Goal: Task Accomplishment & Management: Manage account settings

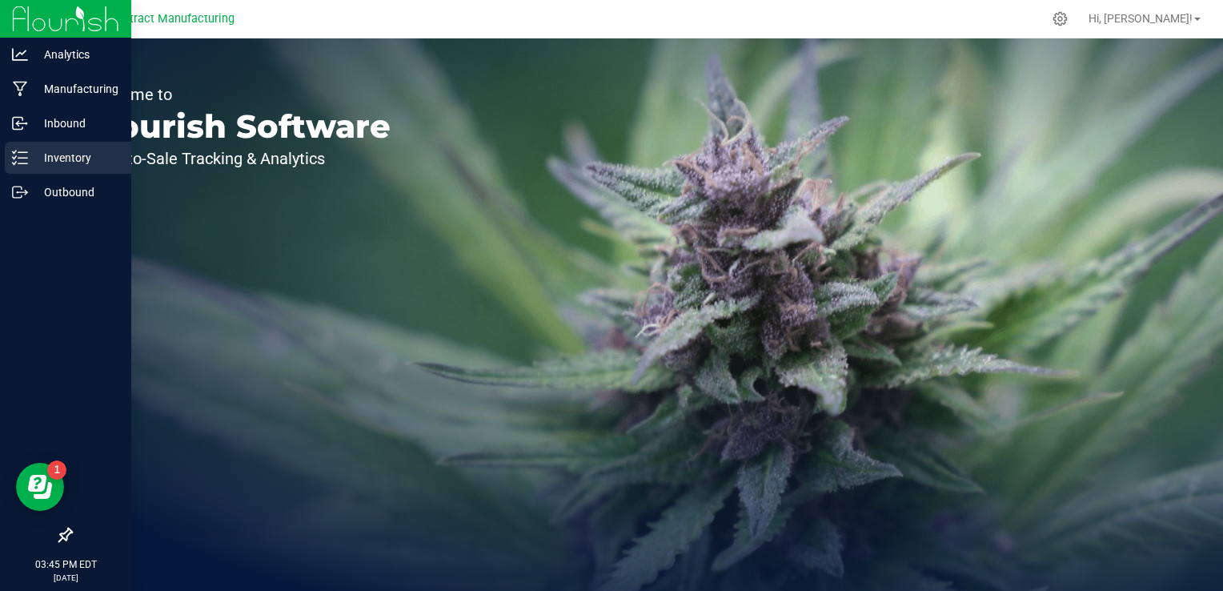
click at [48, 155] on p "Inventory" at bounding box center [76, 157] width 96 height 19
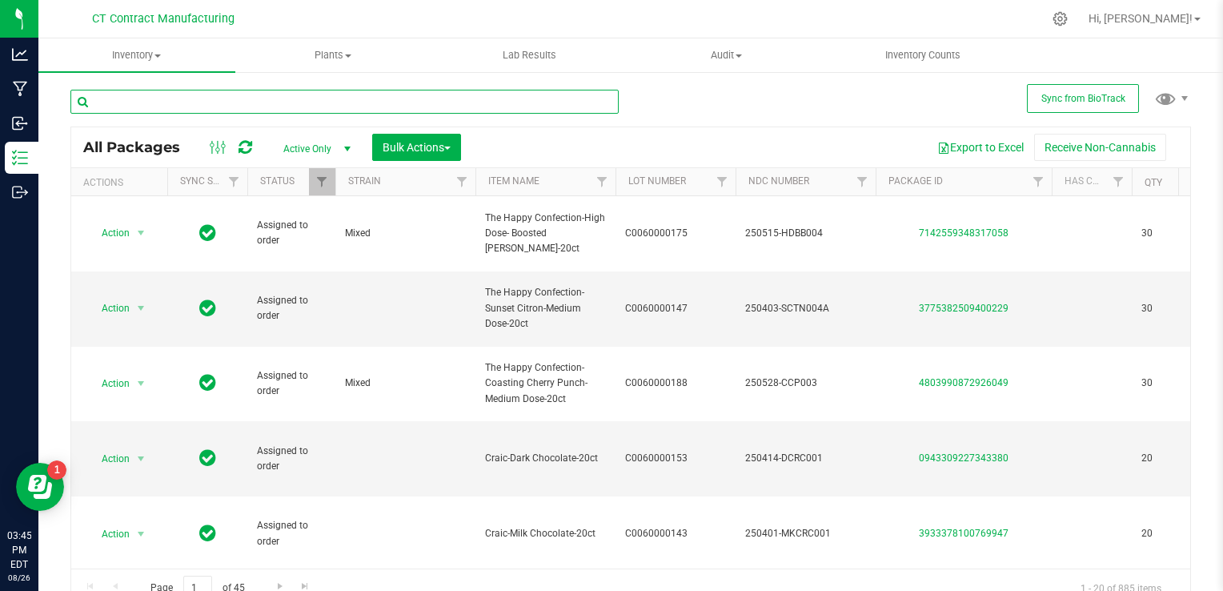
click at [280, 98] on input "text" at bounding box center [344, 102] width 548 height 24
type input "t"
type input "yuzu"
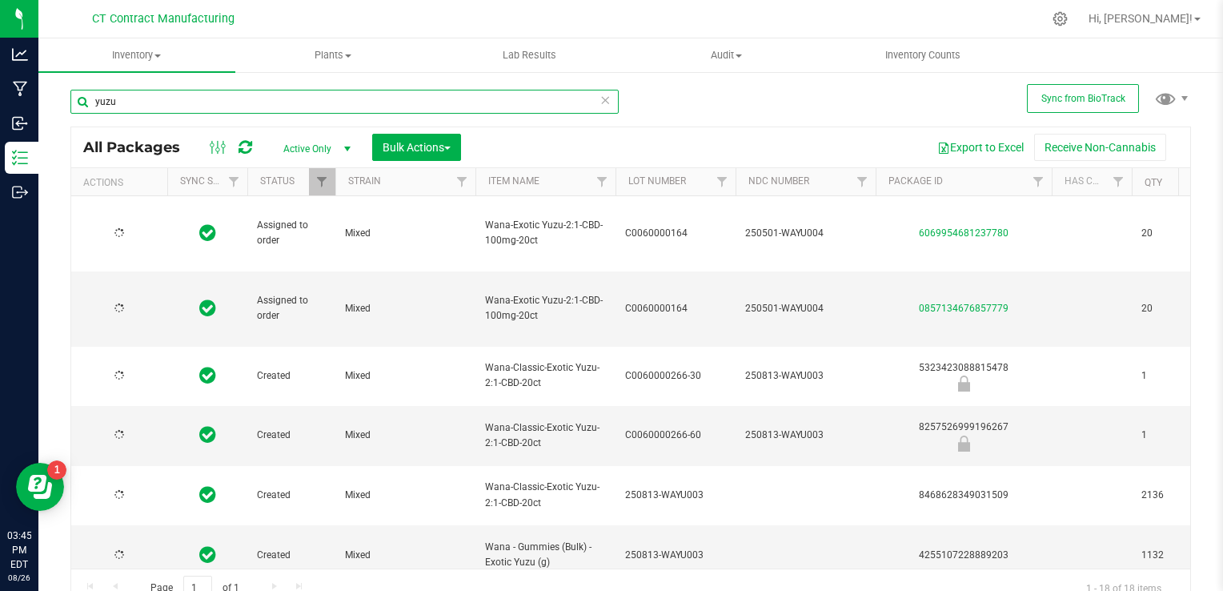
type input "[DATE]"
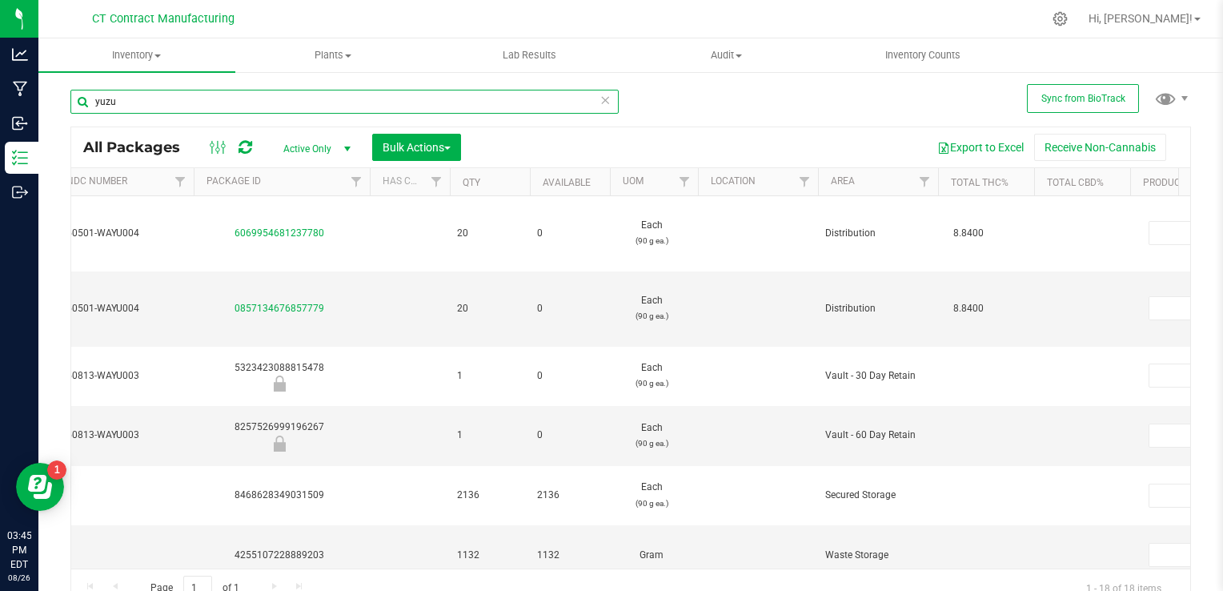
scroll to position [0, 684]
type input "yuzu"
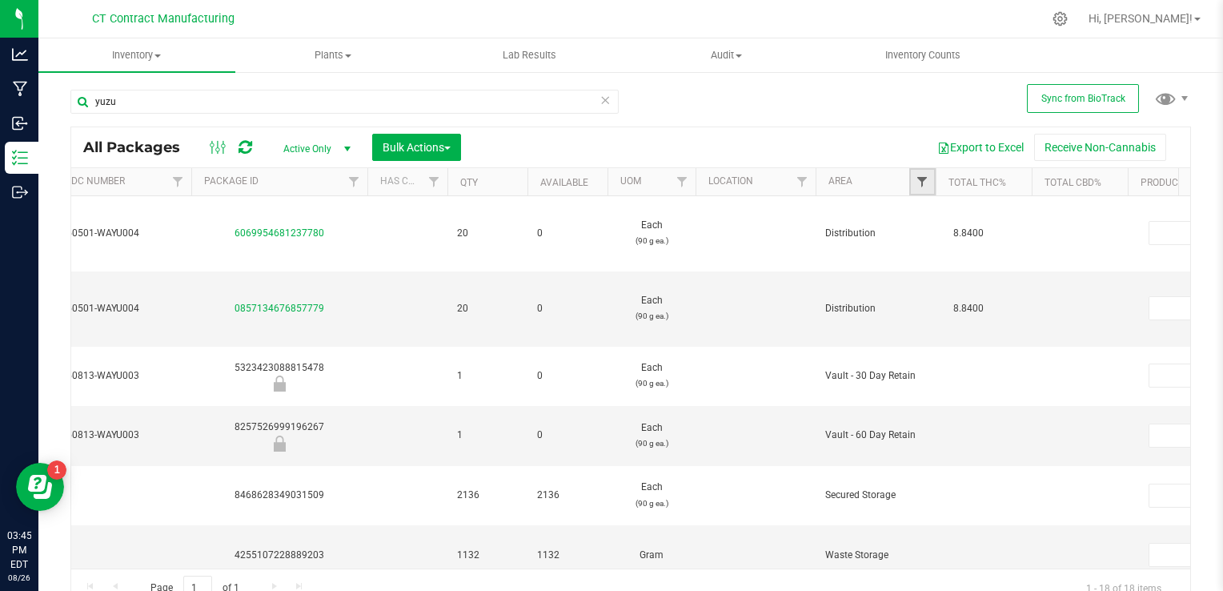
click at [921, 181] on span "Filter" at bounding box center [922, 181] width 13 height 13
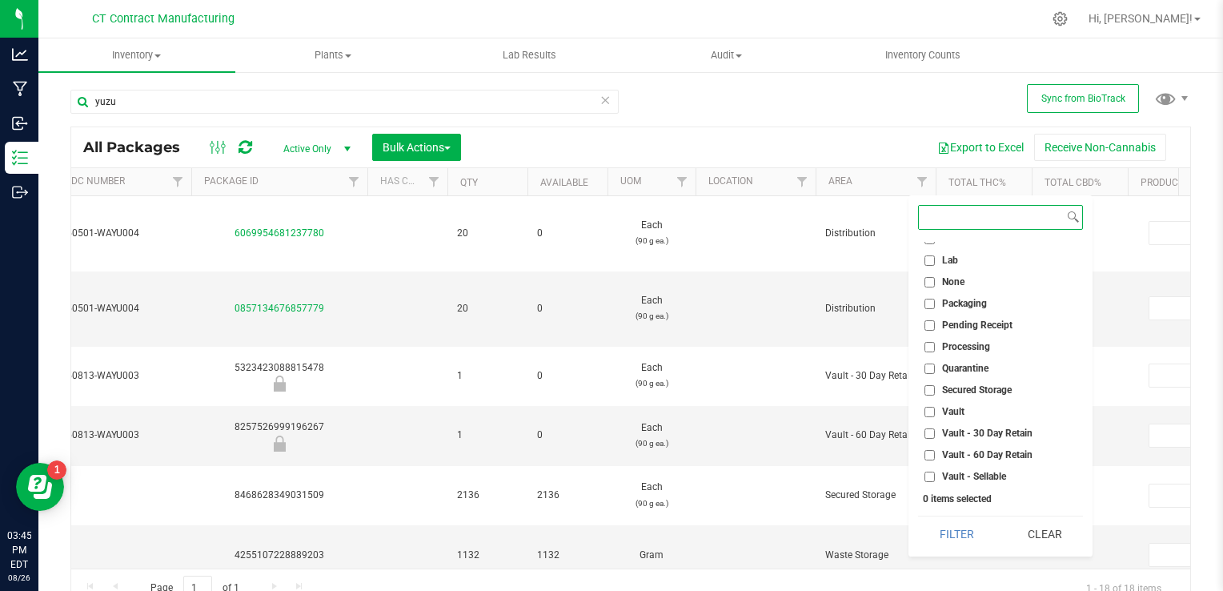
scroll to position [122, 0]
click at [928, 451] on input "Vault - Sellable" at bounding box center [929, 452] width 10 height 10
checkbox input "true"
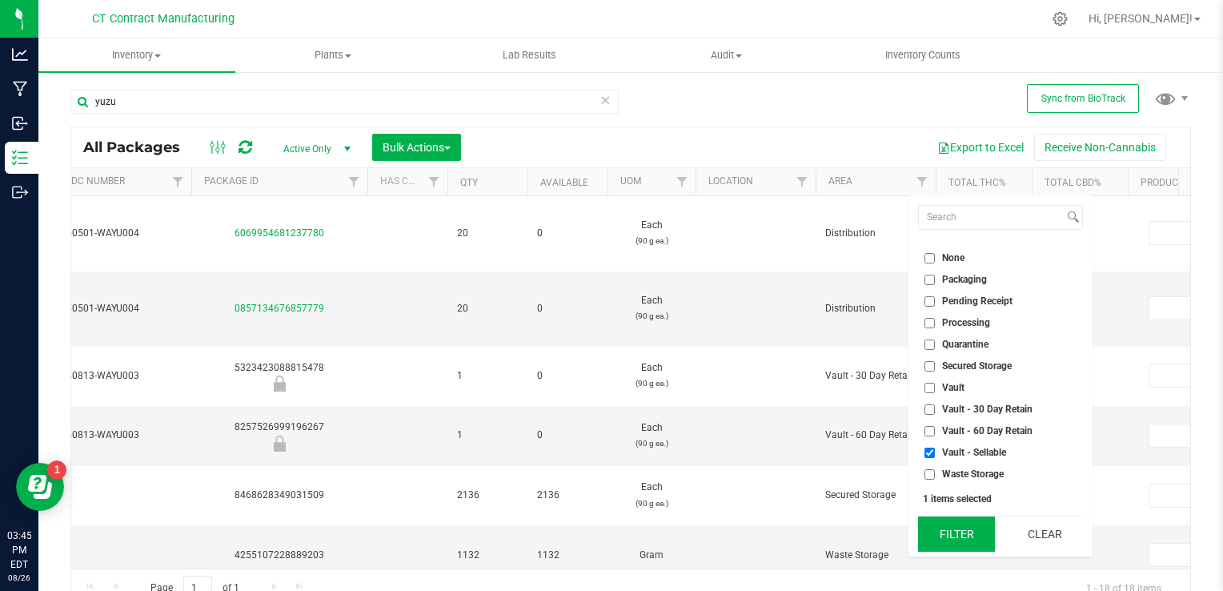
click at [976, 533] on button "Filter" at bounding box center [956, 533] width 77 height 35
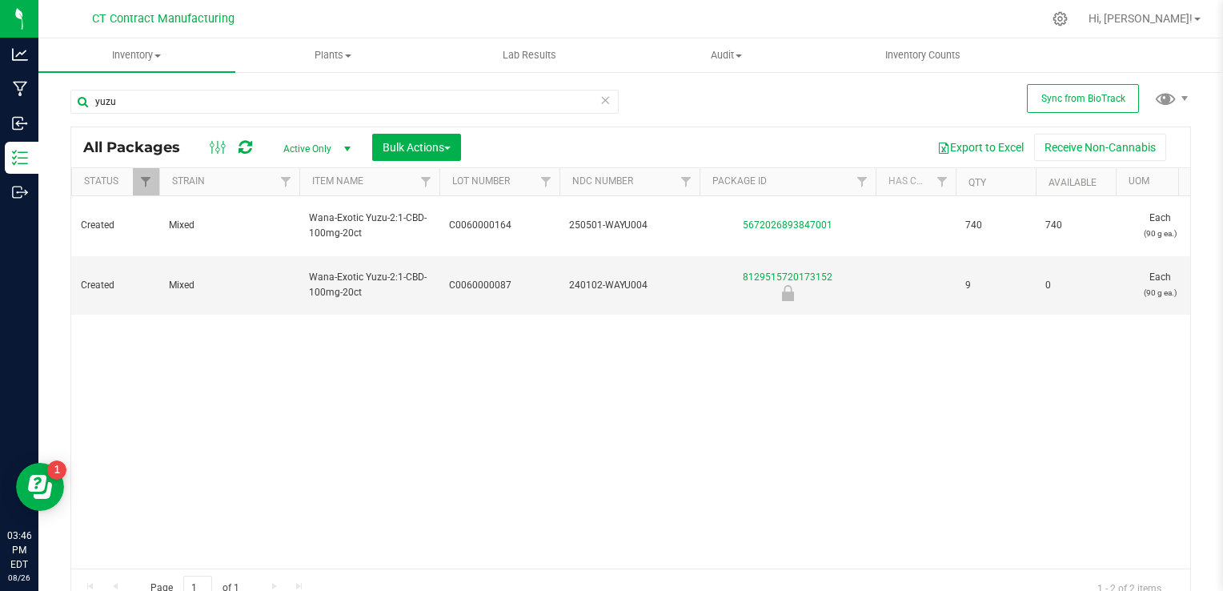
scroll to position [0, 176]
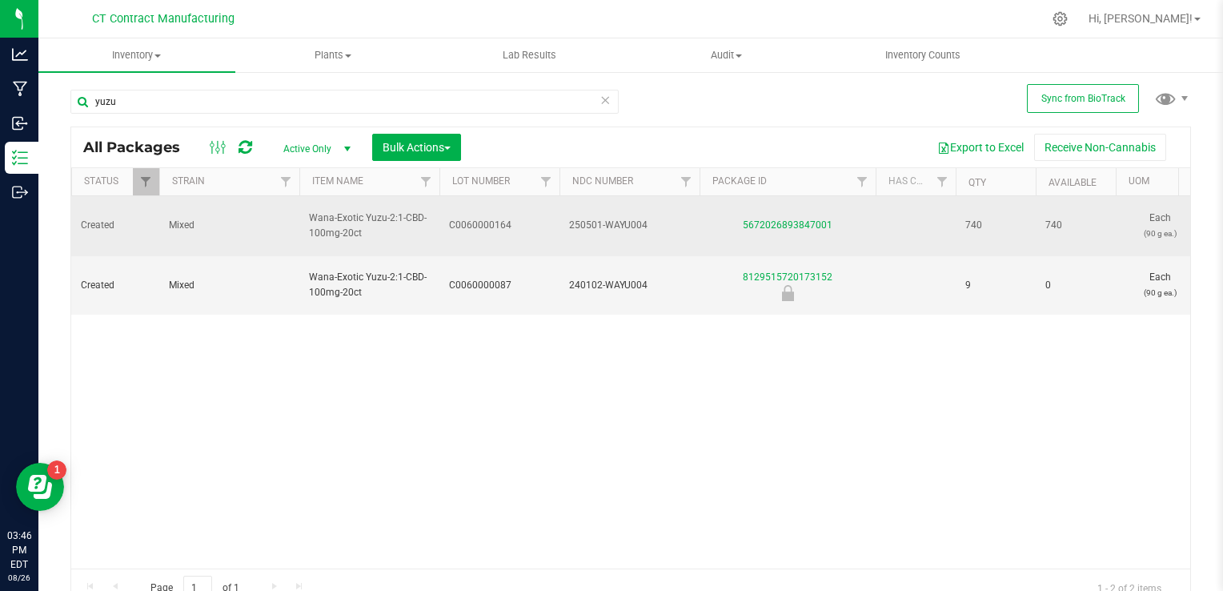
click at [493, 226] on td "C0060000164" at bounding box center [499, 226] width 120 height 60
click at [486, 222] on input "C0060000164" at bounding box center [496, 225] width 114 height 25
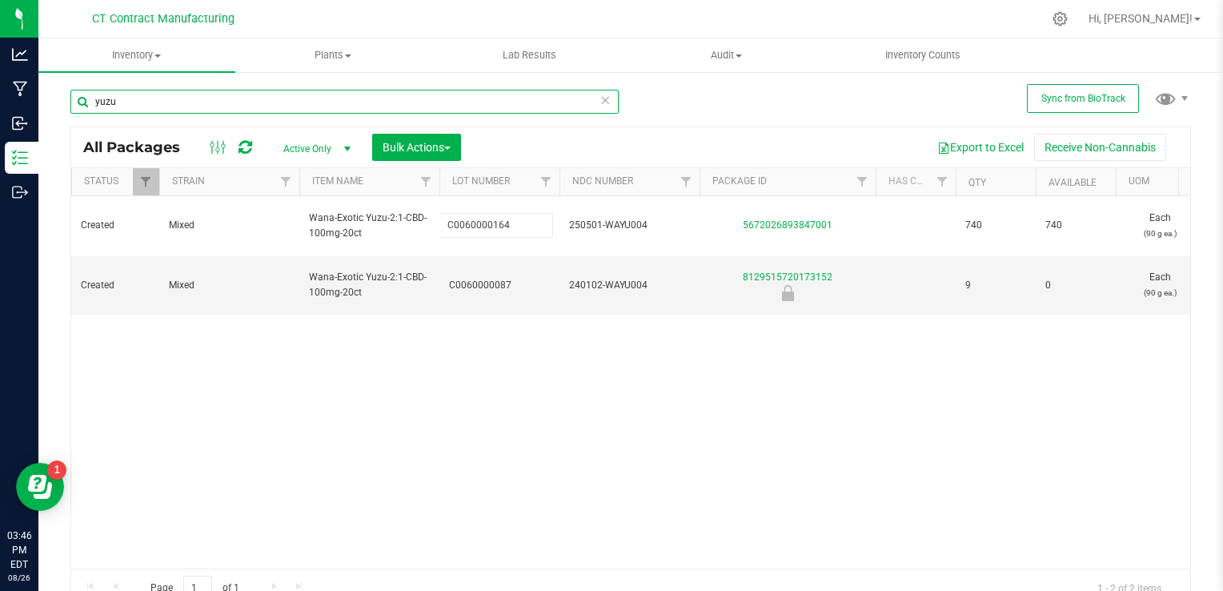
click at [271, 109] on input "yuzu" at bounding box center [344, 102] width 548 height 24
type input "acai"
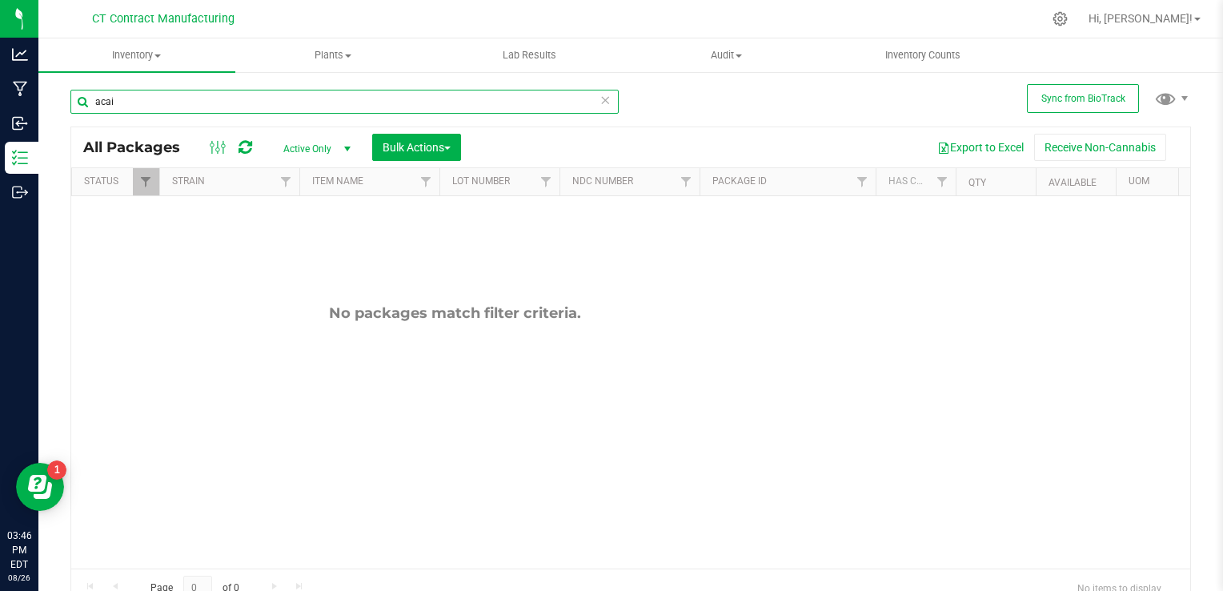
click at [271, 109] on input "acai" at bounding box center [344, 102] width 548 height 24
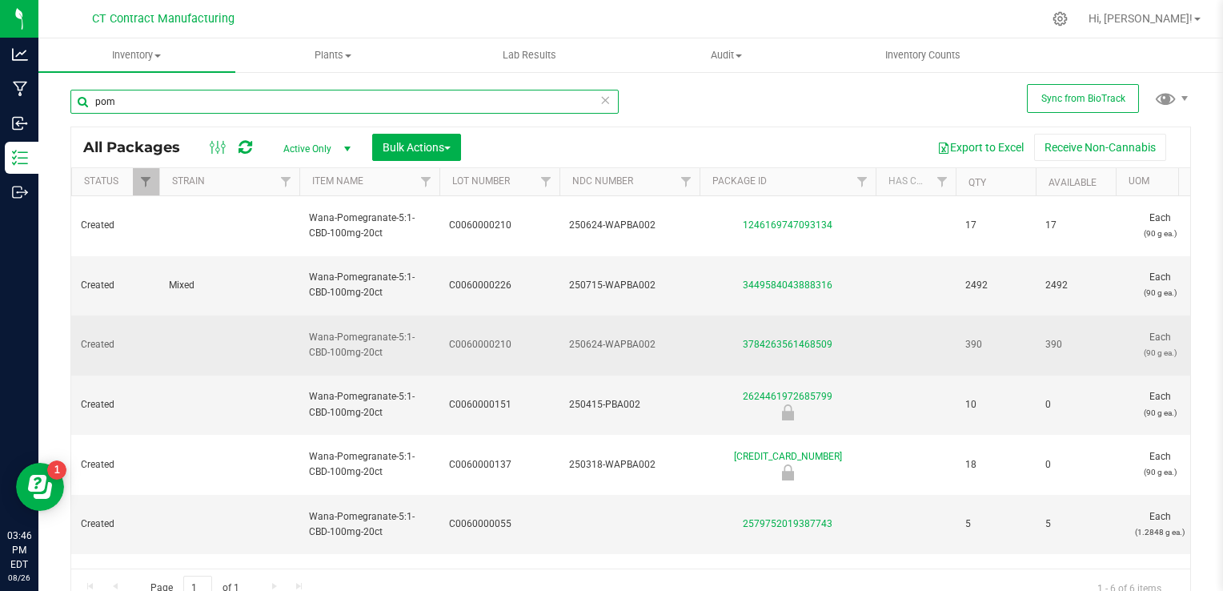
type input "pom"
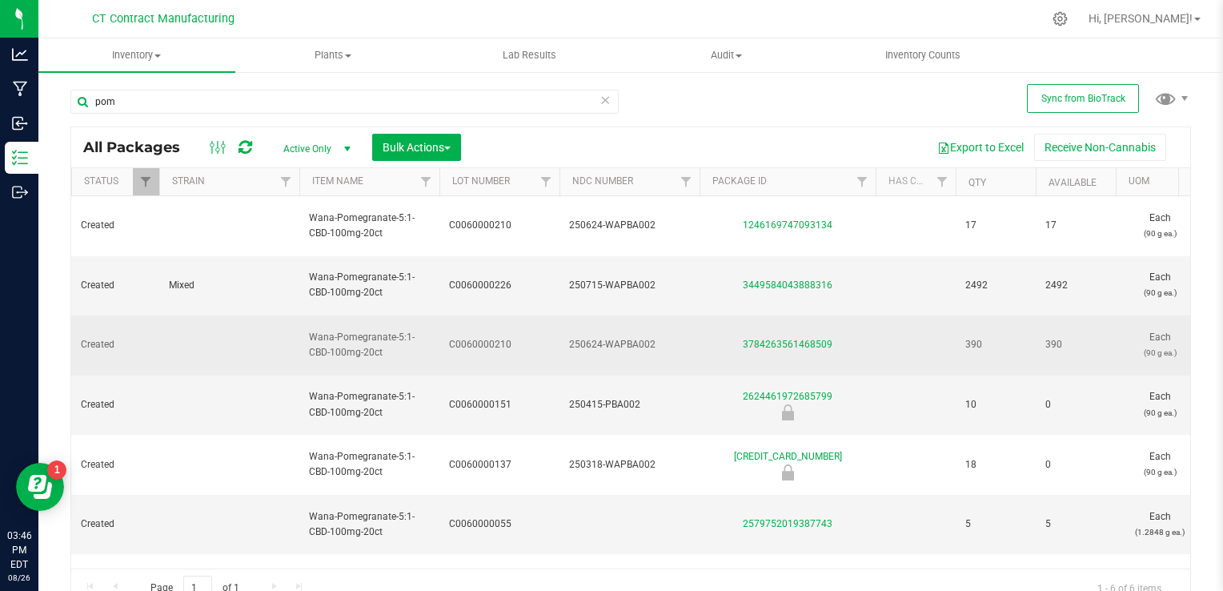
click at [500, 337] on span "C0060000210" at bounding box center [499, 344] width 101 height 15
click at [491, 332] on input "C0060000210" at bounding box center [496, 344] width 114 height 25
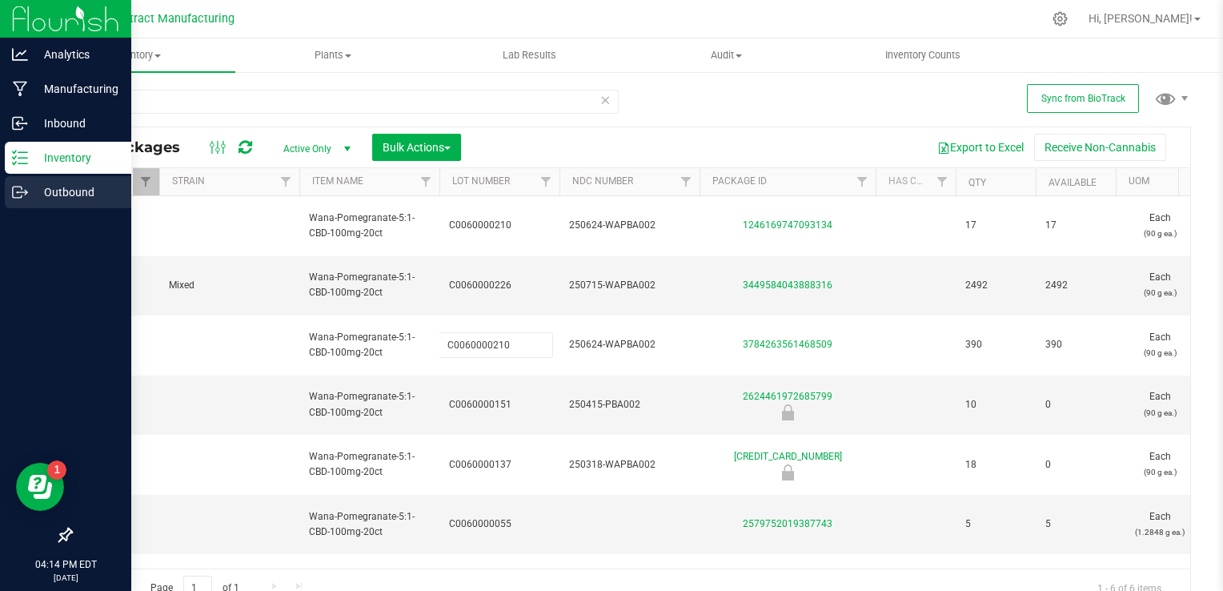
click at [25, 190] on icon at bounding box center [20, 192] width 16 height 16
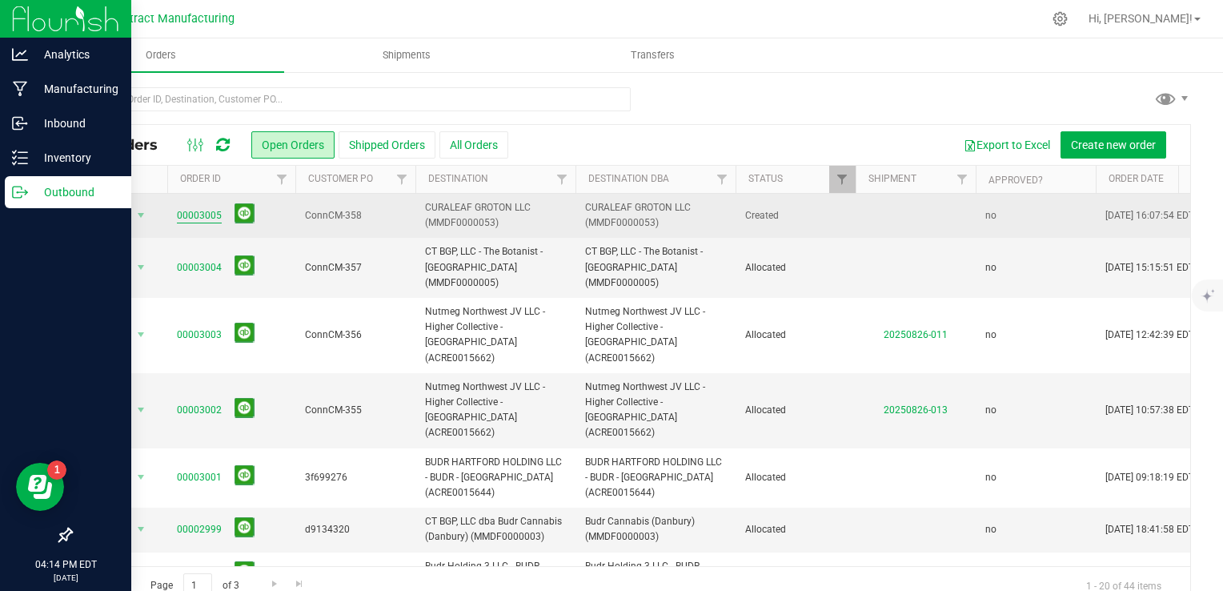
click at [194, 214] on link "00003005" at bounding box center [199, 215] width 45 height 15
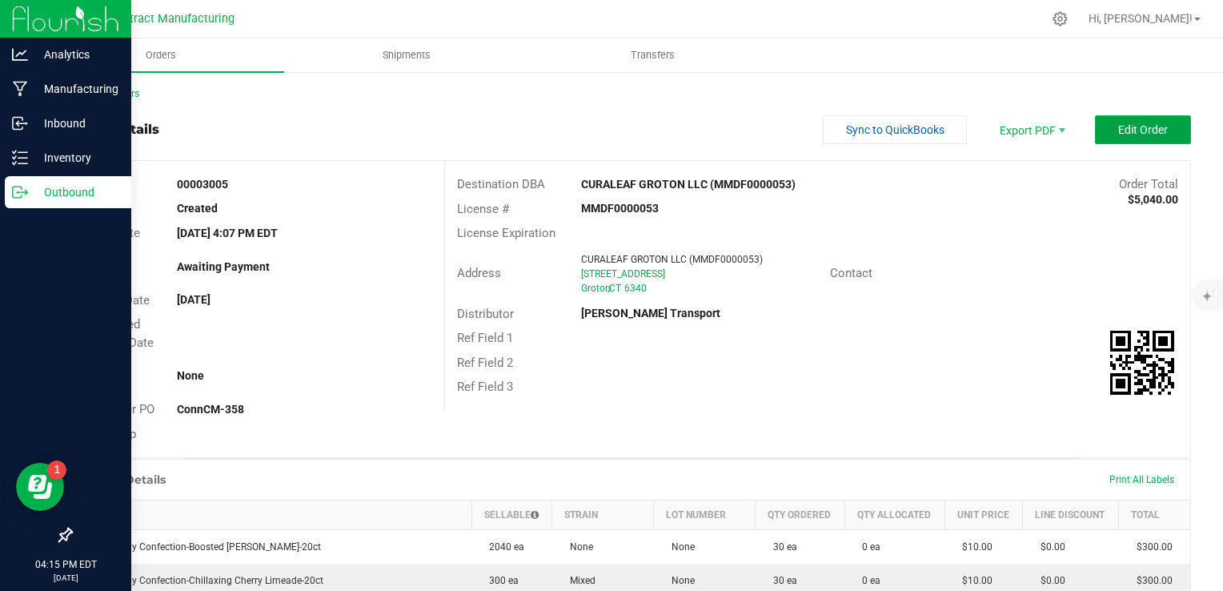
click at [1101, 122] on button "Edit Order" at bounding box center [1143, 129] width 96 height 29
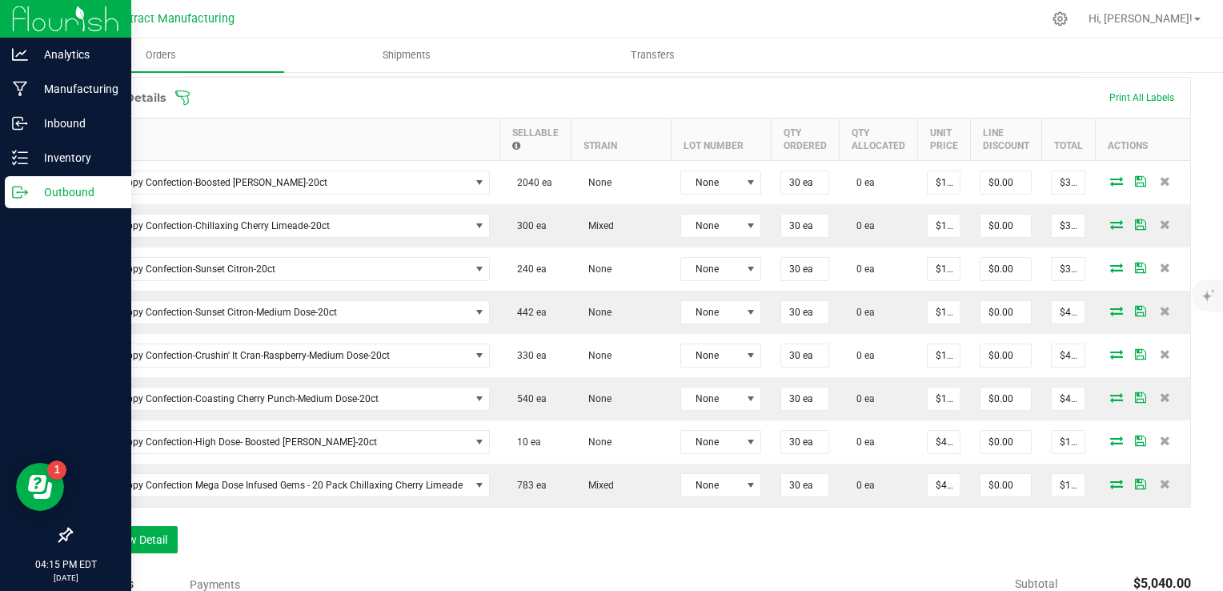
scroll to position [419, 0]
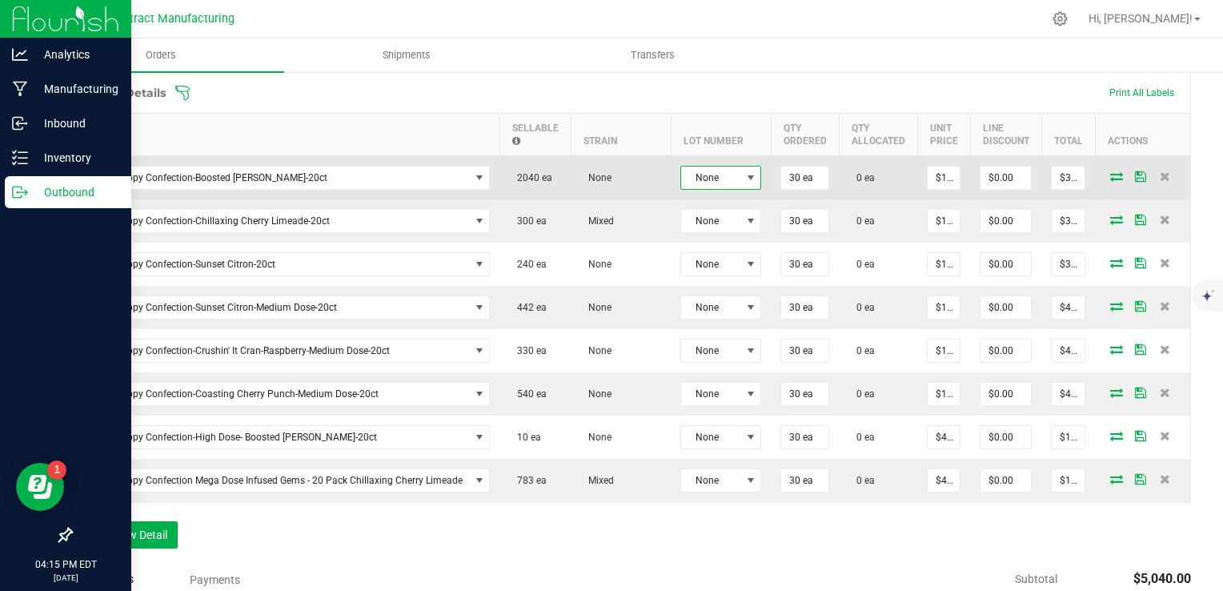
click at [744, 177] on span at bounding box center [750, 177] width 13 height 13
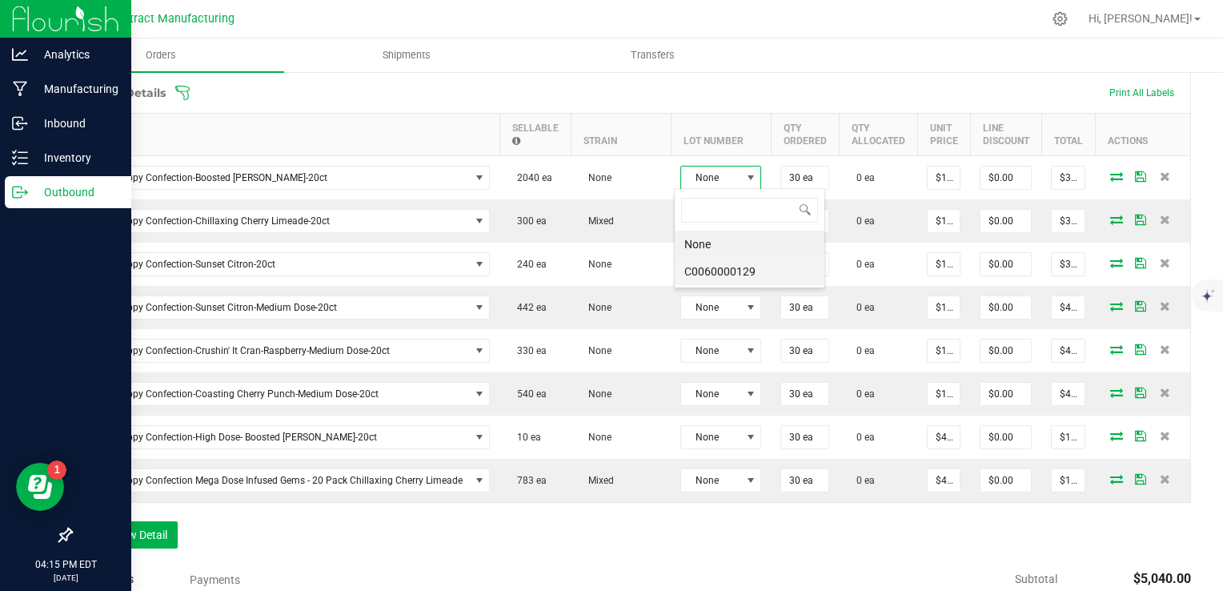
click at [743, 261] on li "C0060000129" at bounding box center [750, 271] width 150 height 27
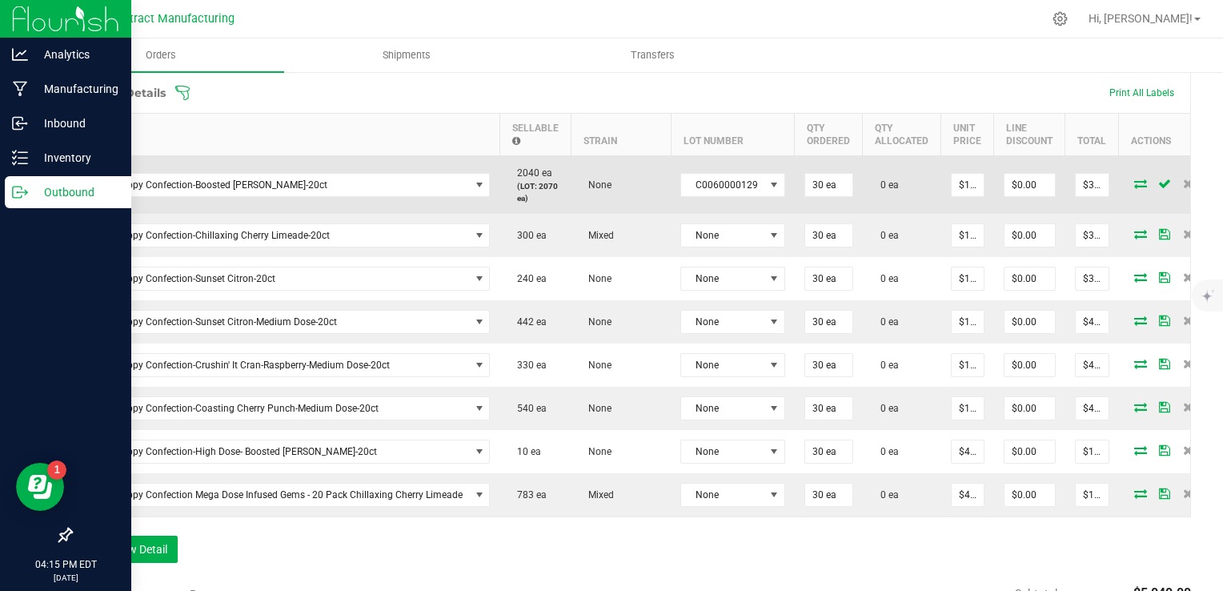
click at [1134, 182] on icon at bounding box center [1140, 183] width 13 height 10
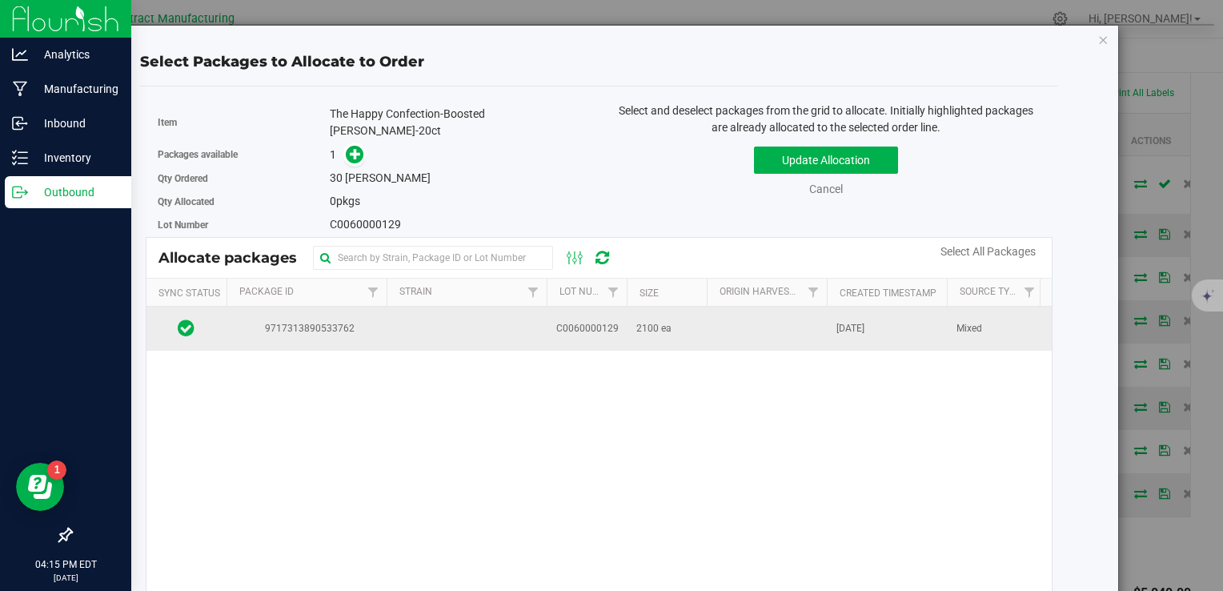
click at [703, 338] on td "2100 ea" at bounding box center [667, 328] width 80 height 43
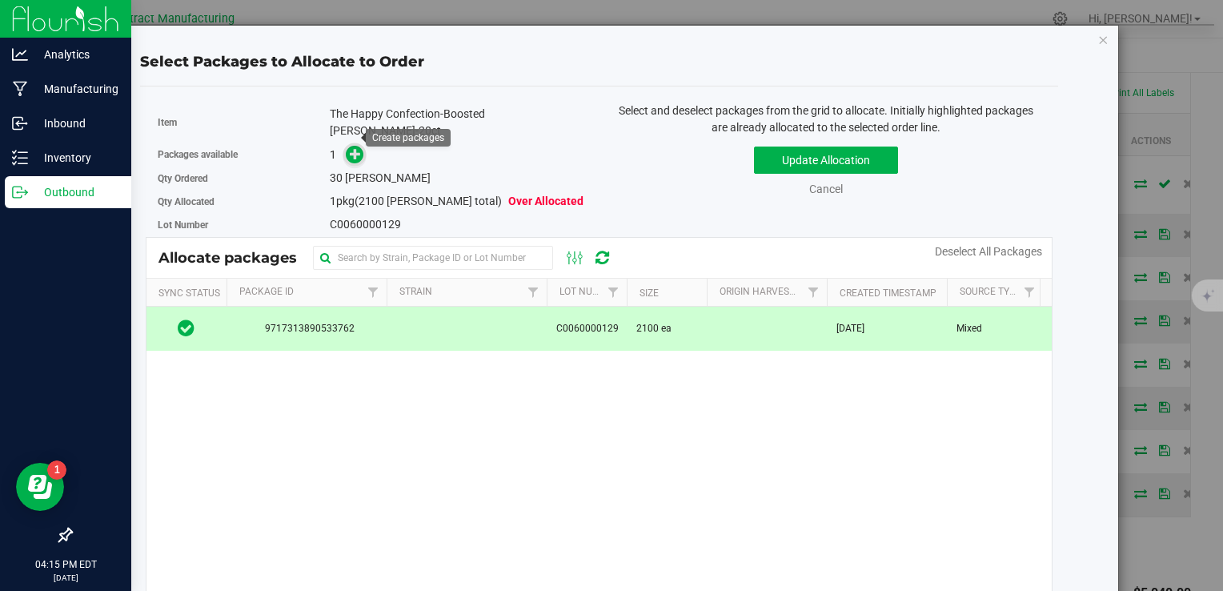
click at [356, 147] on icon at bounding box center [356, 153] width 12 height 12
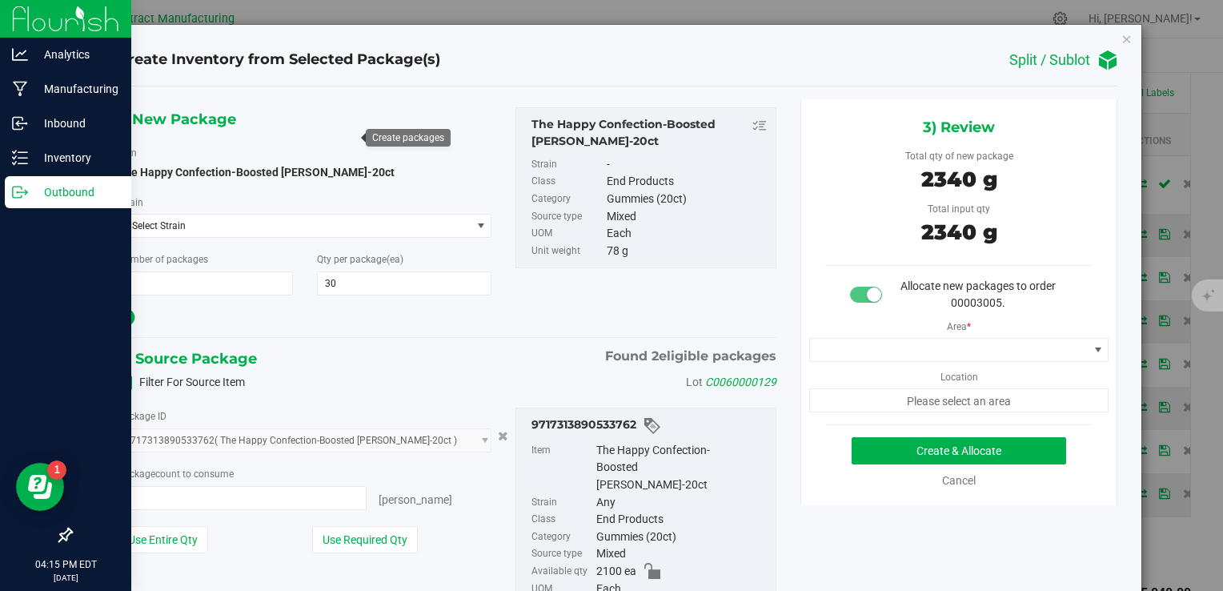
type input "30 ea"
click at [892, 357] on span at bounding box center [949, 350] width 279 height 22
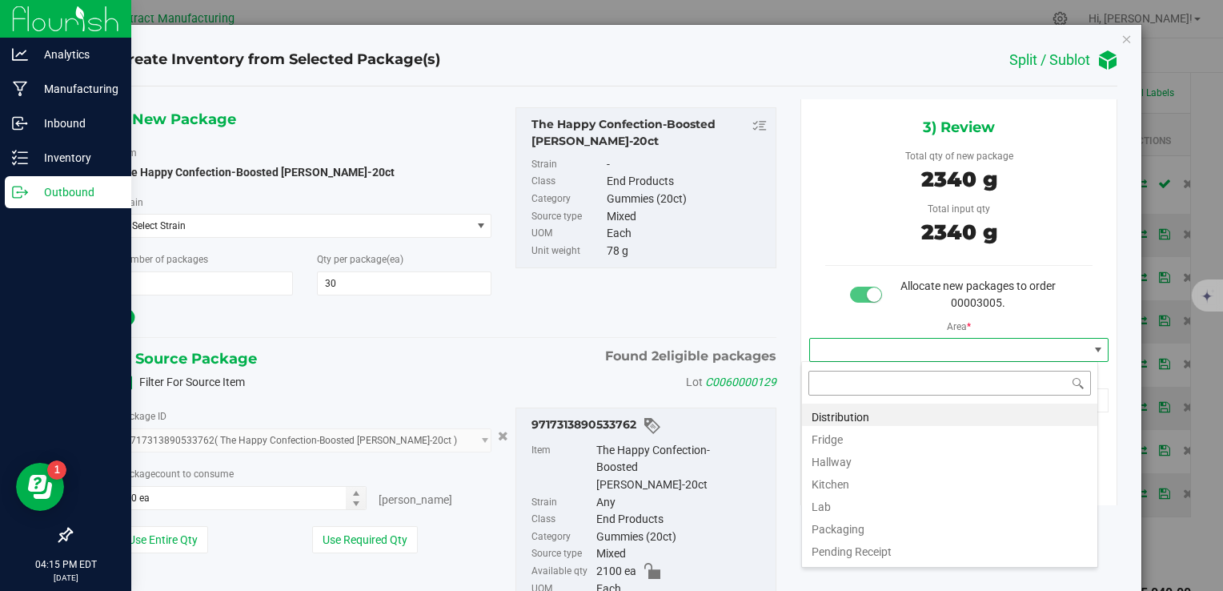
scroll to position [23, 297]
click at [892, 411] on li "Distribution" at bounding box center [949, 414] width 295 height 22
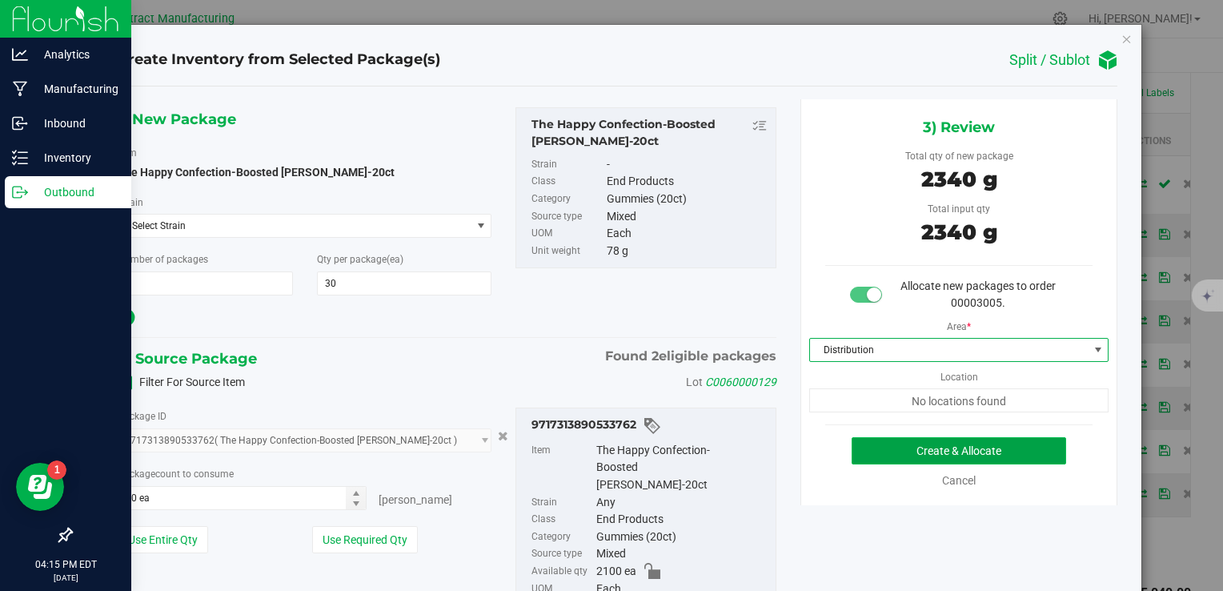
click at [951, 453] on button "Create & Allocate" at bounding box center [959, 450] width 214 height 27
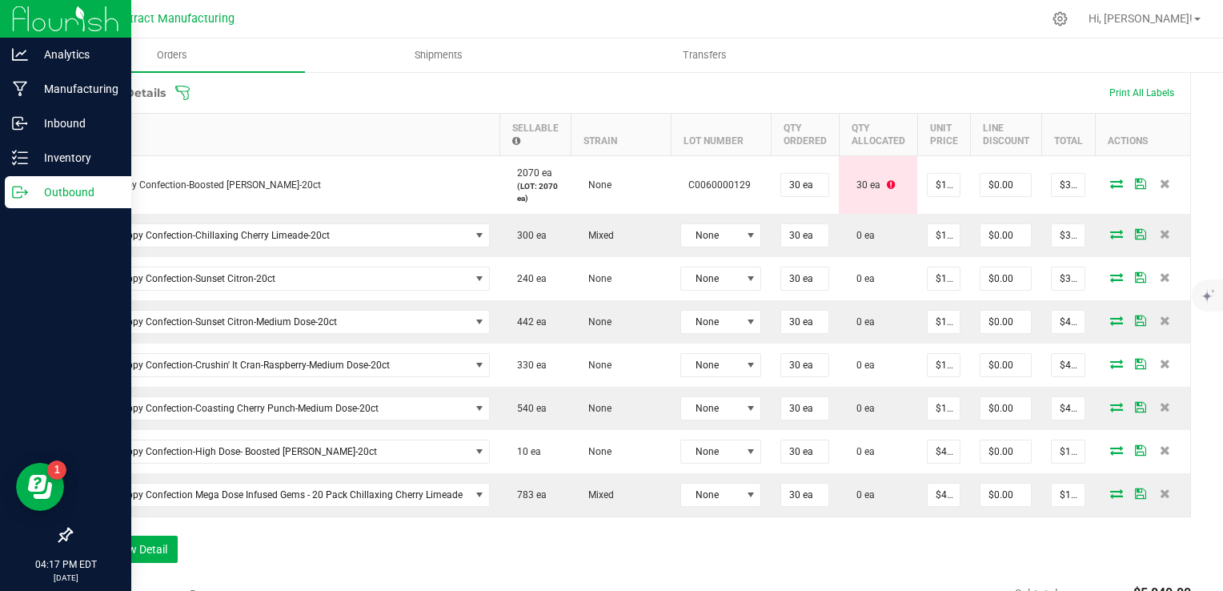
click at [439, 126] on th "Item" at bounding box center [286, 134] width 428 height 42
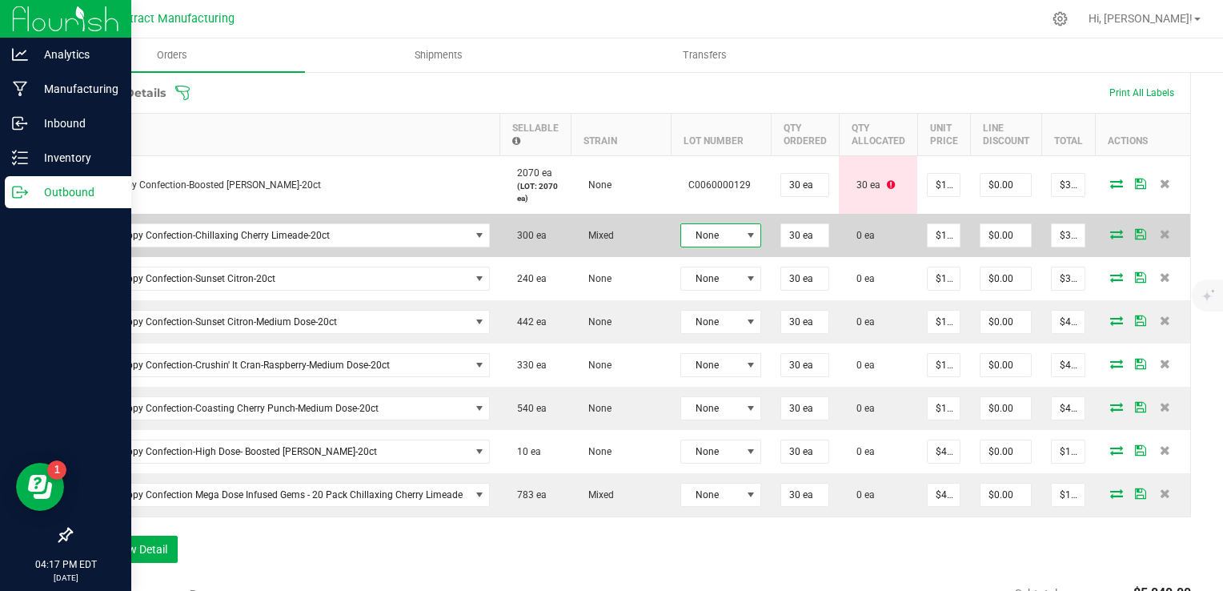
click at [747, 238] on span at bounding box center [750, 235] width 13 height 13
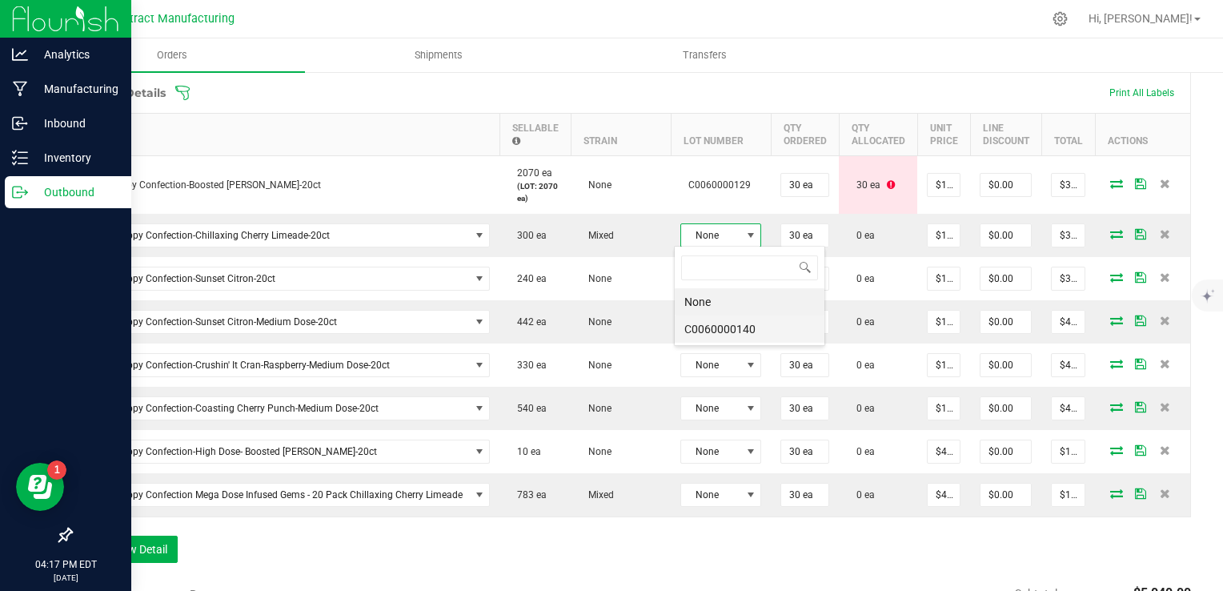
click at [742, 328] on li "C0060000140" at bounding box center [750, 328] width 150 height 27
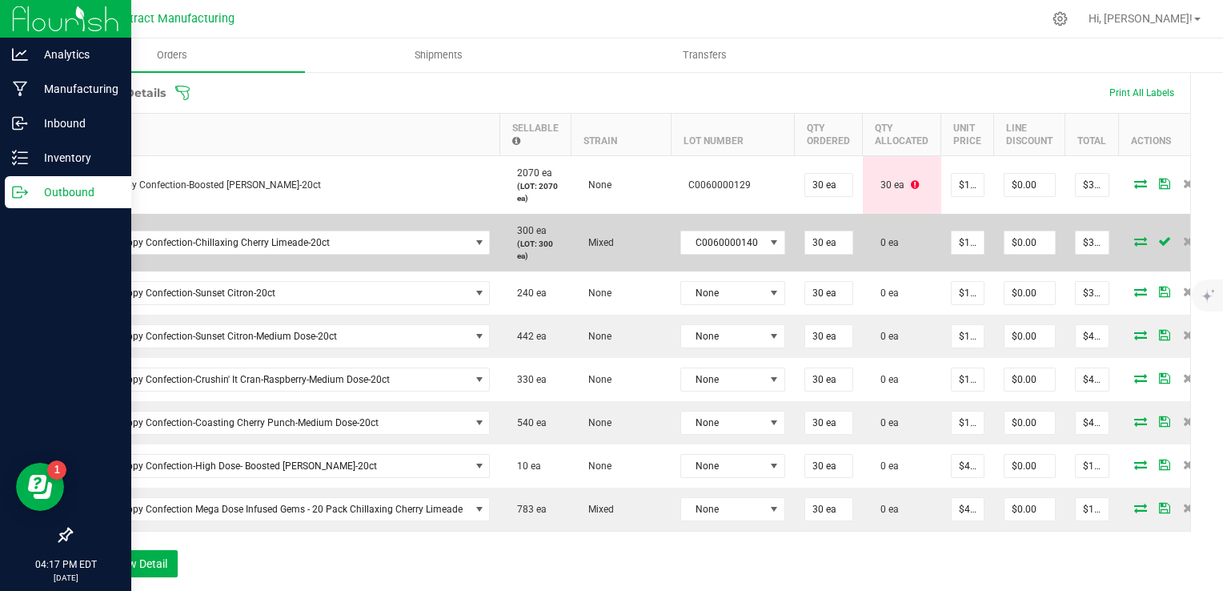
click at [1134, 239] on icon at bounding box center [1140, 241] width 13 height 10
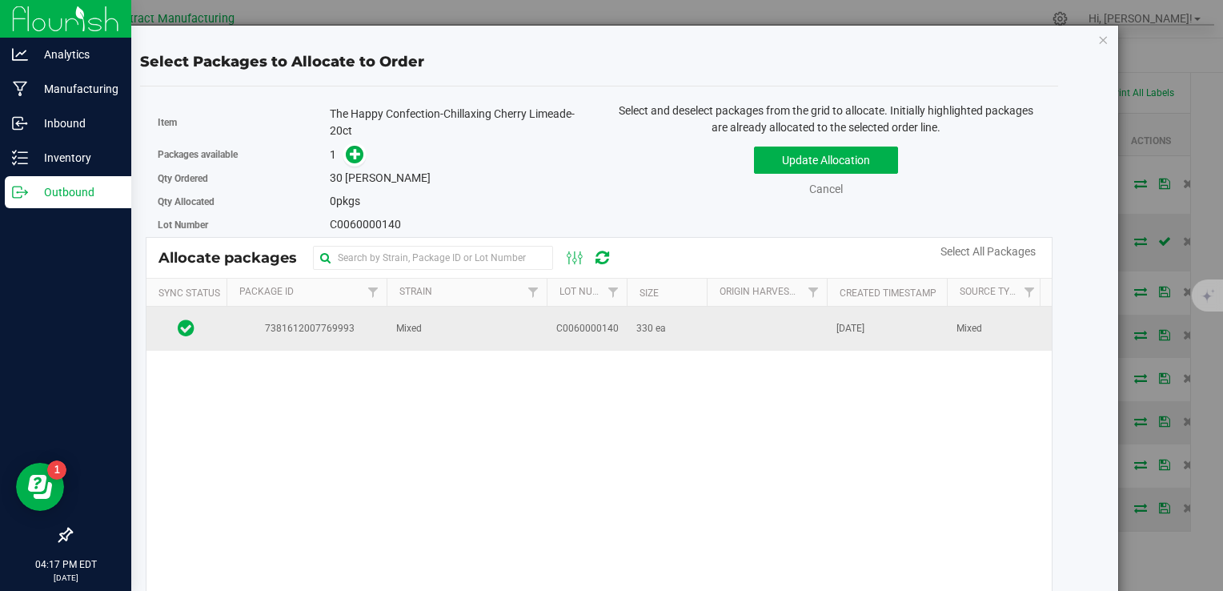
click at [686, 321] on td "330 ea" at bounding box center [667, 328] width 80 height 43
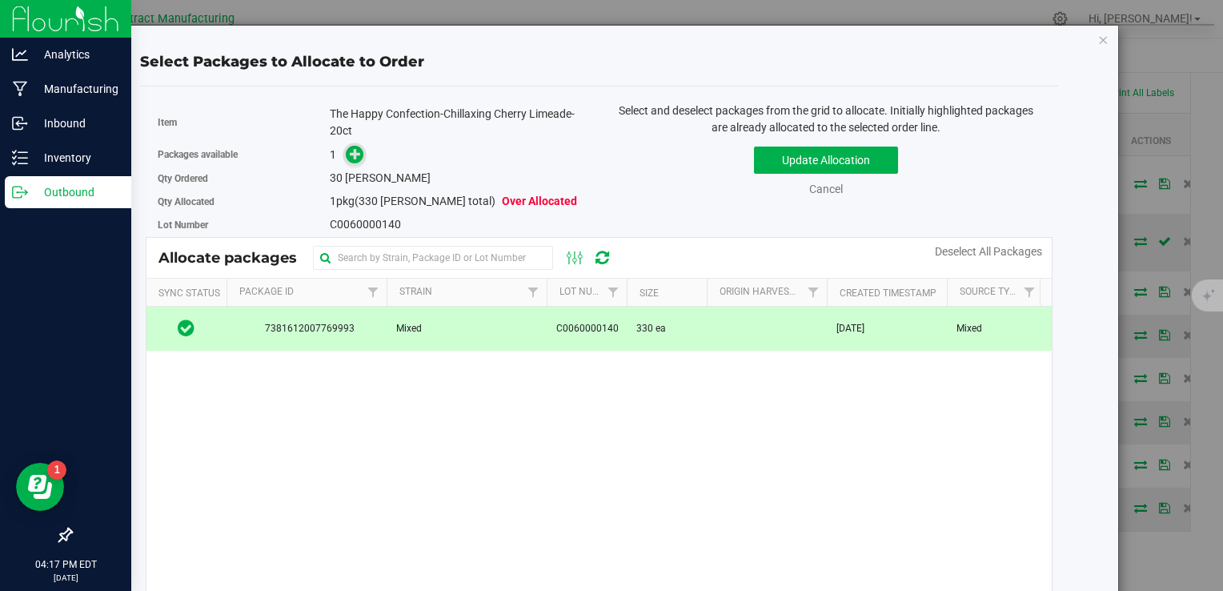
click at [359, 153] on span at bounding box center [354, 155] width 18 height 18
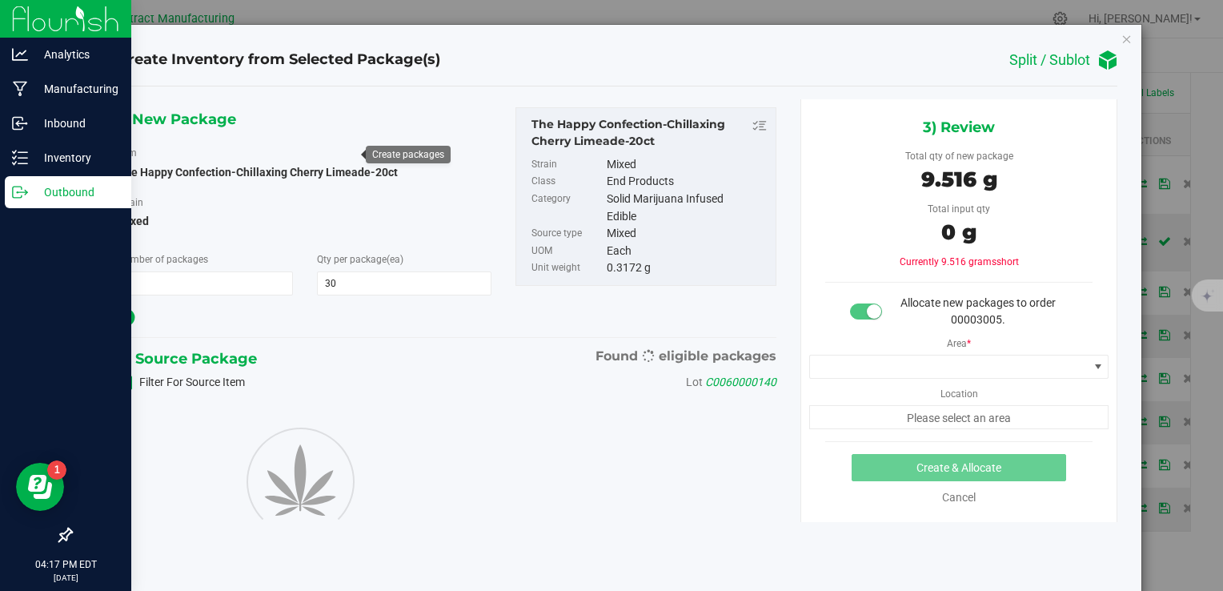
type input "30"
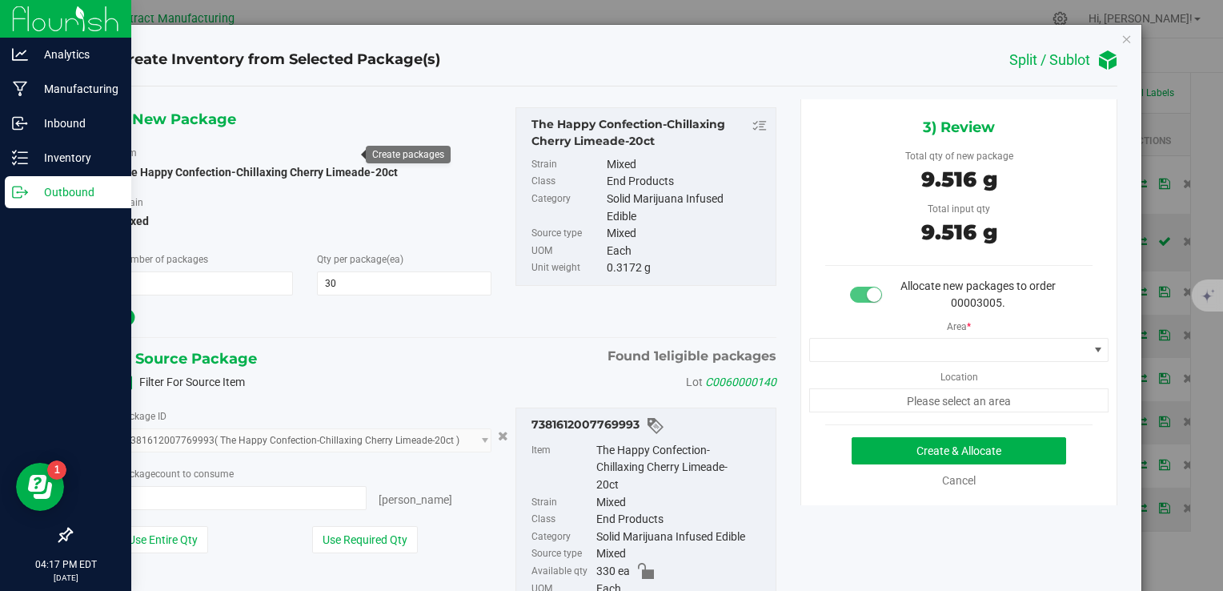
type input "30 ea"
click at [935, 441] on button "Create & Allocate" at bounding box center [959, 450] width 214 height 27
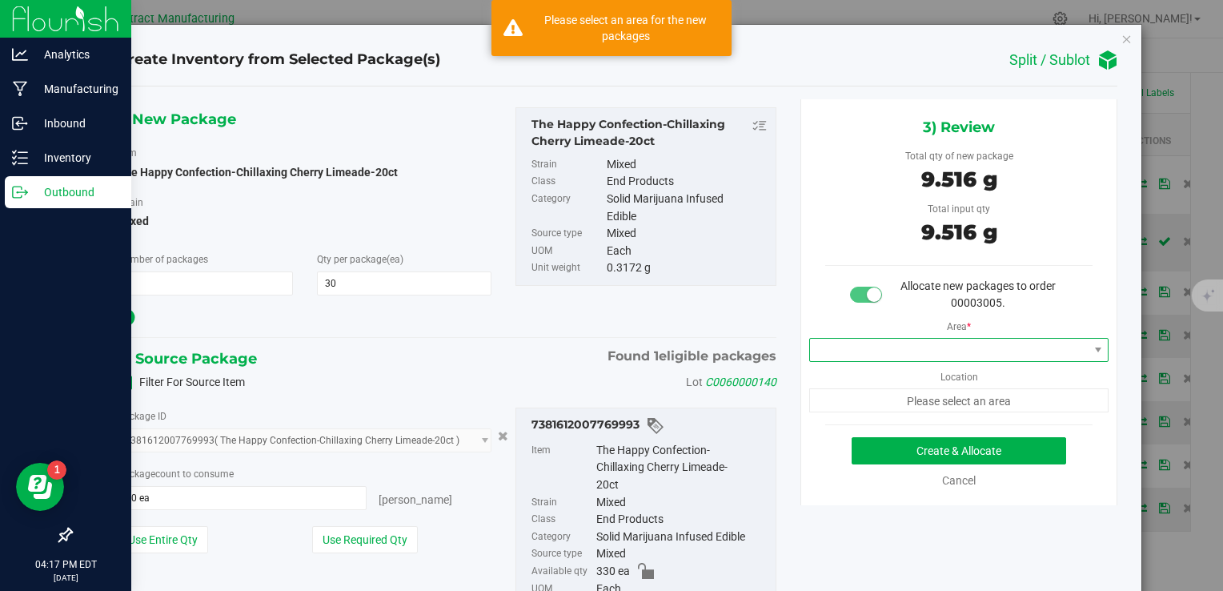
click at [919, 351] on span at bounding box center [949, 350] width 279 height 22
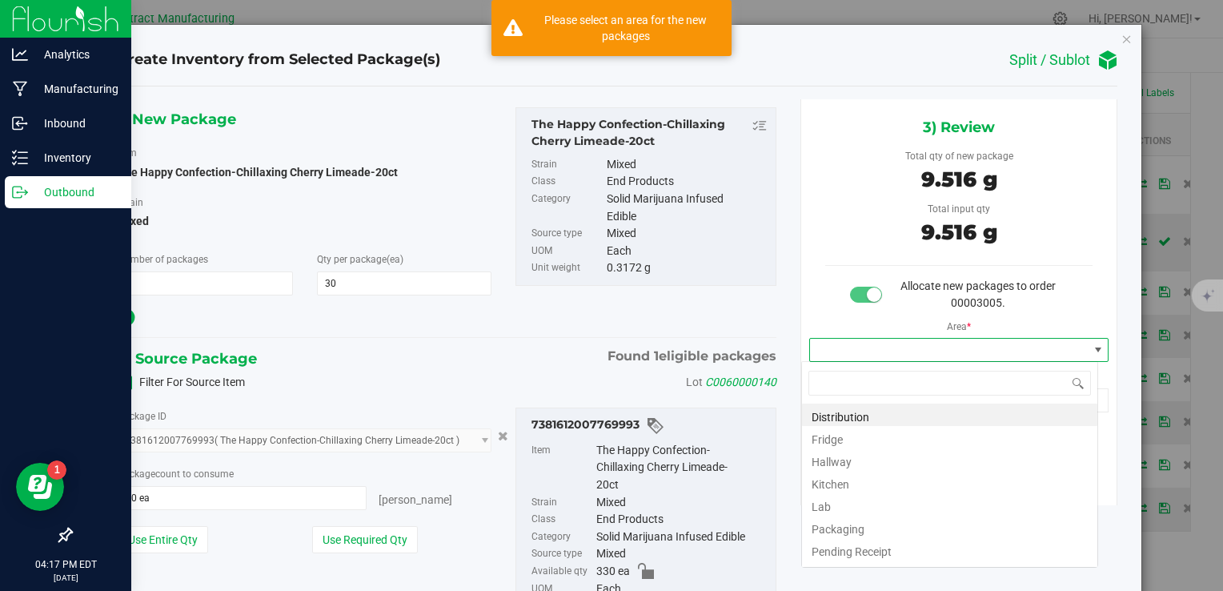
scroll to position [23, 297]
click at [873, 408] on li "Distribution" at bounding box center [949, 414] width 295 height 22
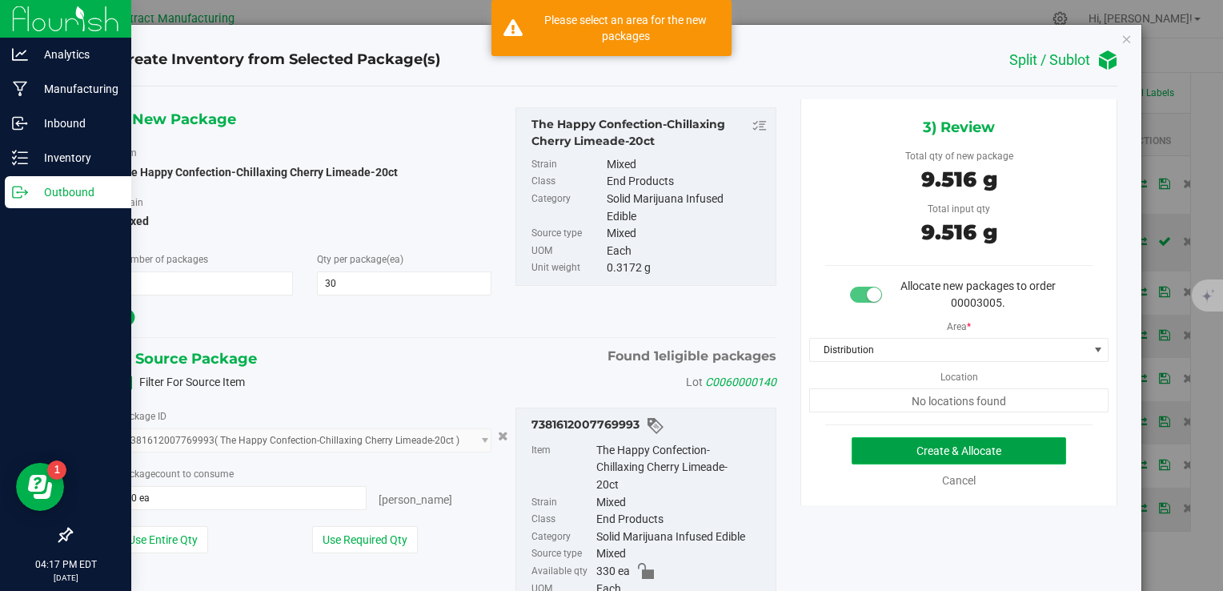
click at [909, 451] on button "Create & Allocate" at bounding box center [959, 450] width 214 height 27
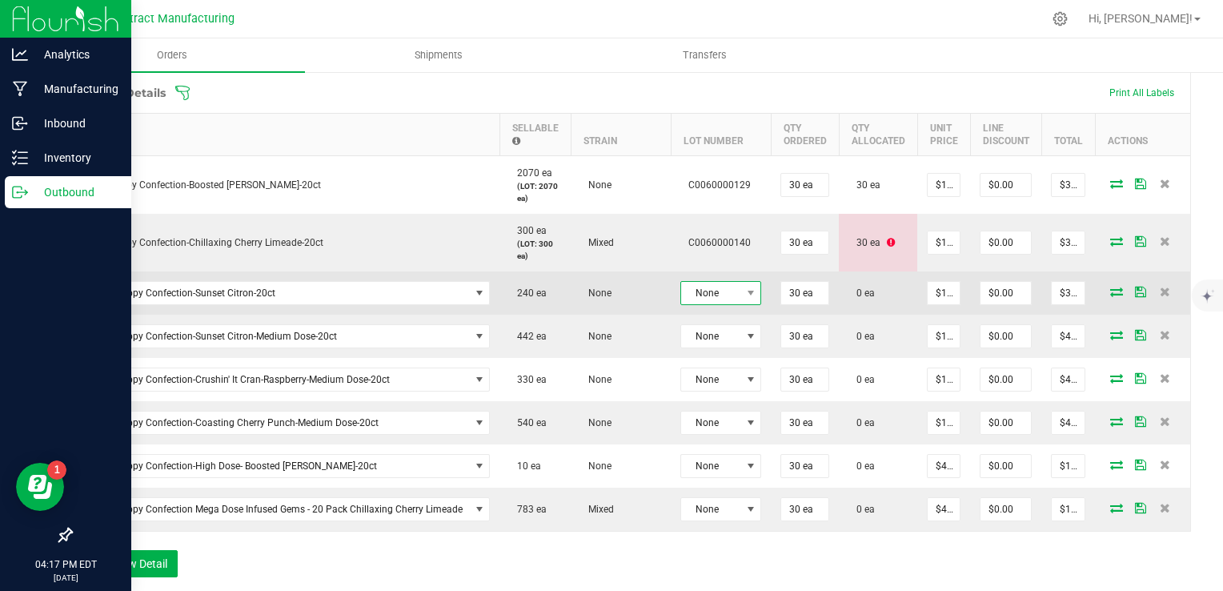
click at [707, 298] on span "None" at bounding box center [710, 293] width 59 height 22
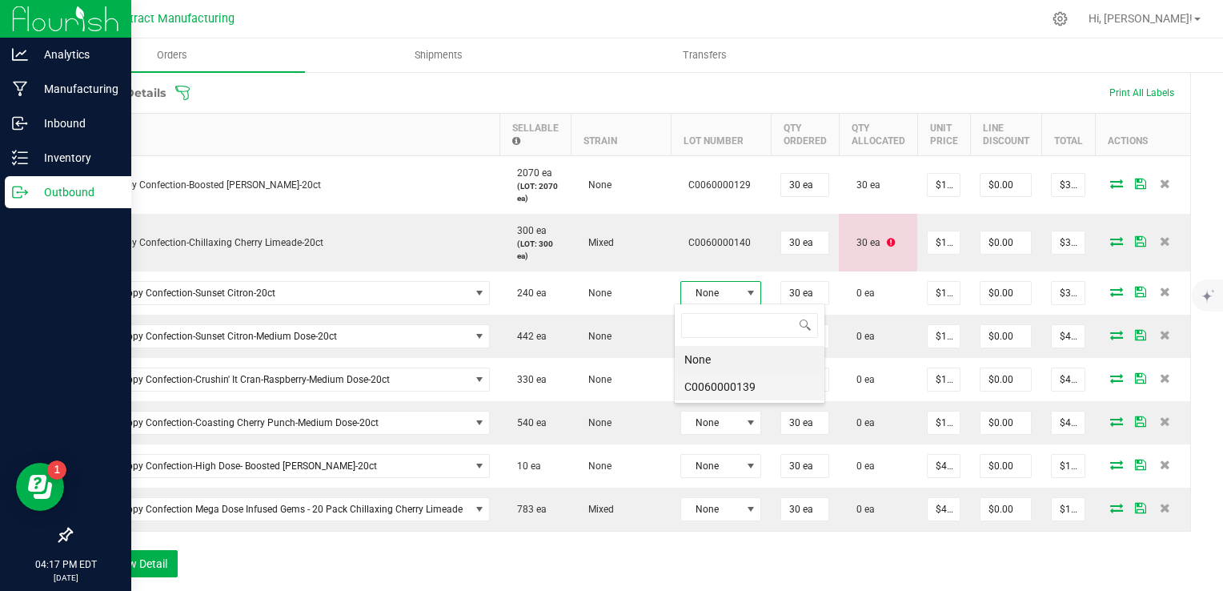
click at [735, 387] on li "C0060000139" at bounding box center [750, 386] width 150 height 27
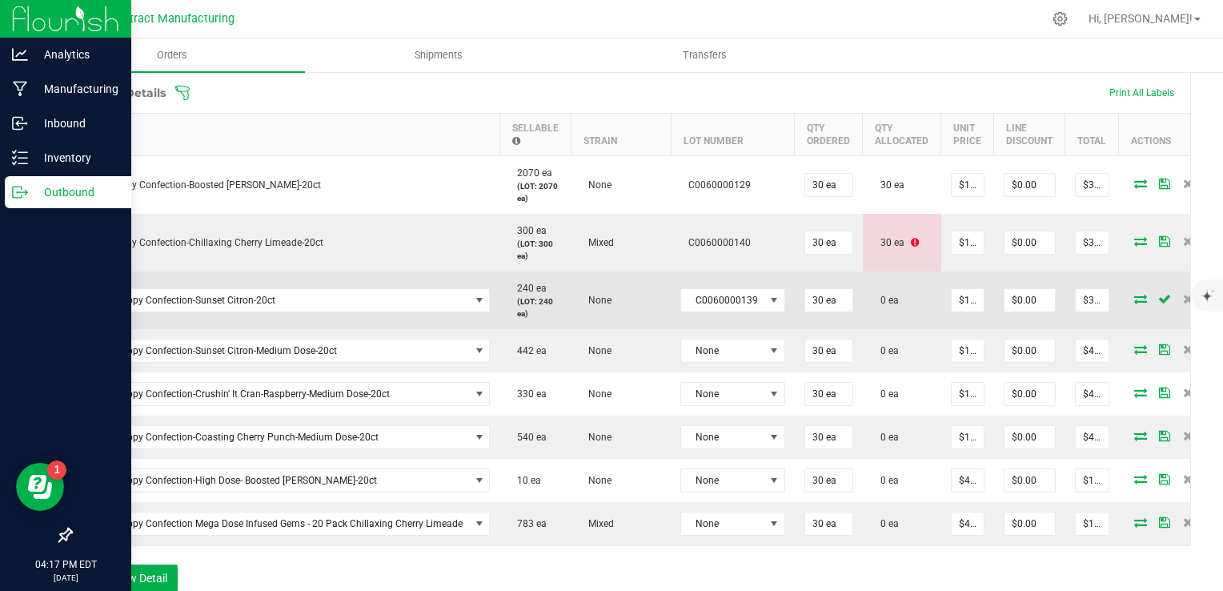
click at [1134, 295] on icon at bounding box center [1140, 299] width 13 height 10
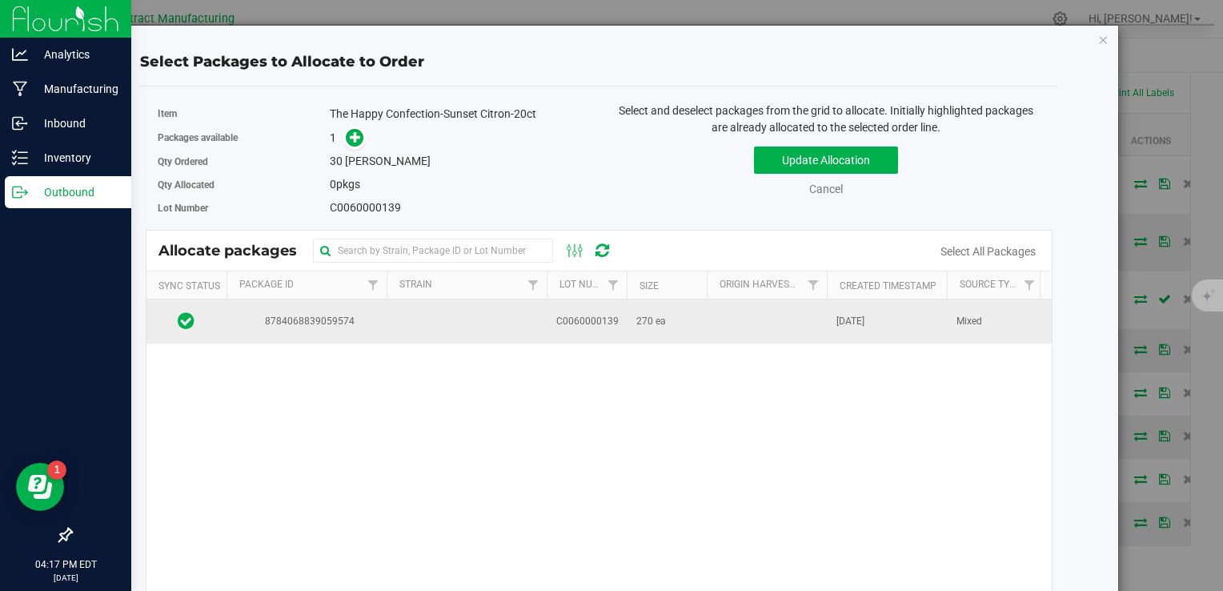
click at [828, 309] on td "[DATE]" at bounding box center [887, 320] width 120 height 43
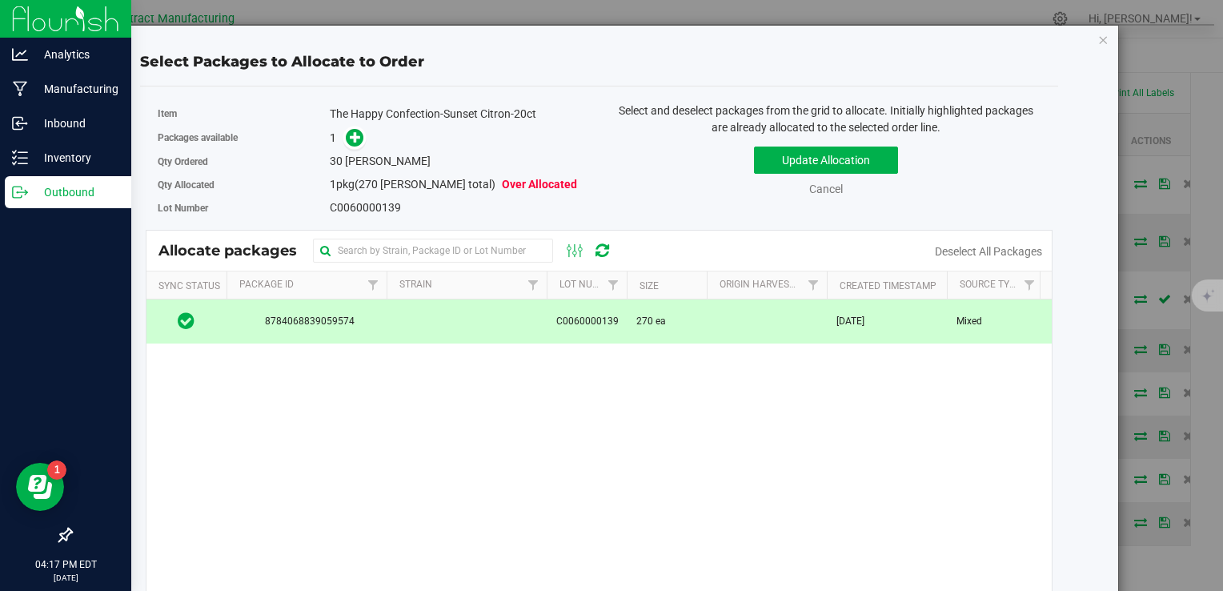
click at [359, 131] on link at bounding box center [354, 137] width 18 height 13
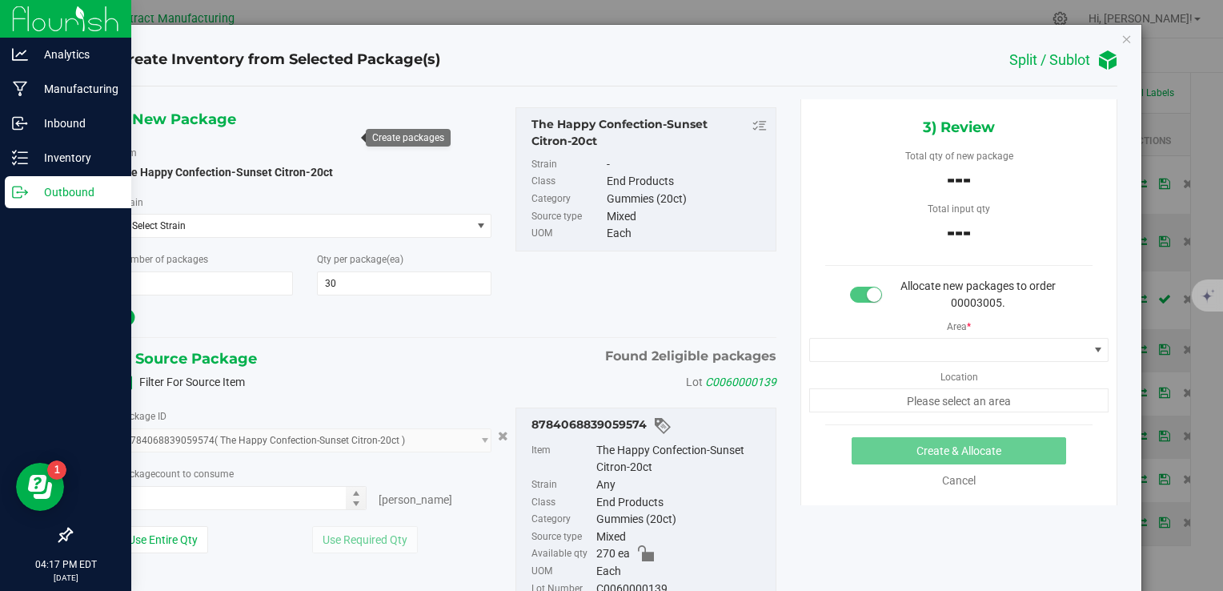
type input "0 ea"
click at [259, 499] on span "0 ea 0" at bounding box center [243, 498] width 250 height 24
type input "30"
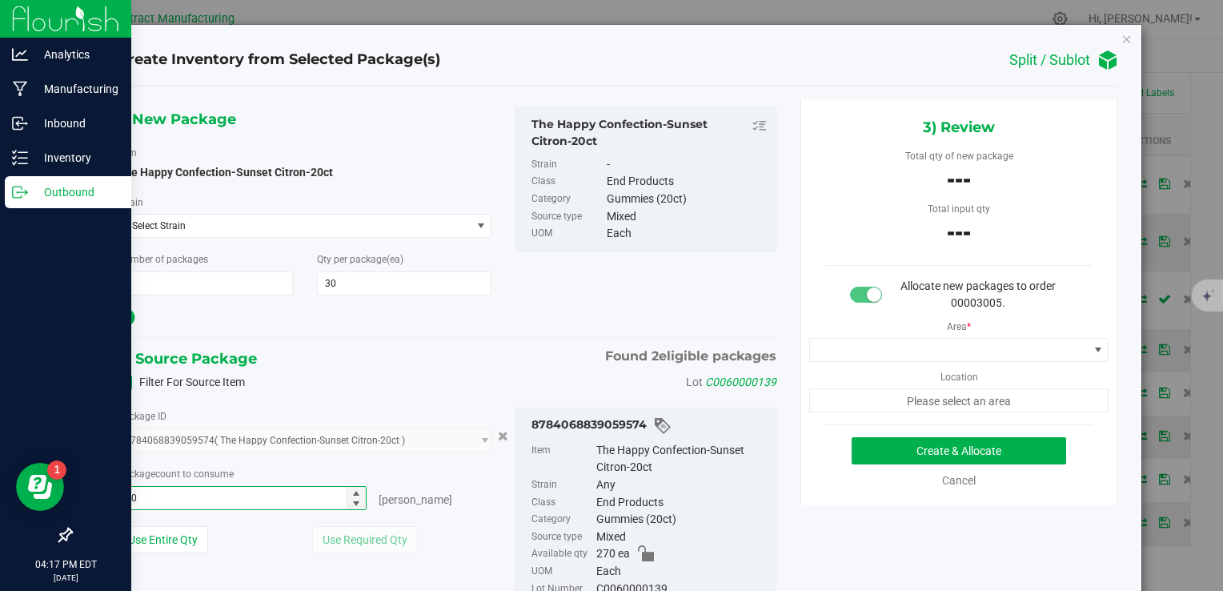
click at [447, 320] on div at bounding box center [305, 318] width 375 height 22
type input "30 ea"
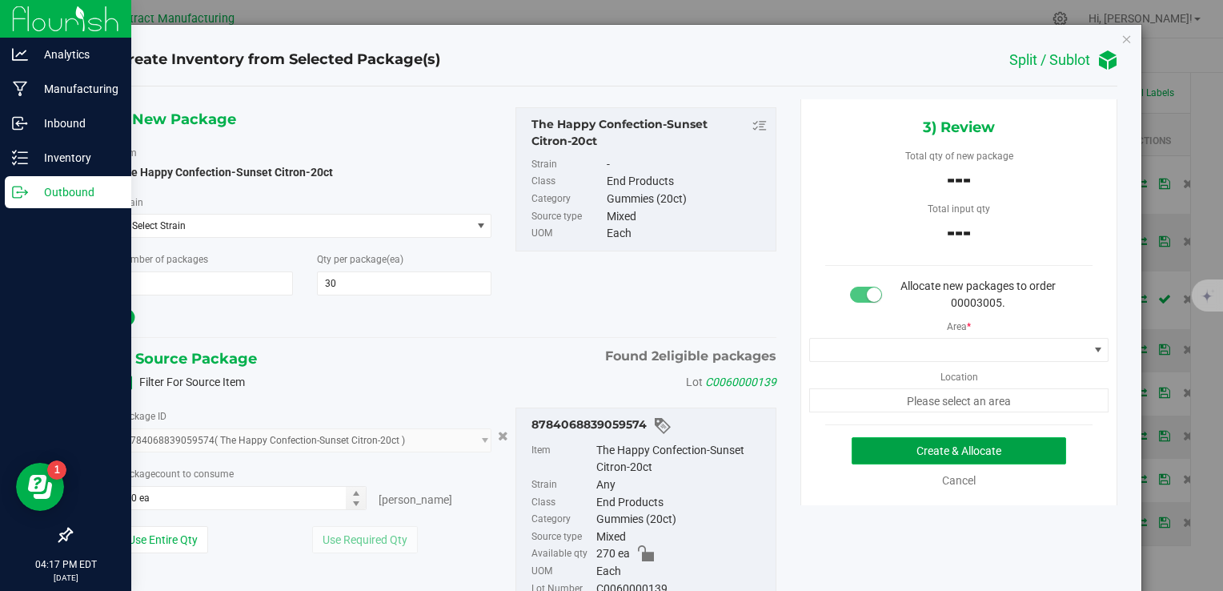
click at [953, 451] on button "Create & Allocate" at bounding box center [959, 450] width 214 height 27
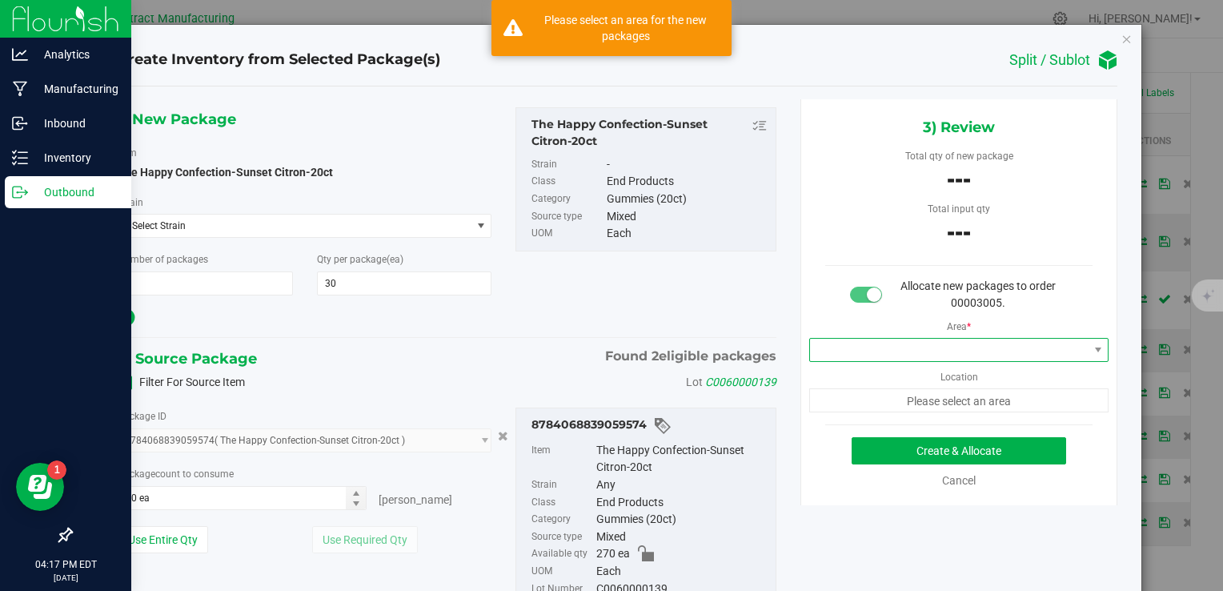
click at [889, 349] on span at bounding box center [949, 350] width 279 height 22
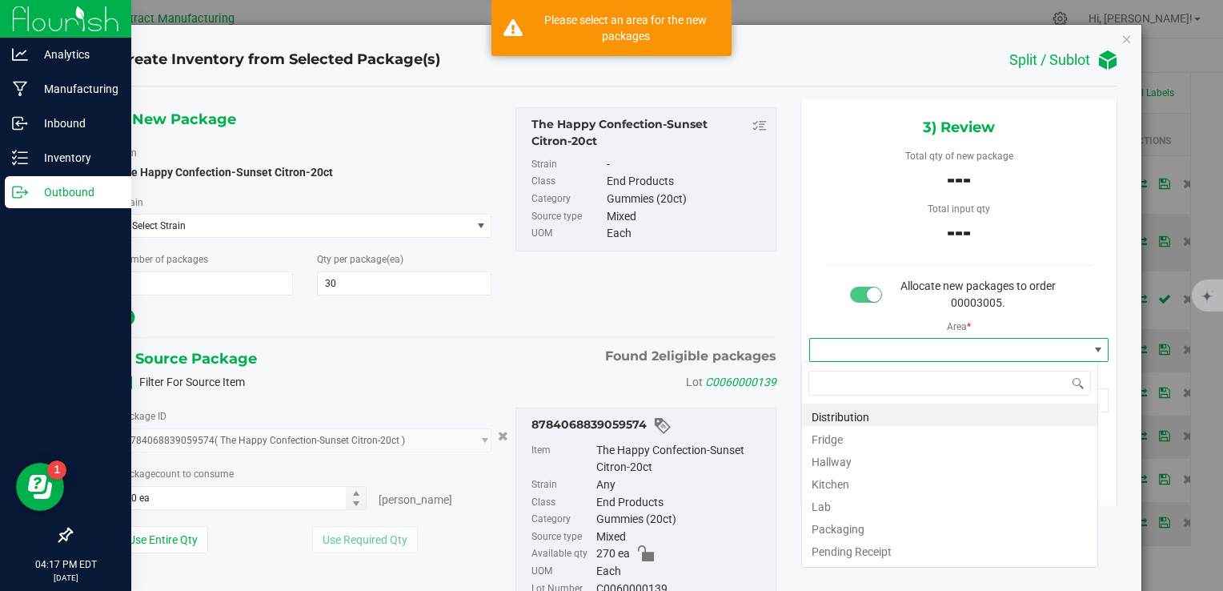
scroll to position [23, 297]
click at [889, 407] on li "Distribution" at bounding box center [949, 414] width 295 height 22
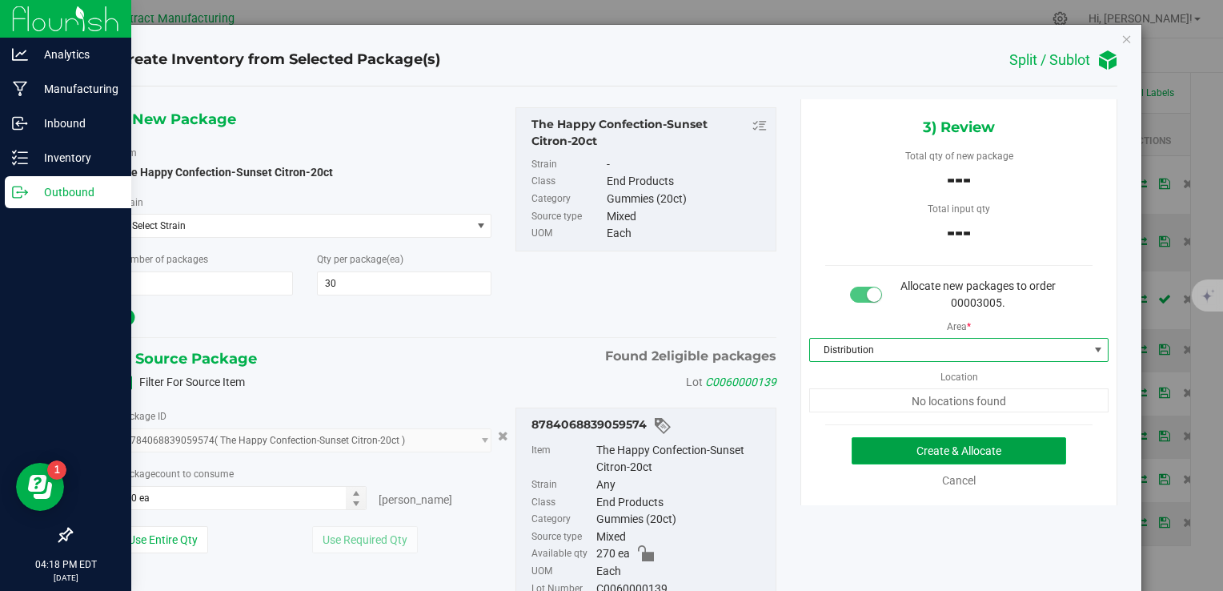
click at [913, 440] on button "Create & Allocate" at bounding box center [959, 450] width 214 height 27
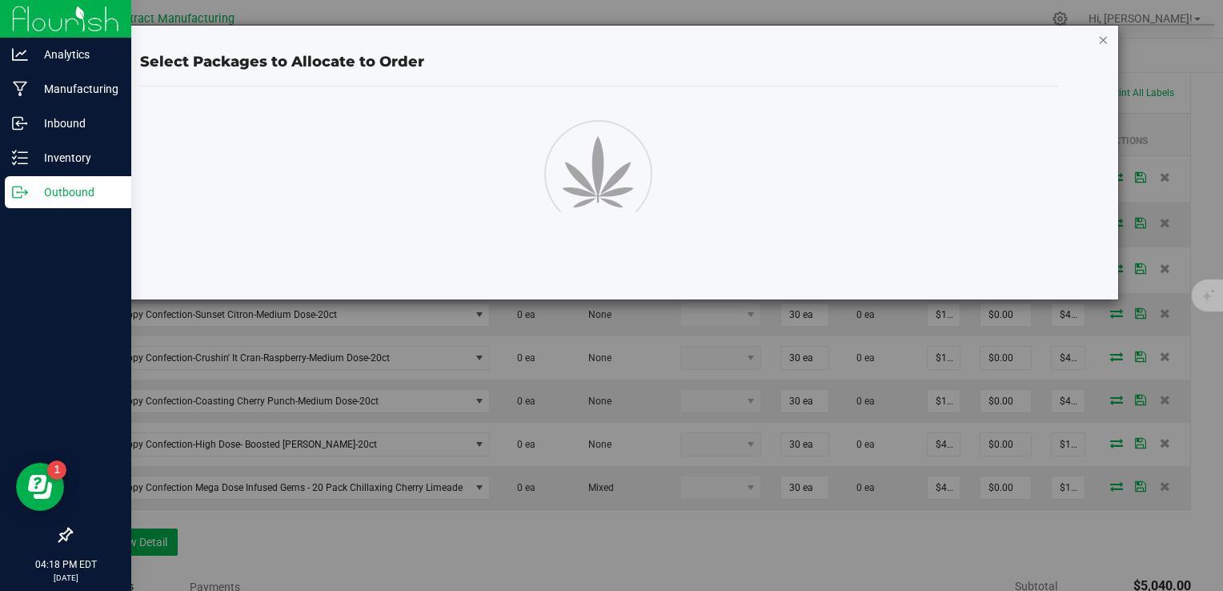
click at [1103, 39] on icon "button" at bounding box center [1103, 39] width 11 height 19
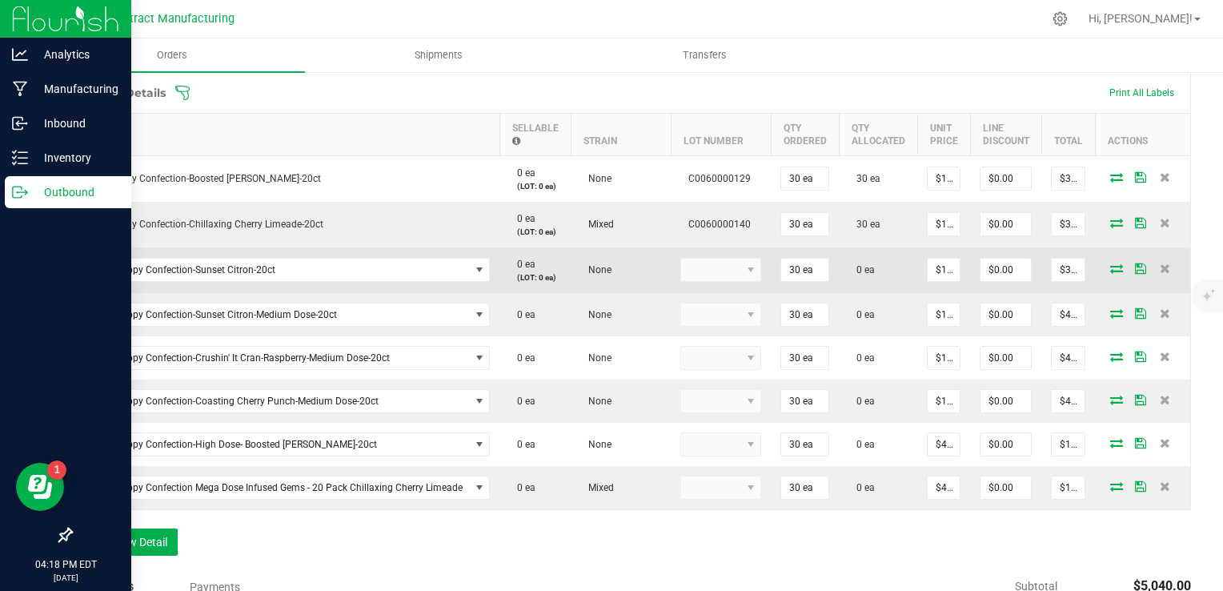
click at [724, 274] on kendo-dropdownlist at bounding box center [720, 270] width 81 height 24
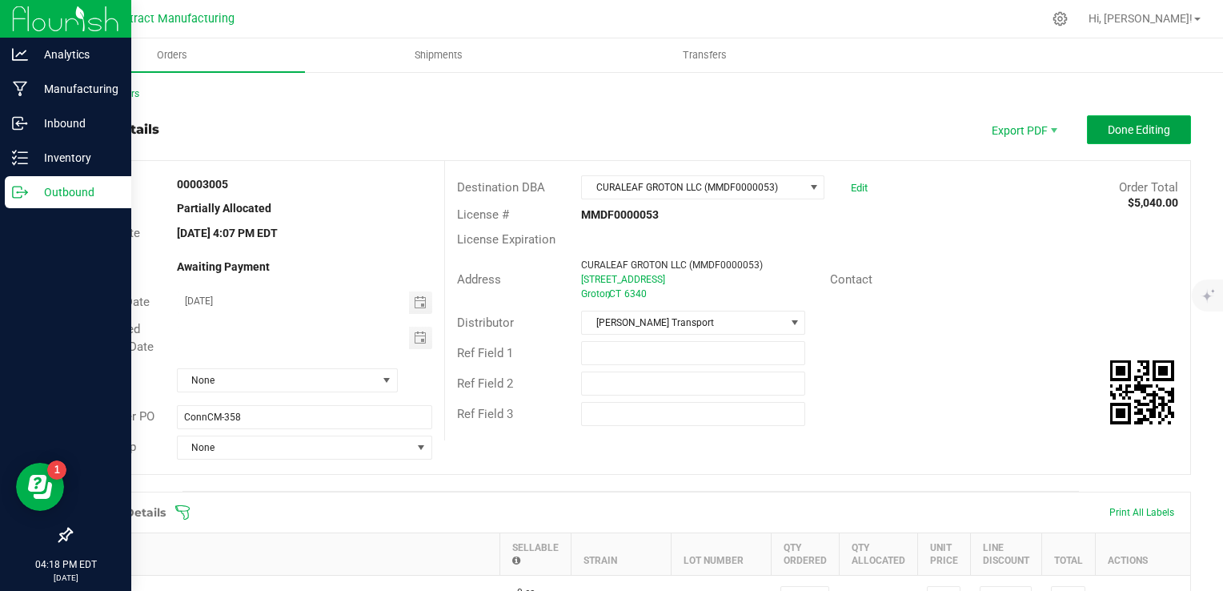
click at [1117, 137] on button "Done Editing" at bounding box center [1139, 129] width 104 height 29
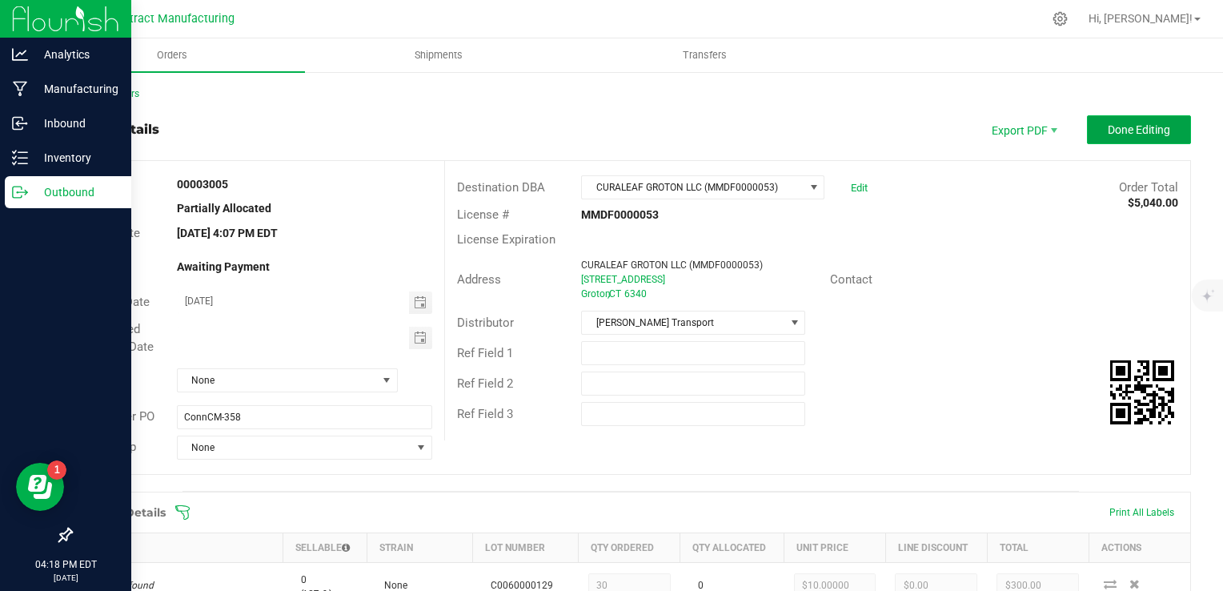
click at [1092, 138] on button "Done Editing" at bounding box center [1139, 129] width 104 height 29
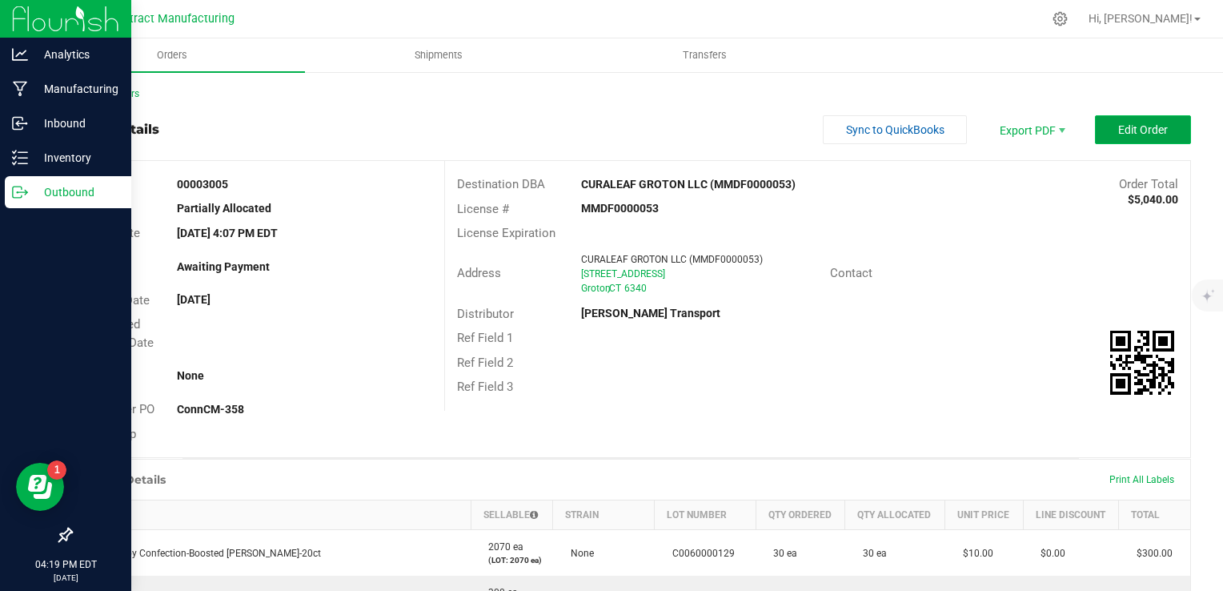
click at [1104, 126] on button "Edit Order" at bounding box center [1143, 129] width 96 height 29
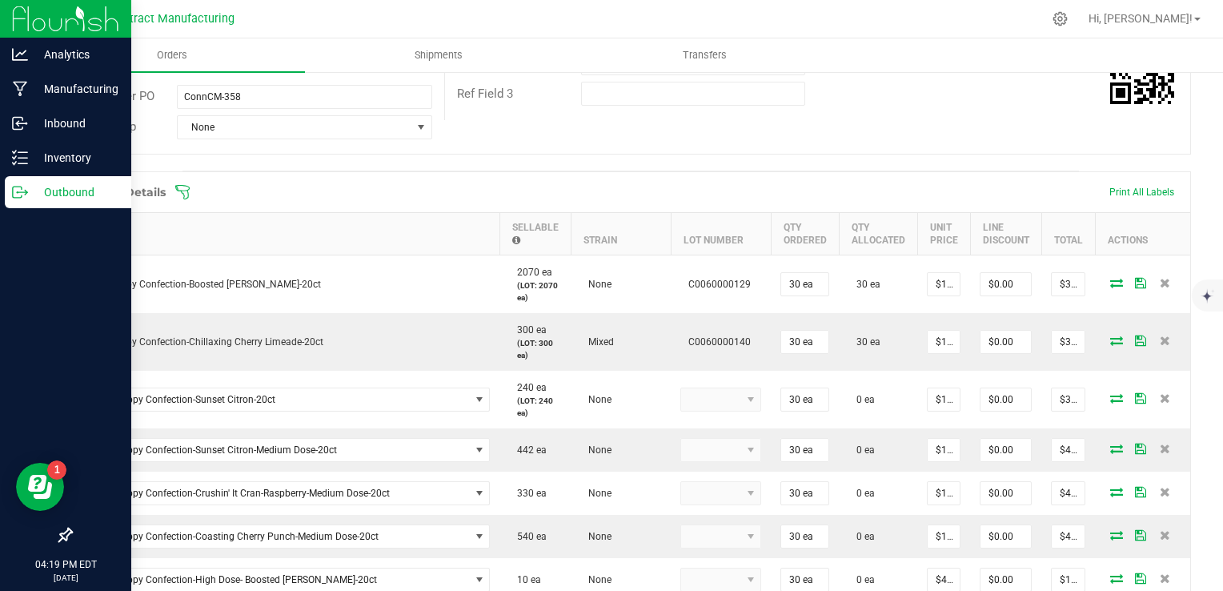
scroll to position [328, 0]
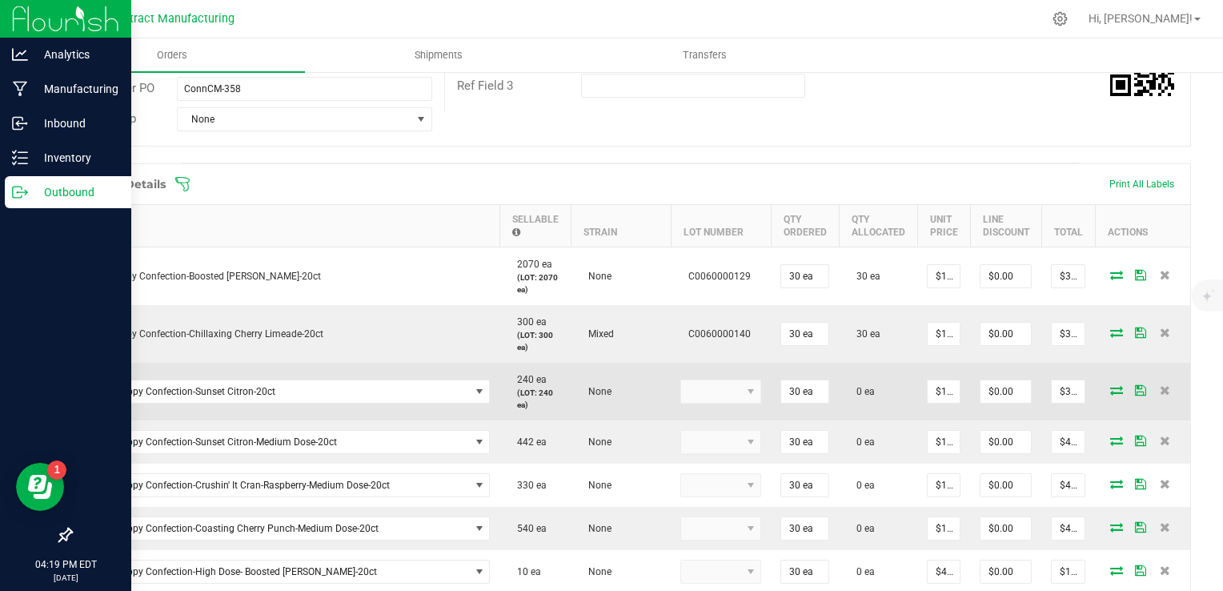
click at [738, 401] on kendo-dropdownlist at bounding box center [720, 391] width 81 height 24
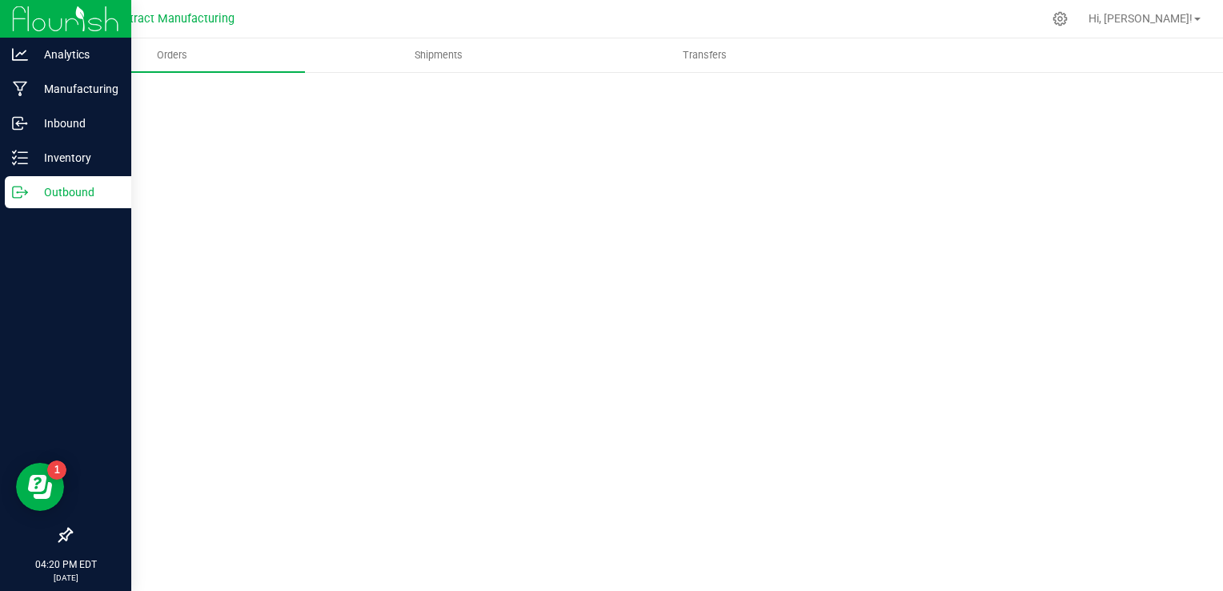
click at [76, 185] on p "Outbound" at bounding box center [76, 191] width 96 height 19
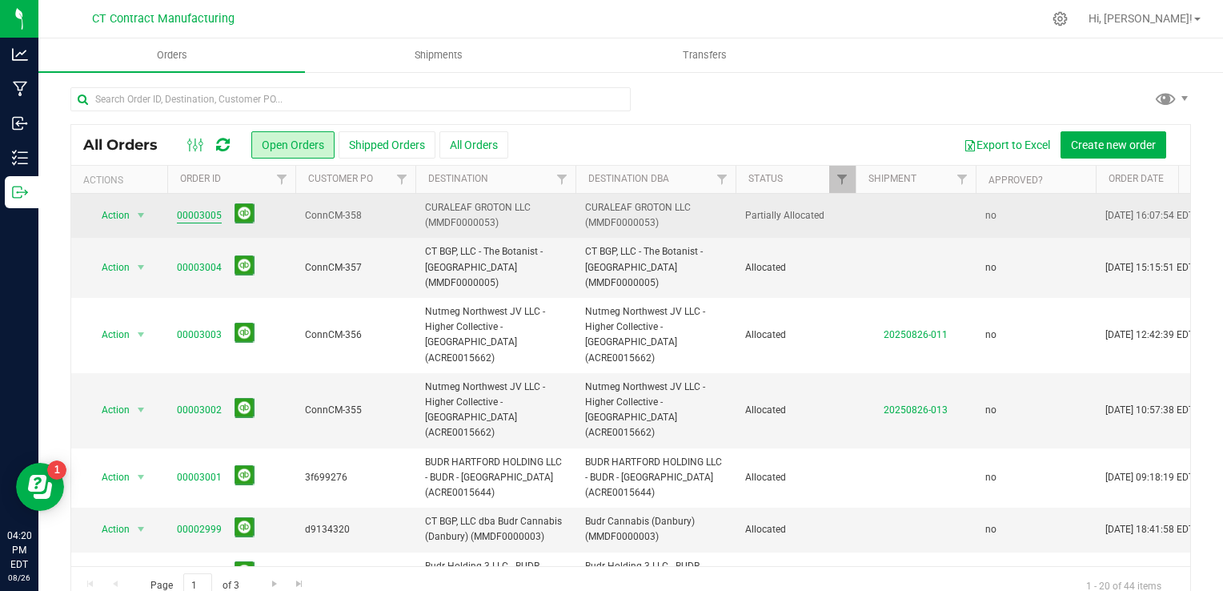
click at [180, 213] on link "00003005" at bounding box center [199, 215] width 45 height 15
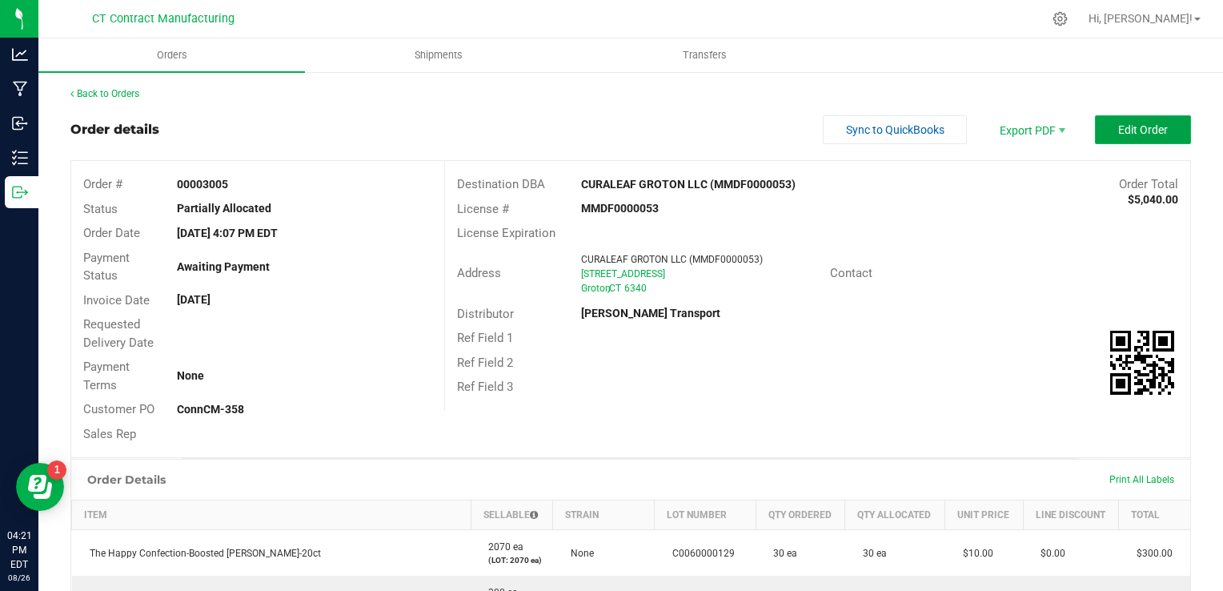
click at [1104, 118] on button "Edit Order" at bounding box center [1143, 129] width 96 height 29
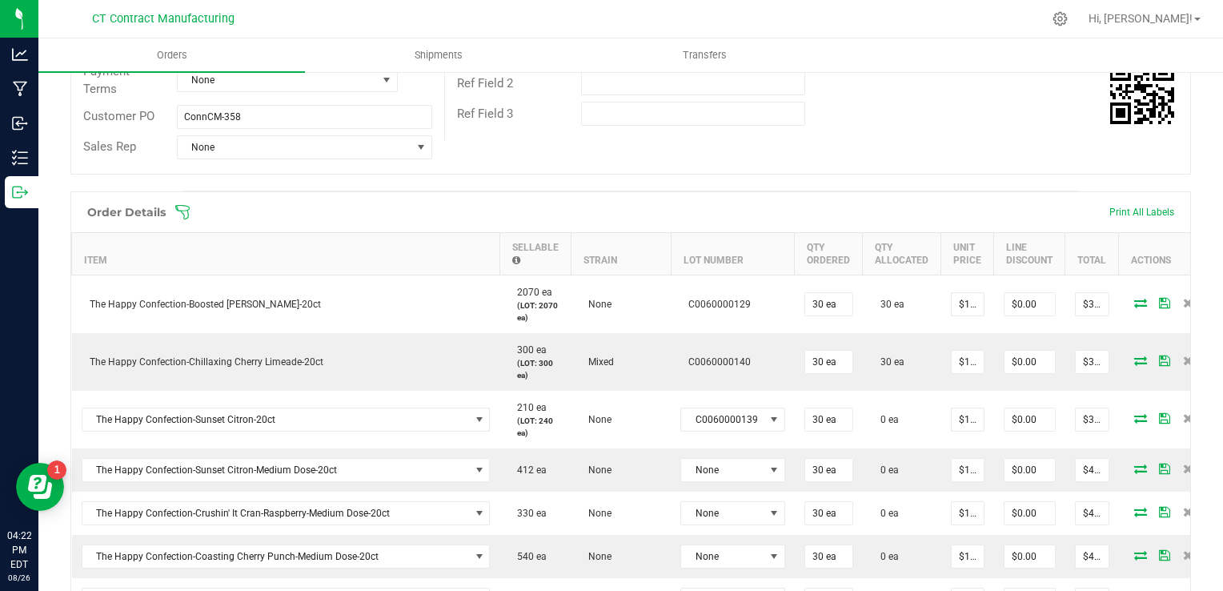
scroll to position [301, 0]
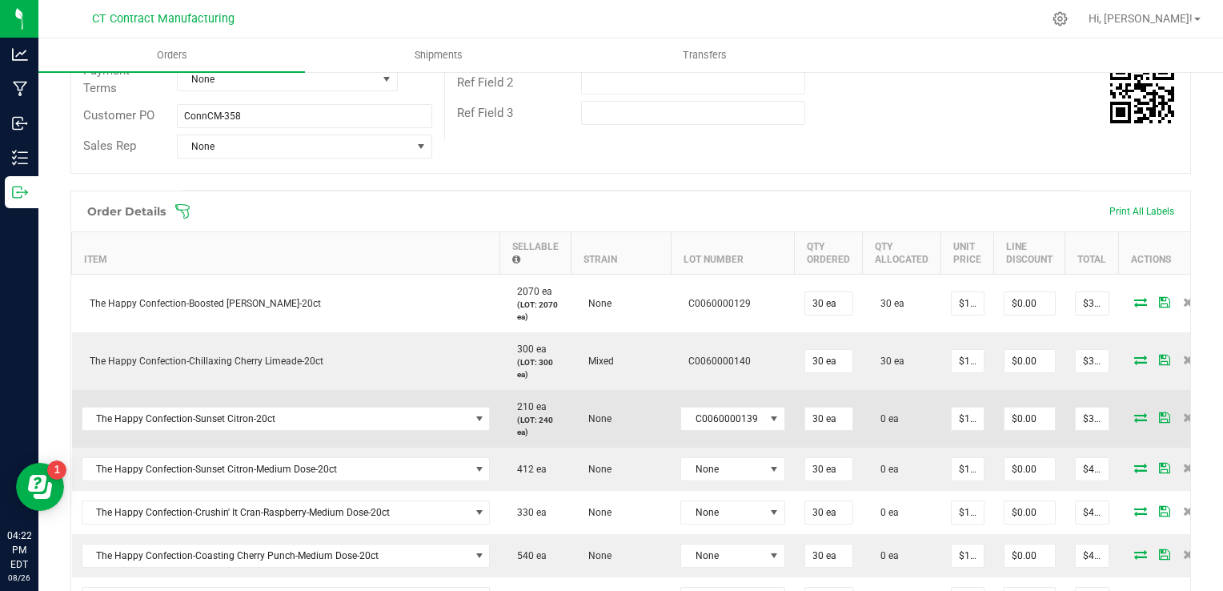
click at [1134, 416] on icon at bounding box center [1140, 417] width 13 height 10
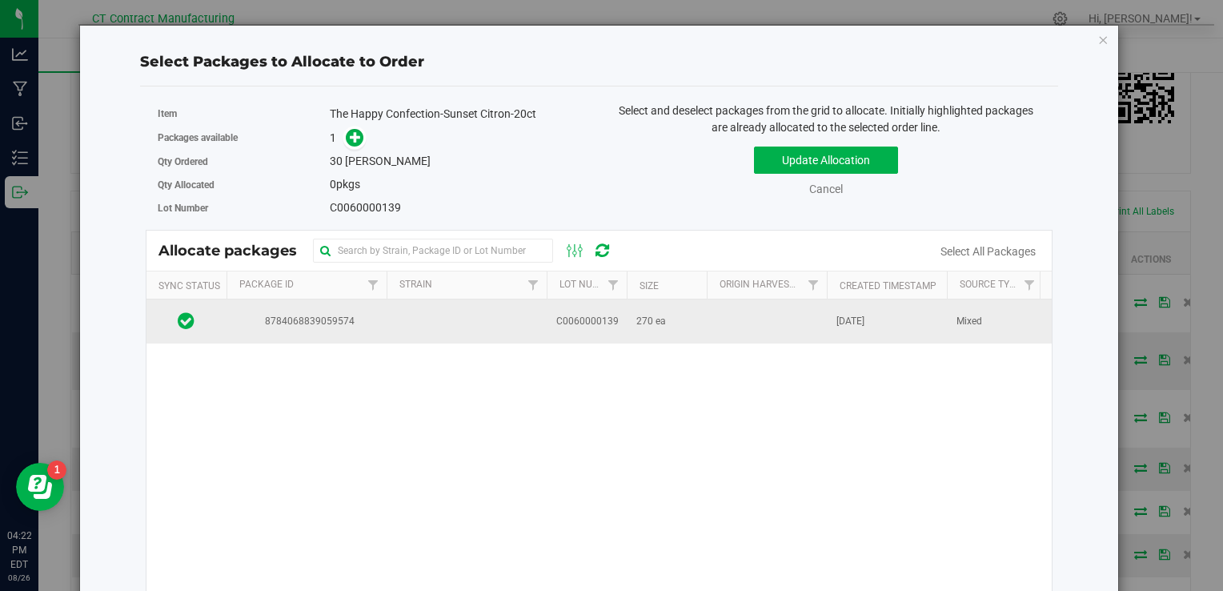
click at [734, 313] on td at bounding box center [767, 320] width 120 height 43
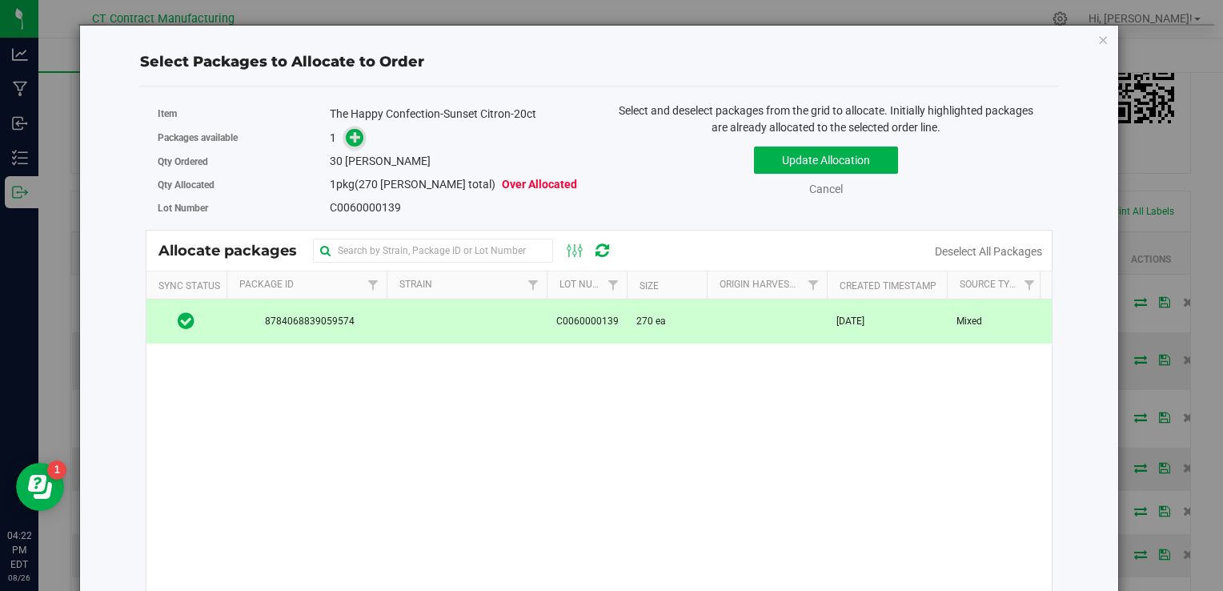
click at [358, 131] on icon at bounding box center [355, 136] width 11 height 11
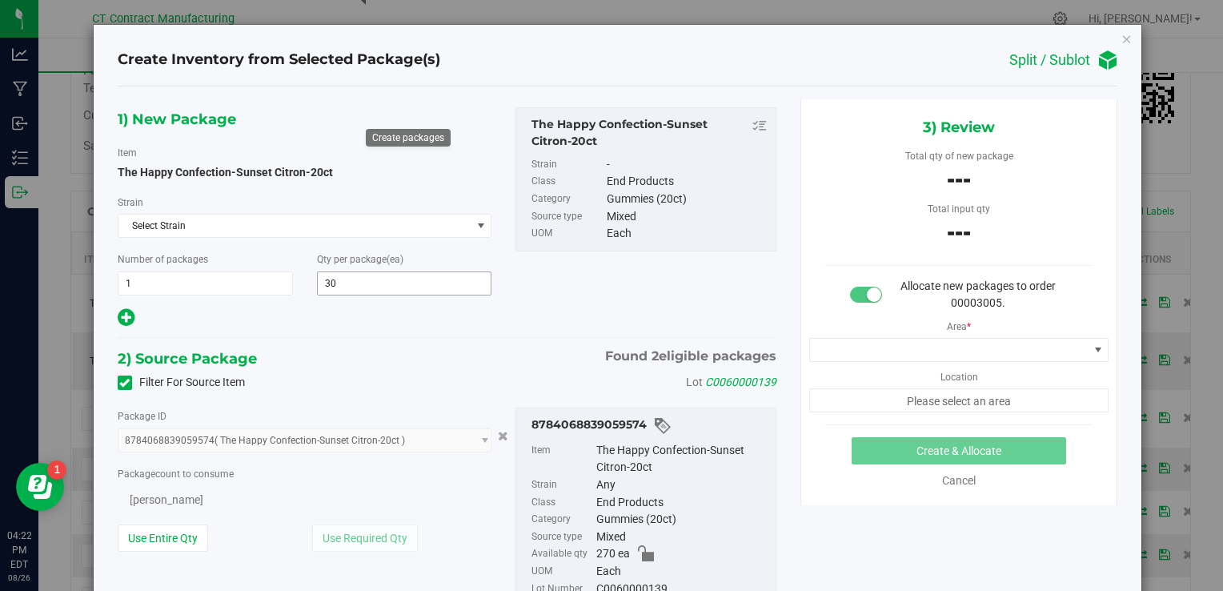
type input "30"
click at [274, 507] on span "0 ea 0" at bounding box center [243, 498] width 250 height 24
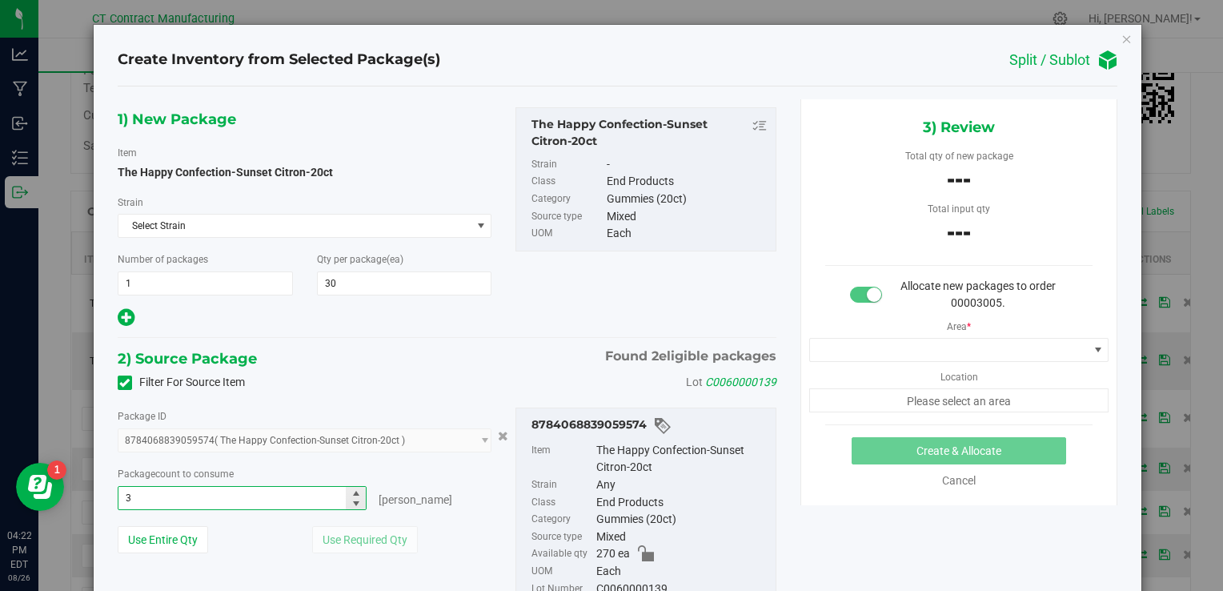
type input "30"
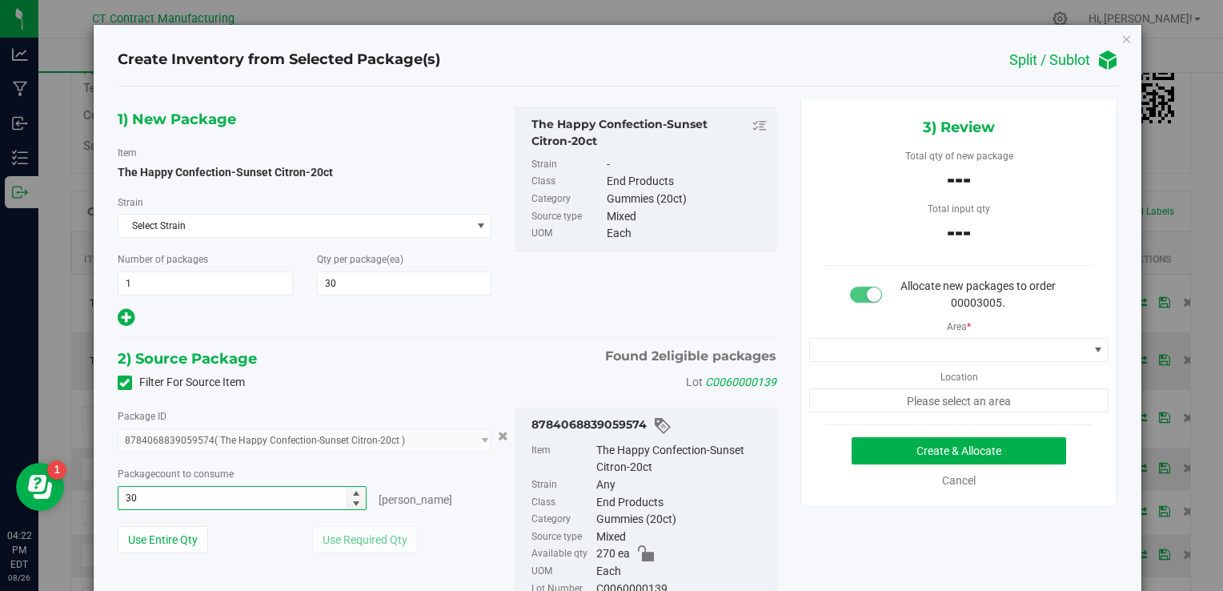
type input "30 ea"
click at [423, 360] on div "2) Source Package Found 2 eligible packages" at bounding box center [447, 359] width 659 height 24
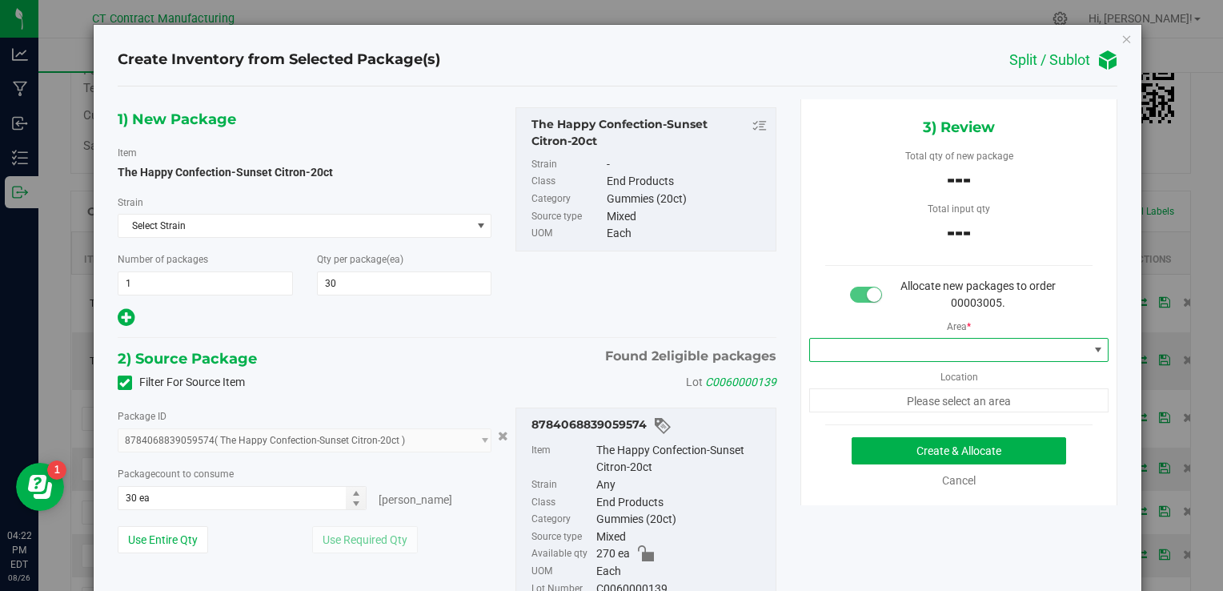
click at [892, 341] on span at bounding box center [949, 350] width 279 height 22
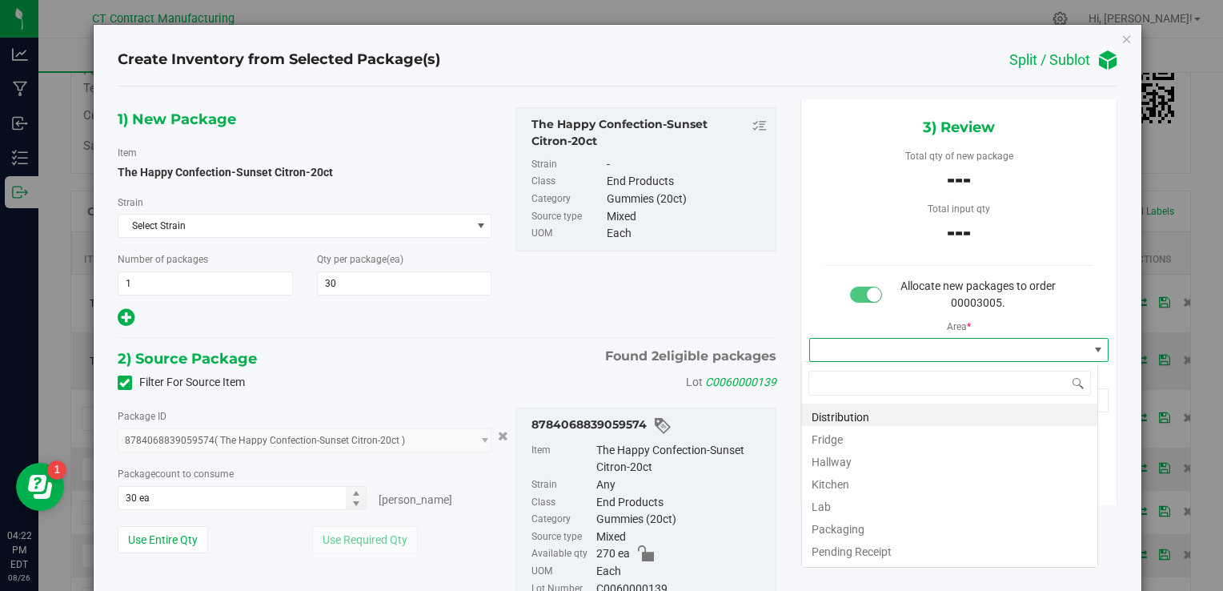
scroll to position [23, 297]
click at [884, 411] on li "Distribution" at bounding box center [949, 414] width 295 height 22
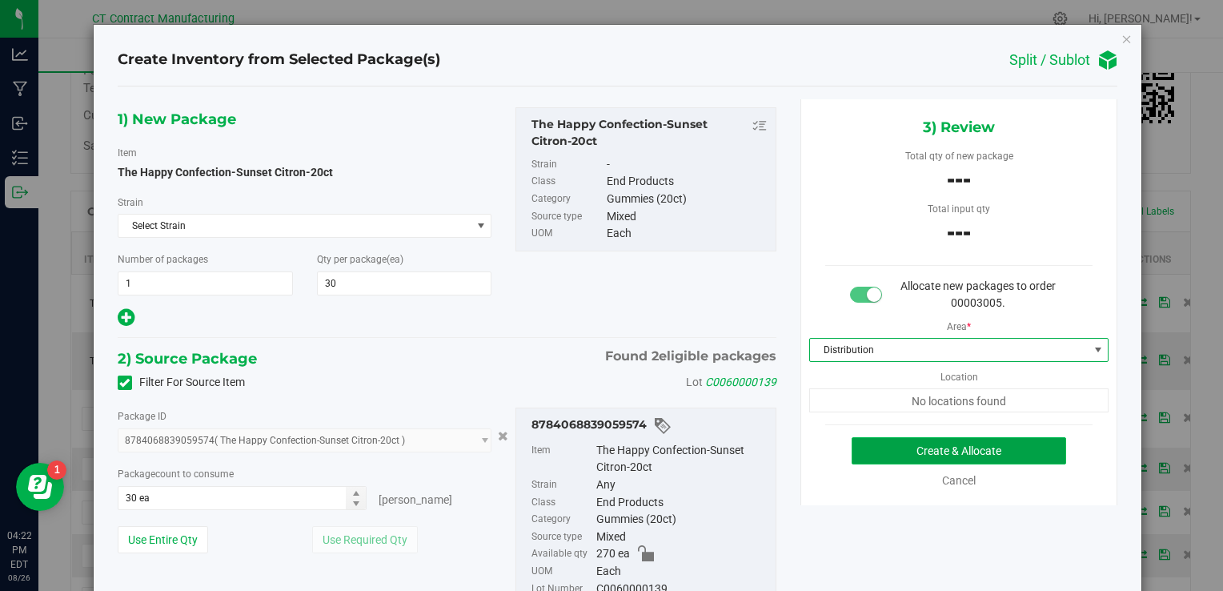
click at [916, 448] on button "Create & Allocate" at bounding box center [959, 450] width 214 height 27
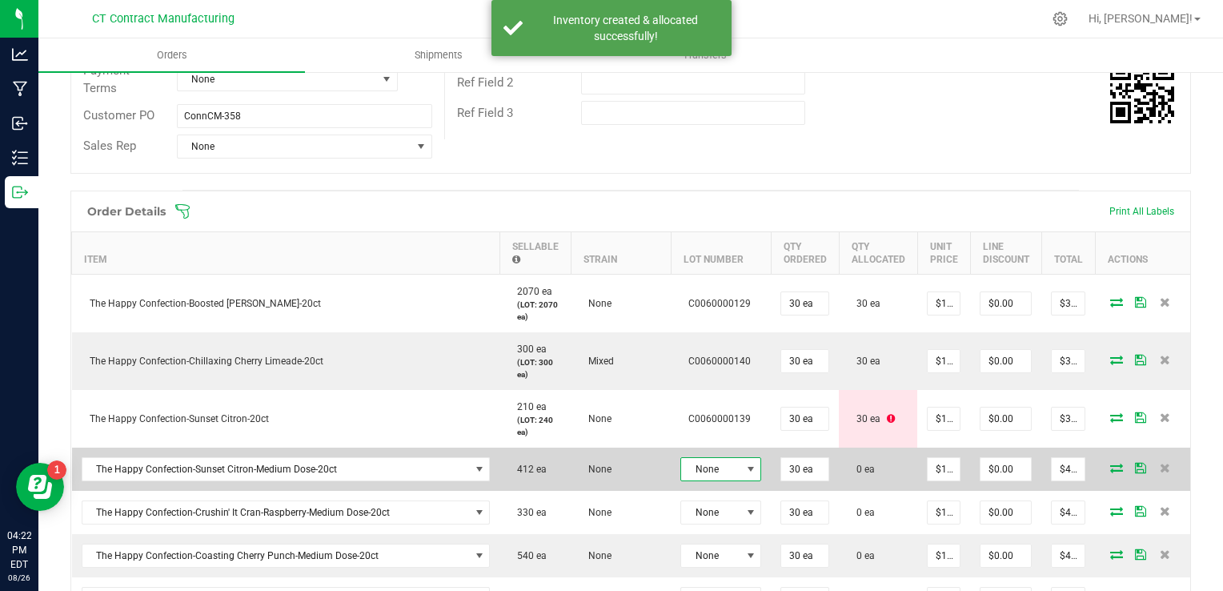
click at [712, 471] on span "None" at bounding box center [710, 469] width 59 height 22
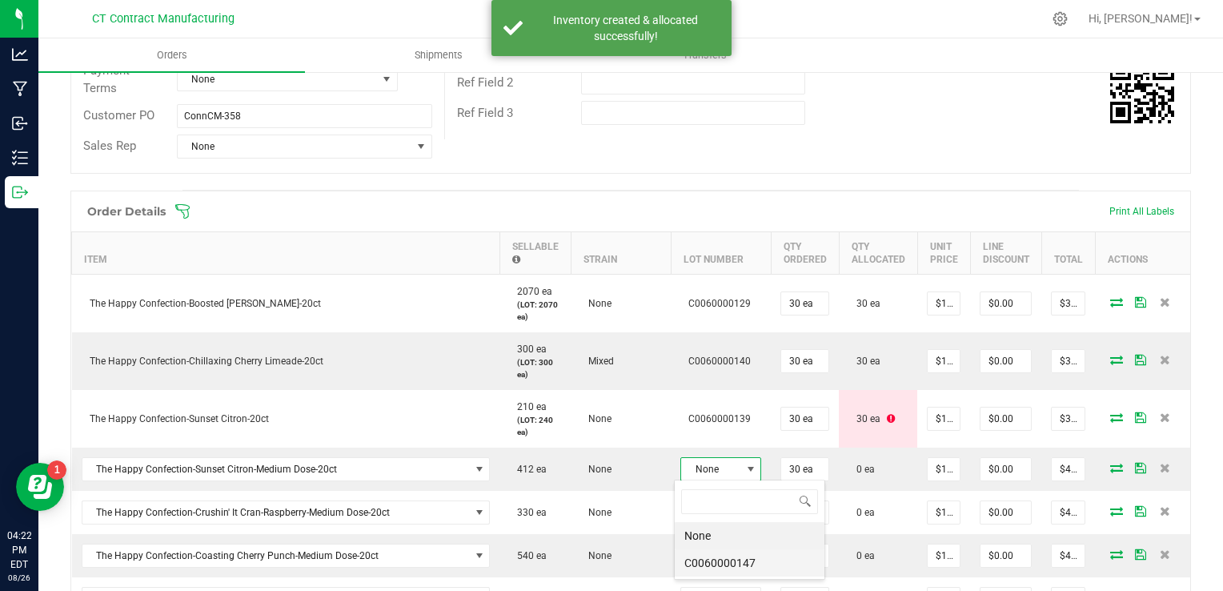
click at [736, 563] on li "C0060000147" at bounding box center [750, 562] width 150 height 27
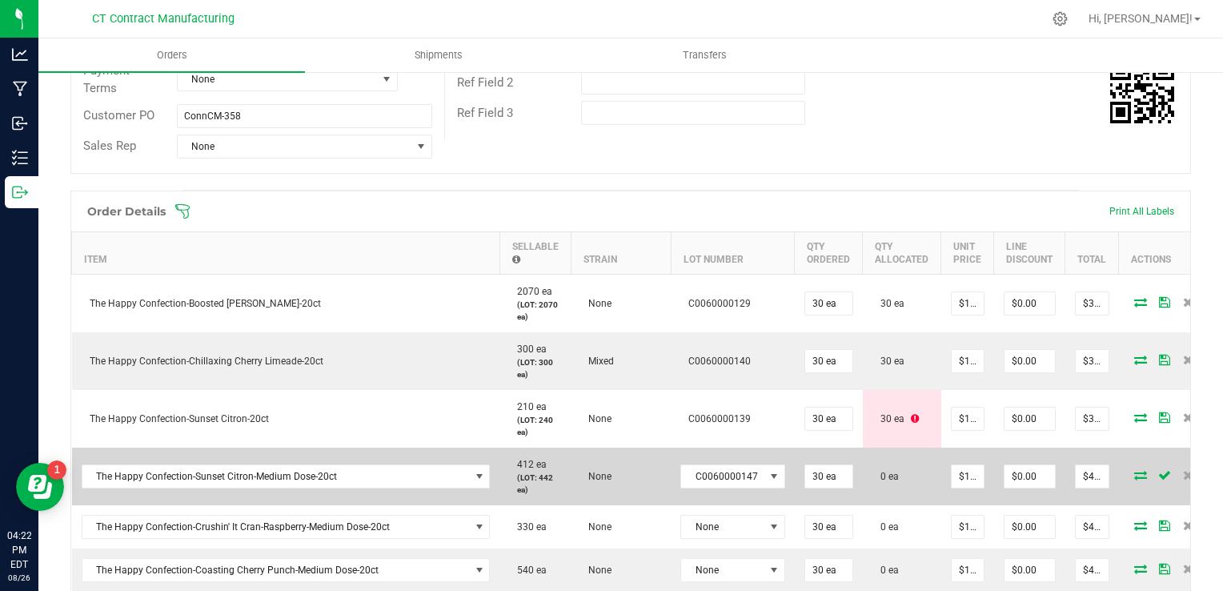
click at [1134, 474] on icon at bounding box center [1140, 475] width 13 height 10
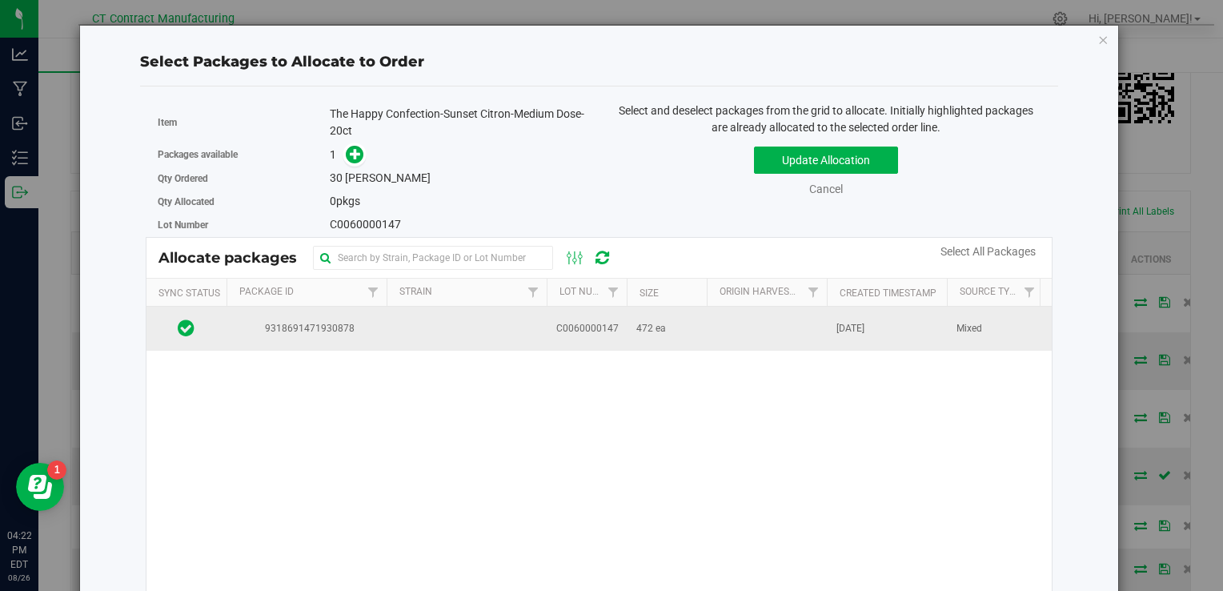
click at [714, 331] on td at bounding box center [767, 328] width 120 height 43
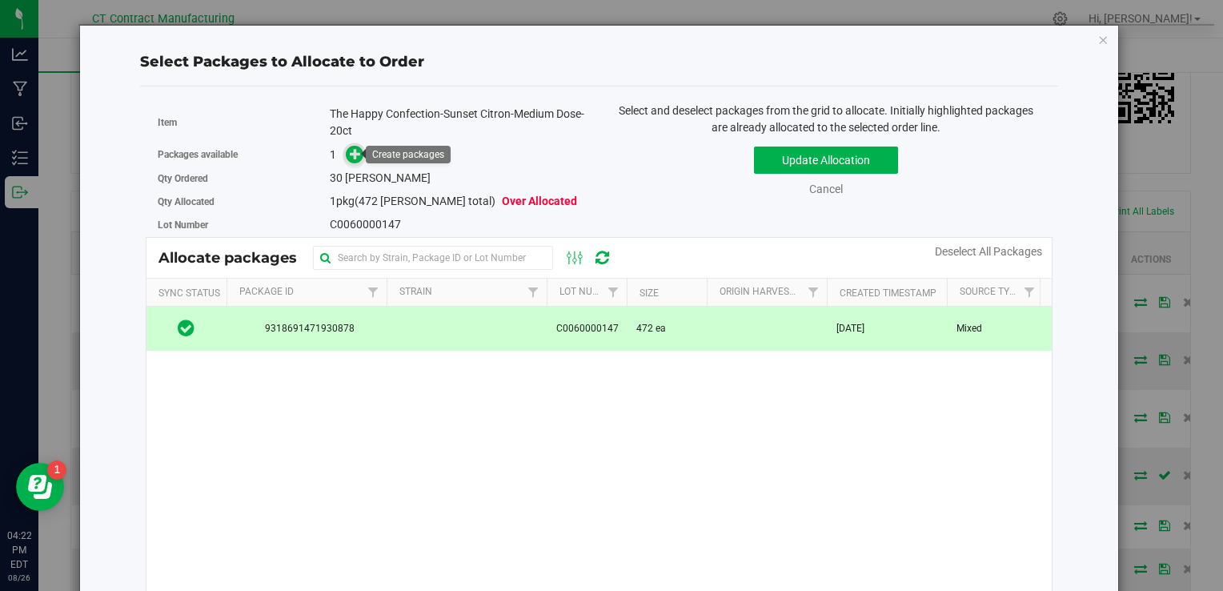
click at [358, 156] on icon at bounding box center [355, 153] width 11 height 11
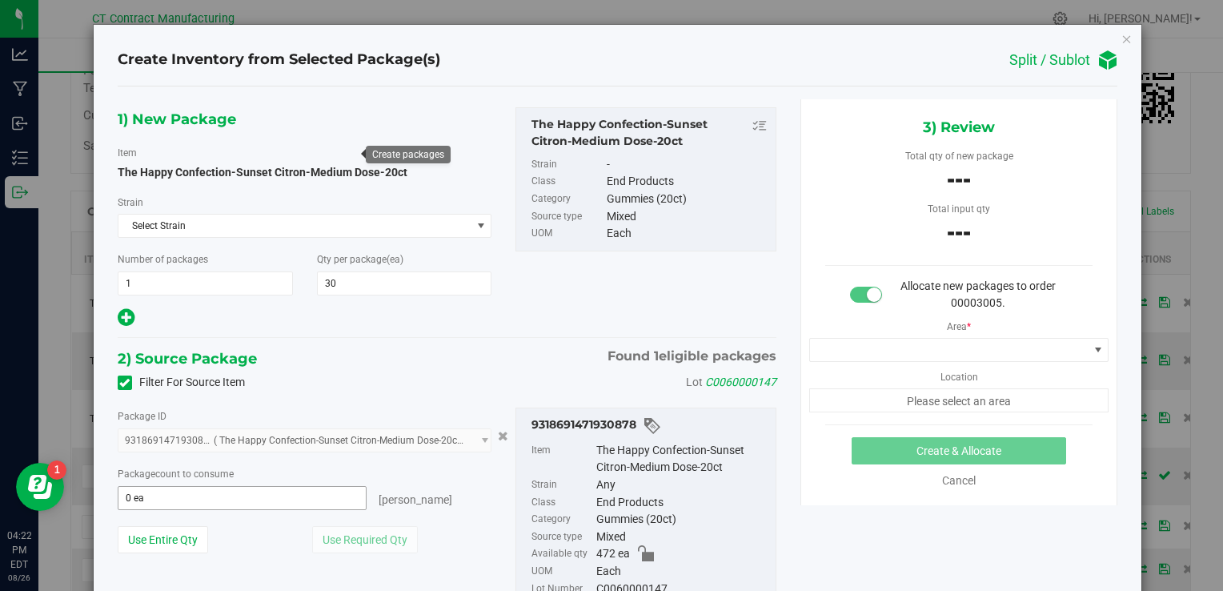
click at [282, 492] on span "0 ea 0" at bounding box center [243, 498] width 250 height 24
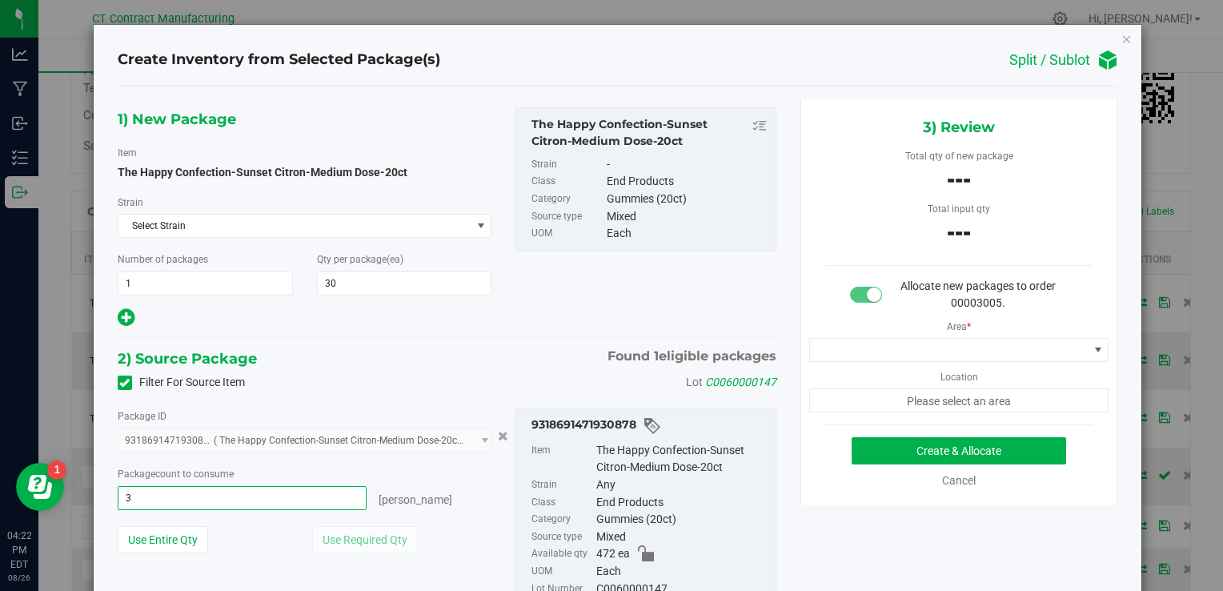
type input "30"
click at [335, 315] on div at bounding box center [305, 318] width 375 height 22
type input "30 ea"
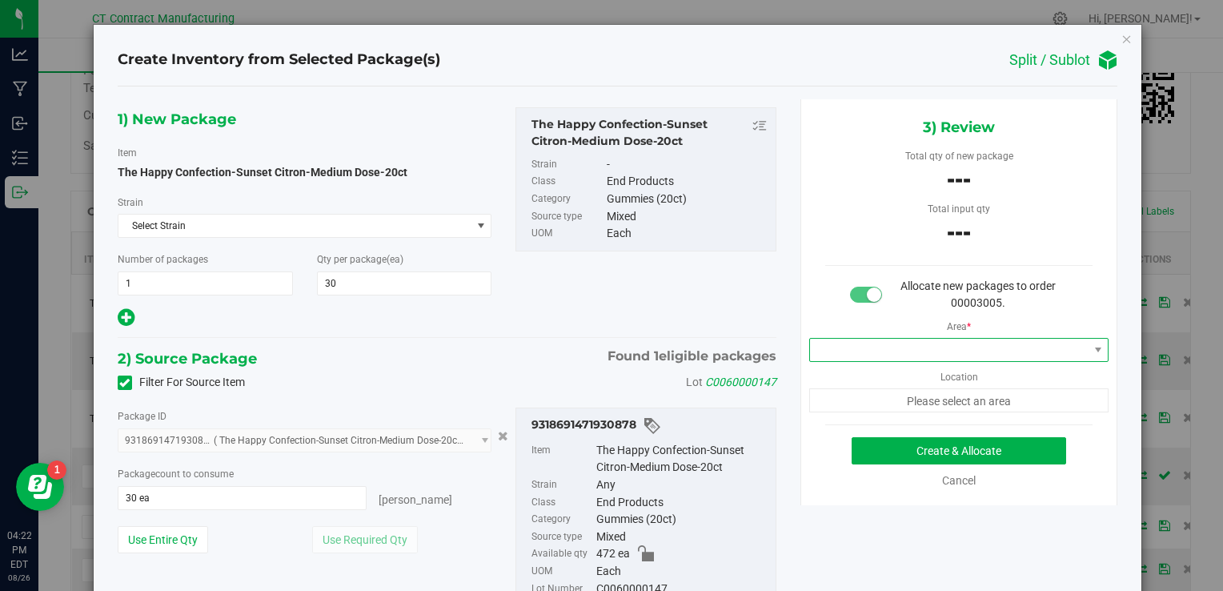
click at [896, 347] on span at bounding box center [949, 350] width 279 height 22
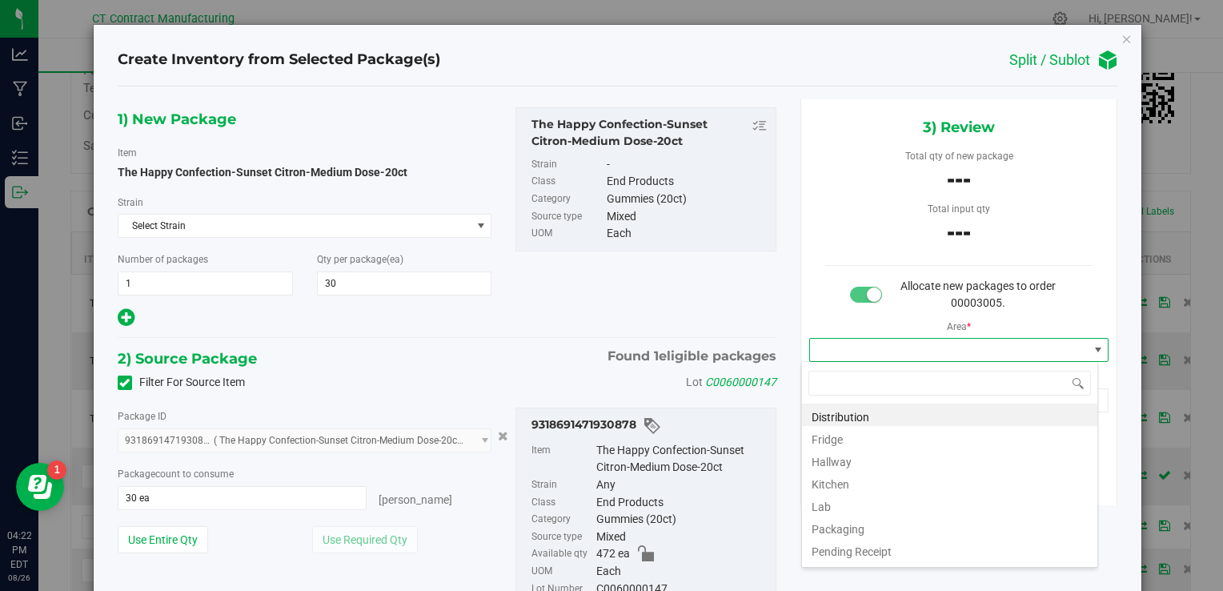
scroll to position [23, 297]
click at [888, 415] on li "Distribution" at bounding box center [949, 414] width 295 height 22
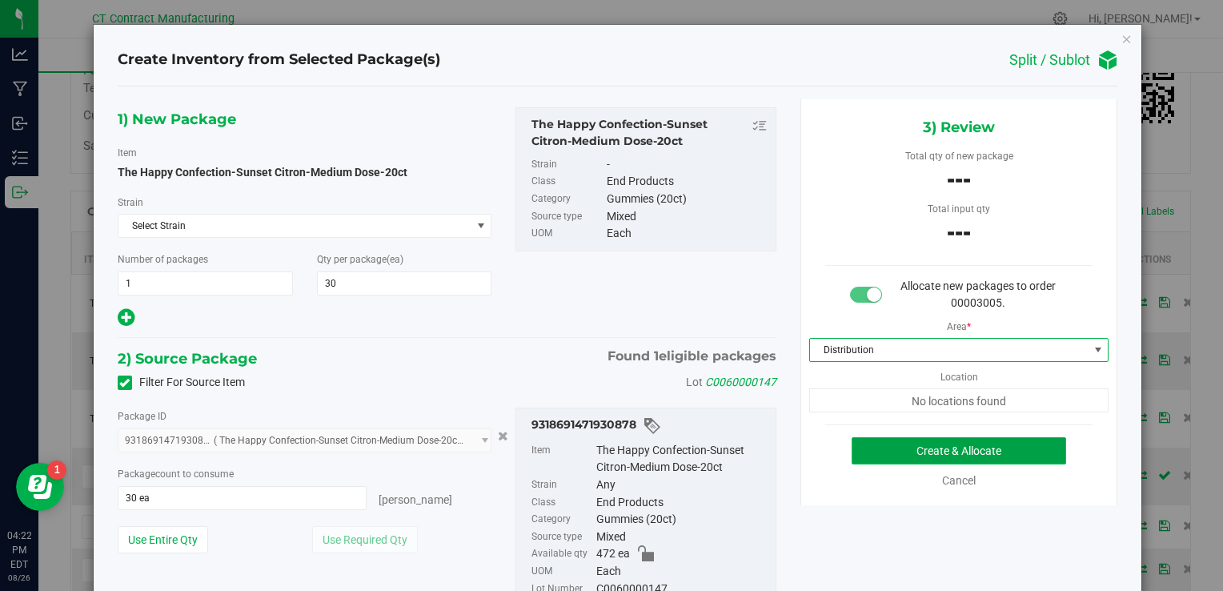
click at [900, 461] on button "Create & Allocate" at bounding box center [959, 450] width 214 height 27
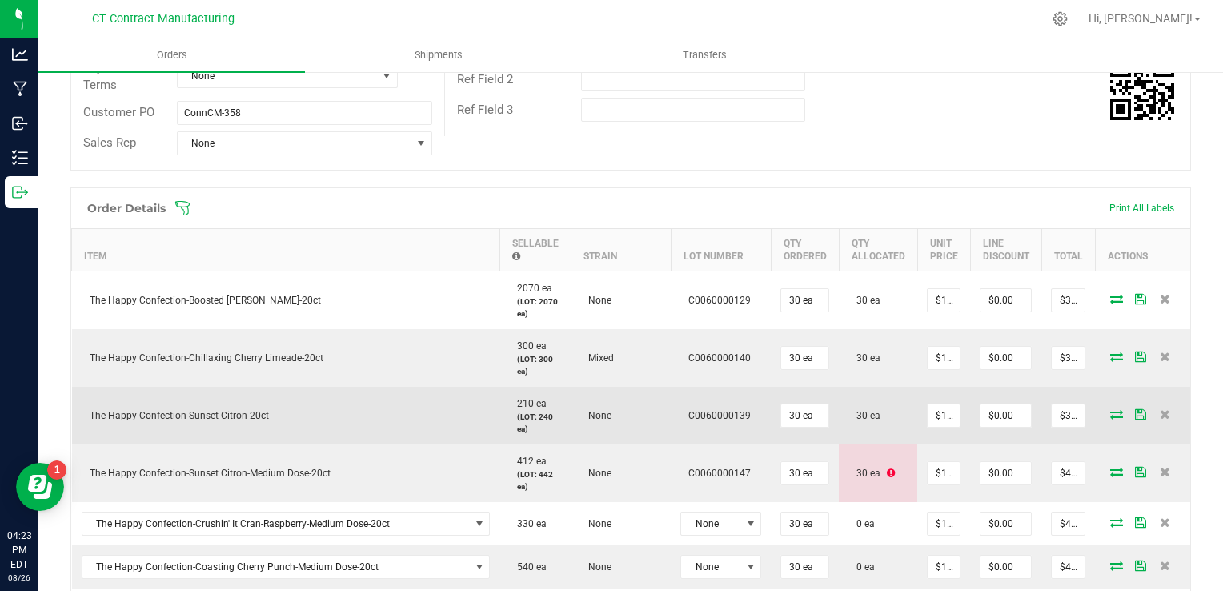
scroll to position [320, 0]
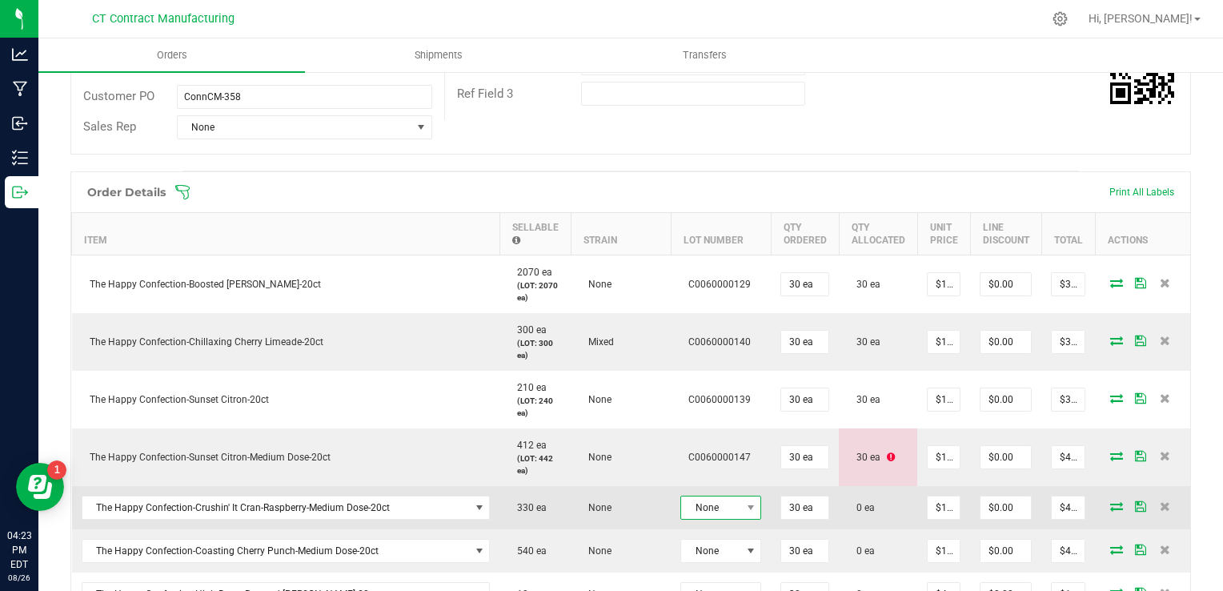
click at [727, 507] on span "None" at bounding box center [710, 507] width 59 height 22
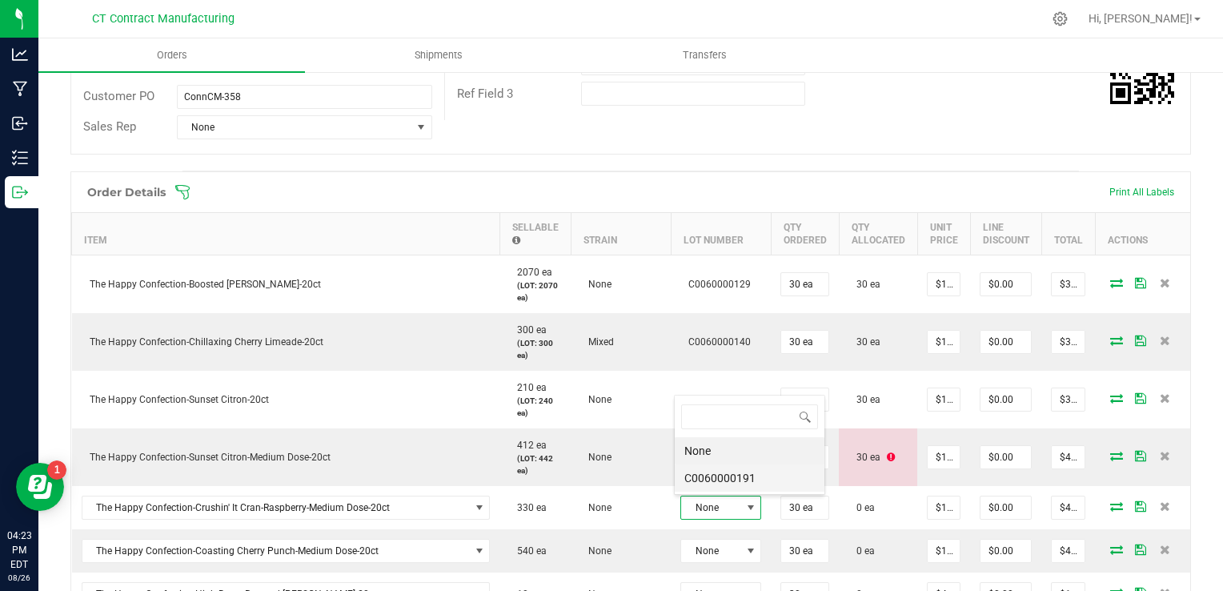
click at [725, 483] on li "C0060000191" at bounding box center [750, 477] width 150 height 27
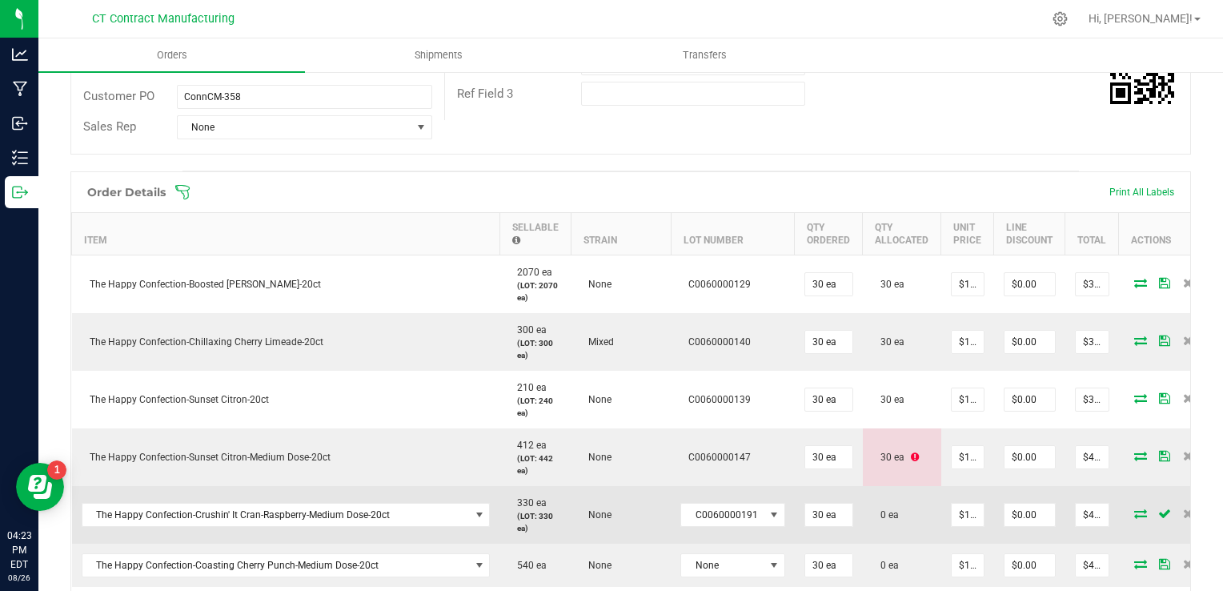
click at [1134, 514] on icon at bounding box center [1140, 513] width 13 height 10
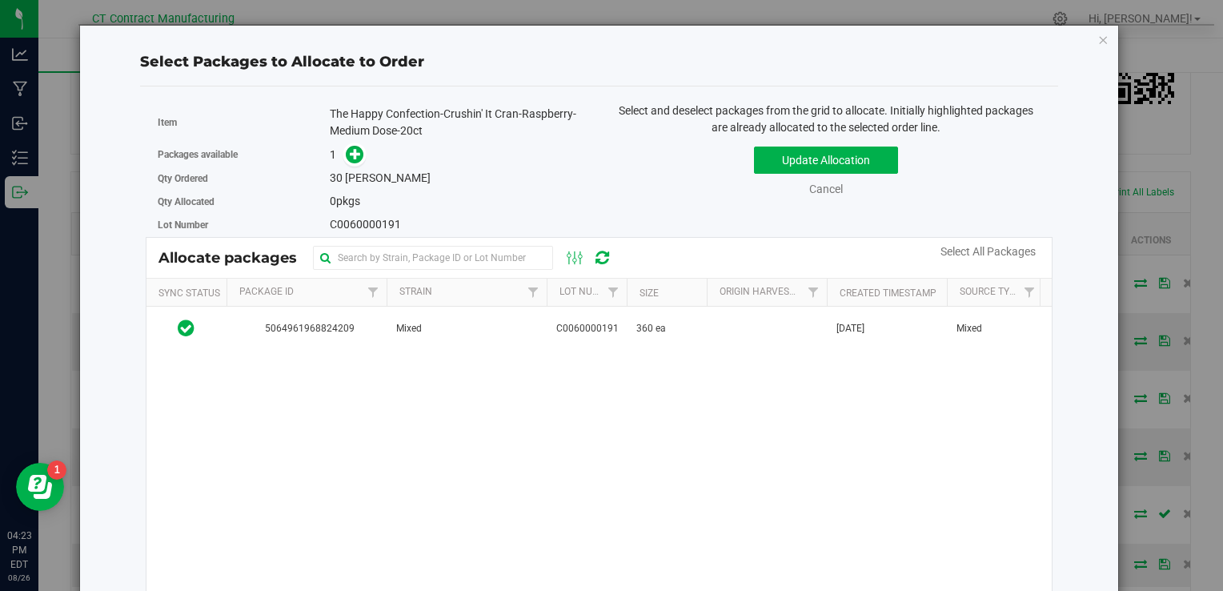
click at [515, 316] on td "Mixed" at bounding box center [467, 328] width 160 height 43
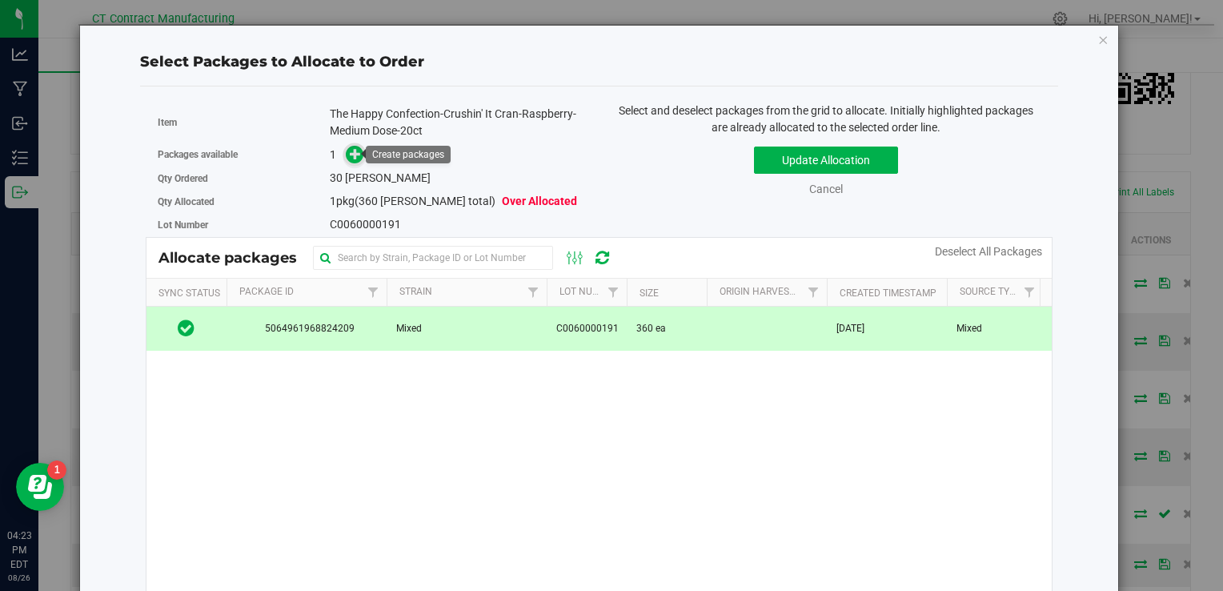
click at [352, 152] on icon at bounding box center [355, 153] width 11 height 11
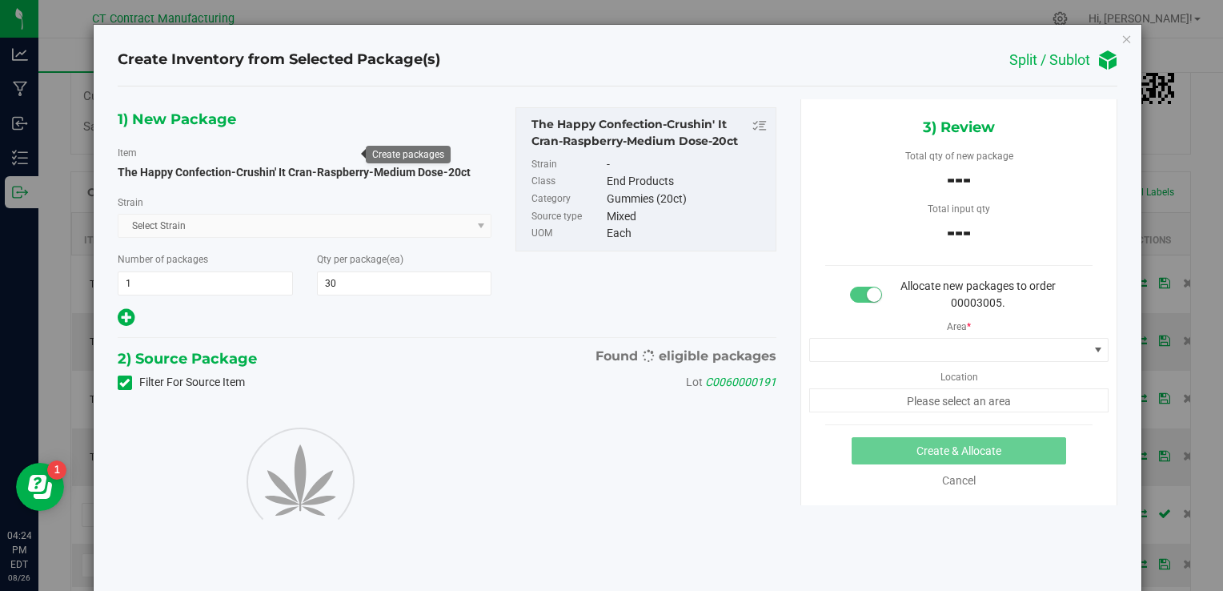
type input "30"
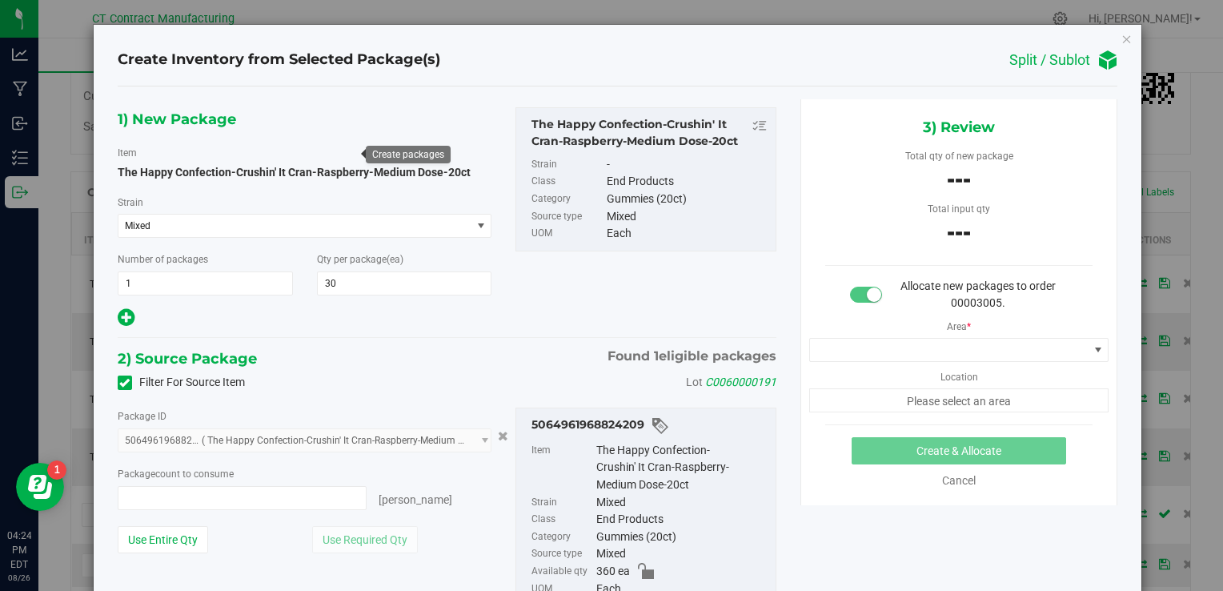
type input "0 ea"
click at [762, 52] on div "Create Inventory from Selected Package(s) Split / Sublot" at bounding box center [618, 60] width 1000 height 32
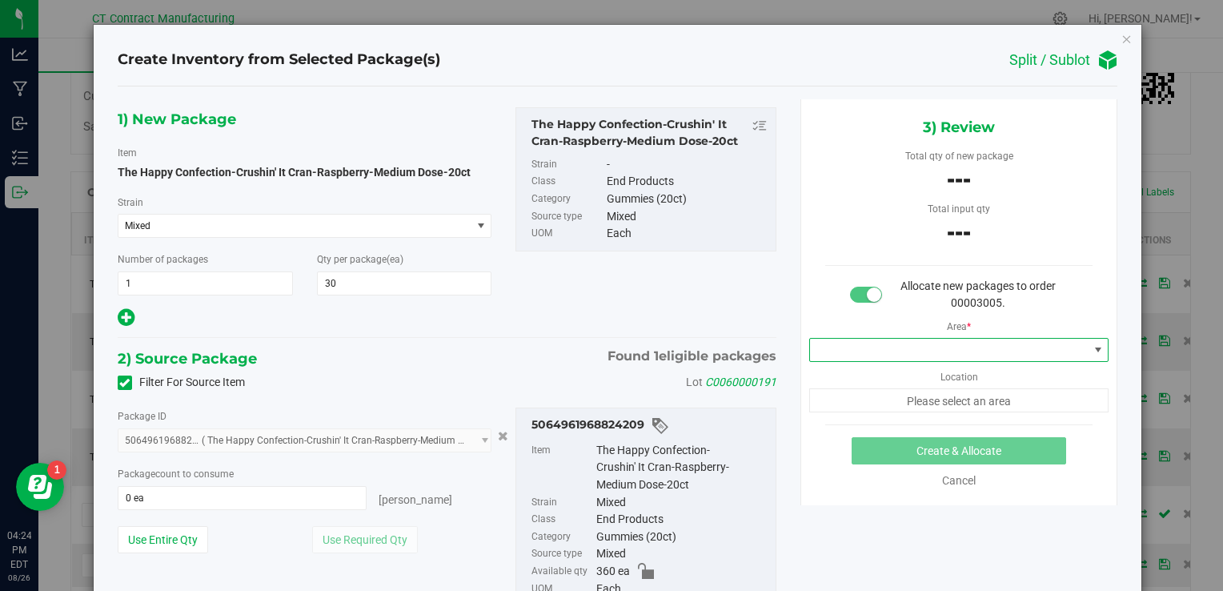
click at [900, 347] on span at bounding box center [949, 350] width 279 height 22
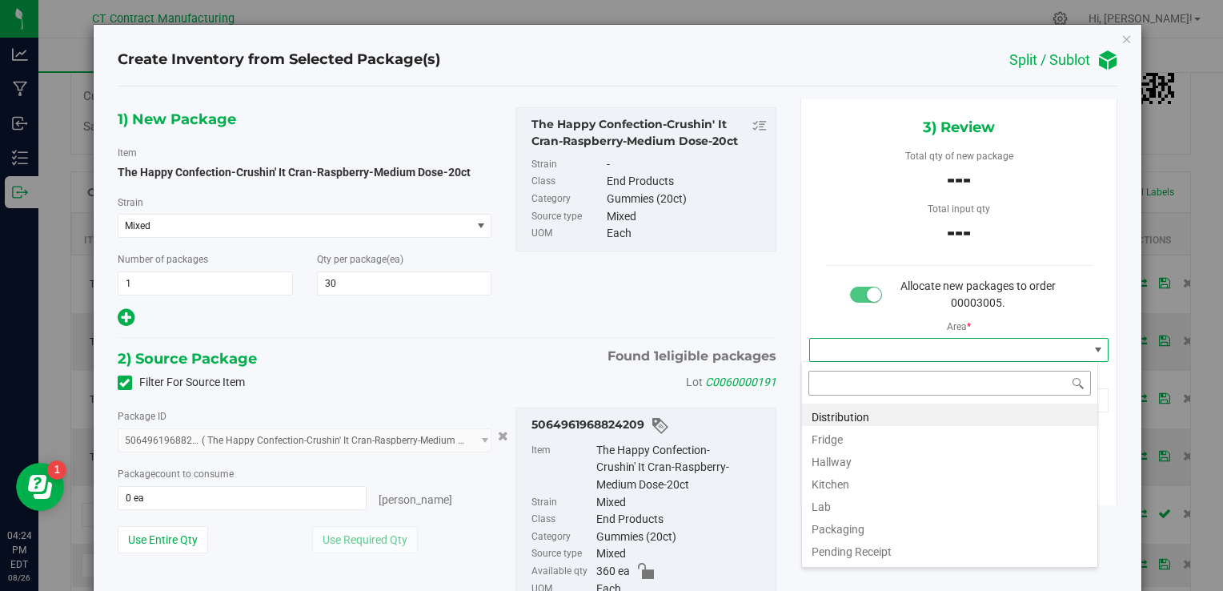
scroll to position [23, 297]
click at [853, 408] on li "Distribution" at bounding box center [949, 414] width 295 height 22
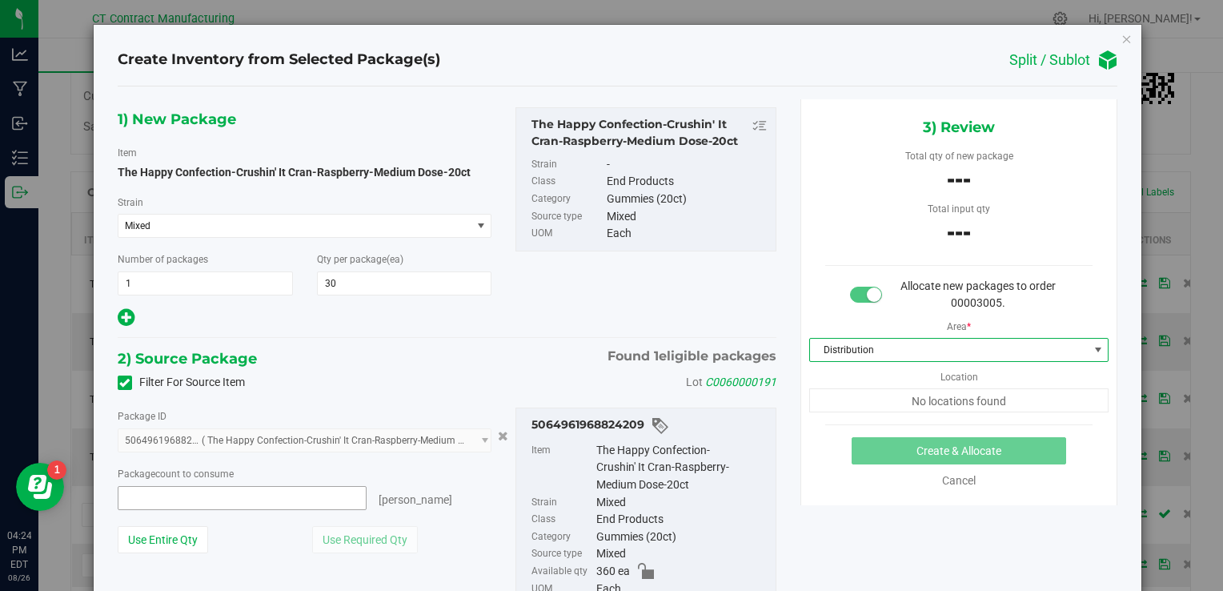
click at [250, 491] on span at bounding box center [243, 498] width 250 height 24
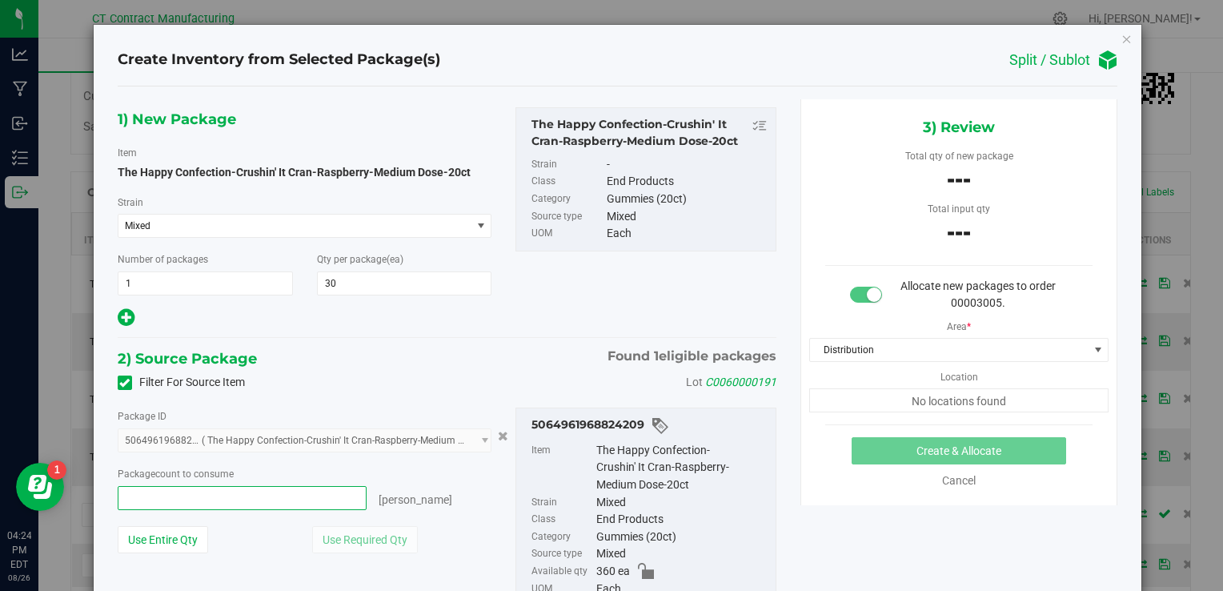
click at [250, 491] on input "text" at bounding box center [242, 498] width 248 height 22
type input "30"
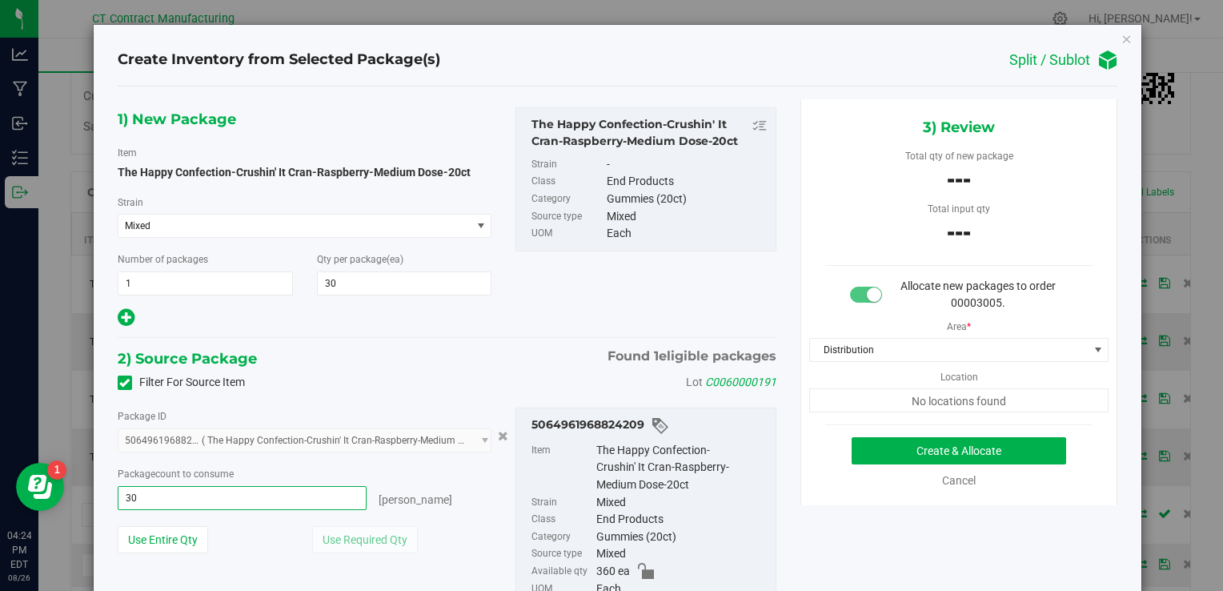
click at [426, 334] on div "1) New Package Item The Happy Confection-Crushin' It Cran-Raspberry-Medium Dose…" at bounding box center [447, 378] width 683 height 558
type input "30 ea"
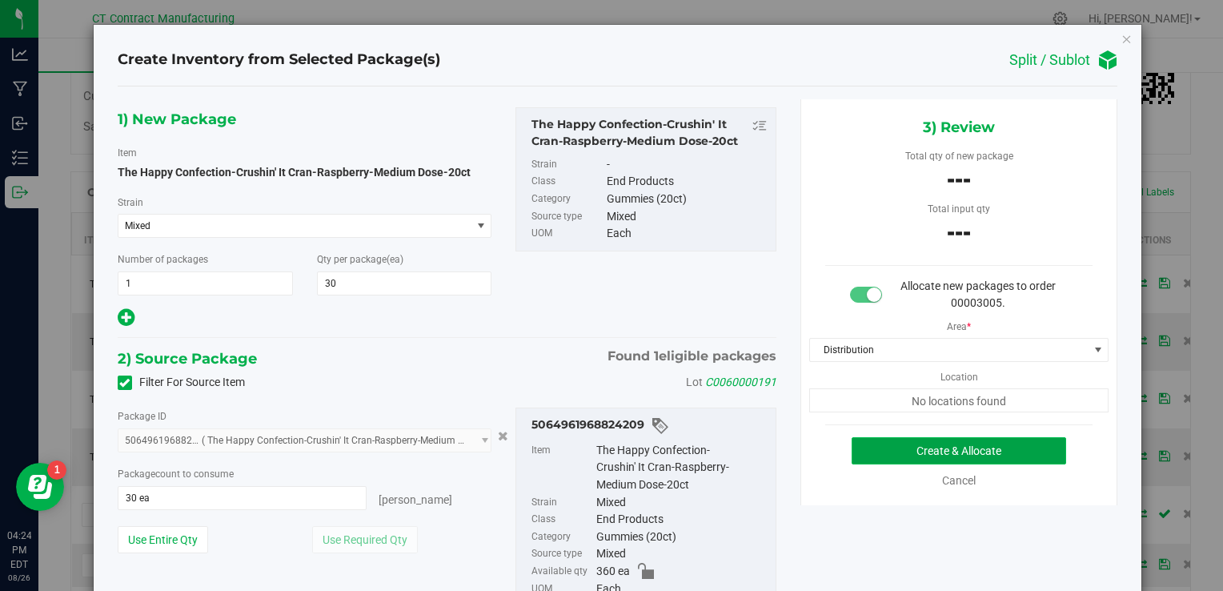
click at [891, 440] on button "Create & Allocate" at bounding box center [959, 450] width 214 height 27
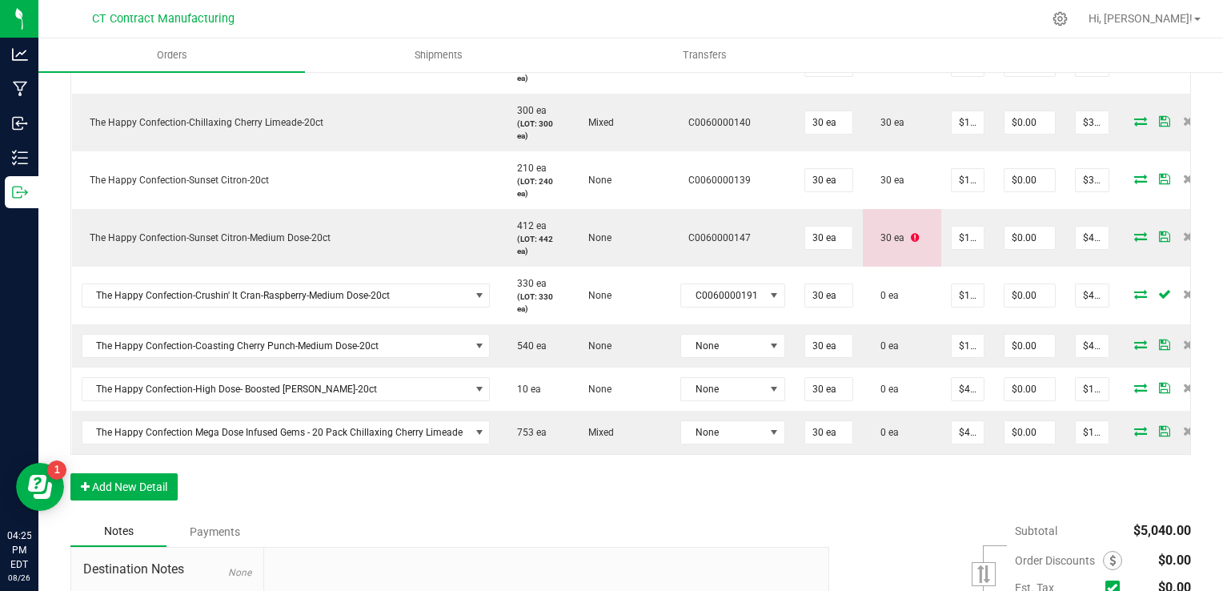
scroll to position [540, 0]
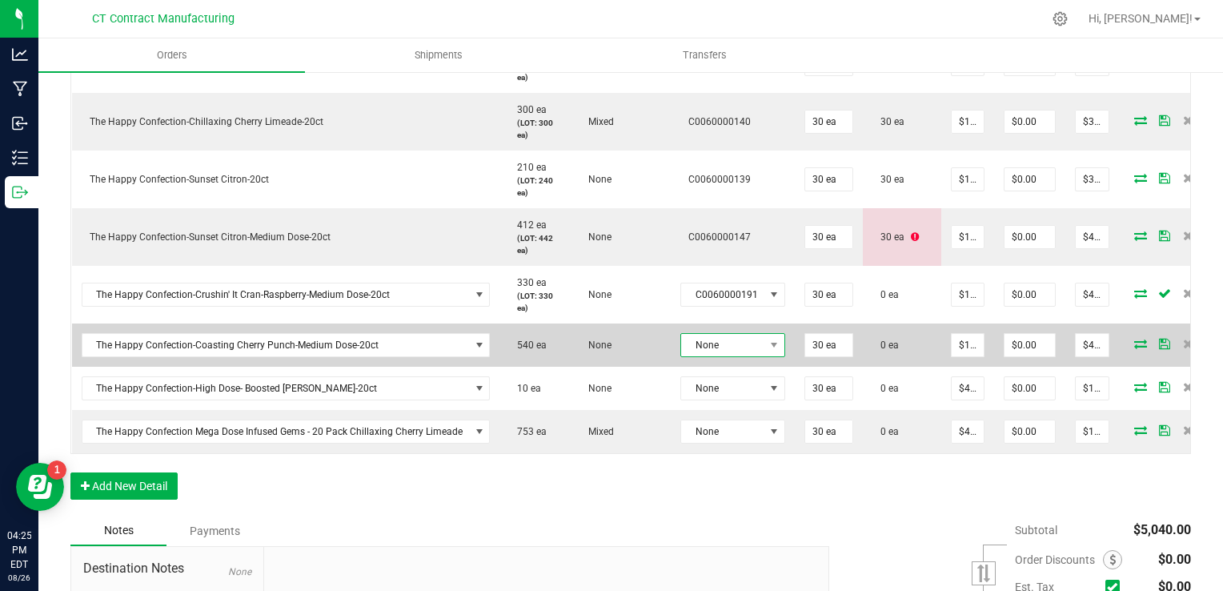
click at [764, 337] on span at bounding box center [774, 345] width 20 height 22
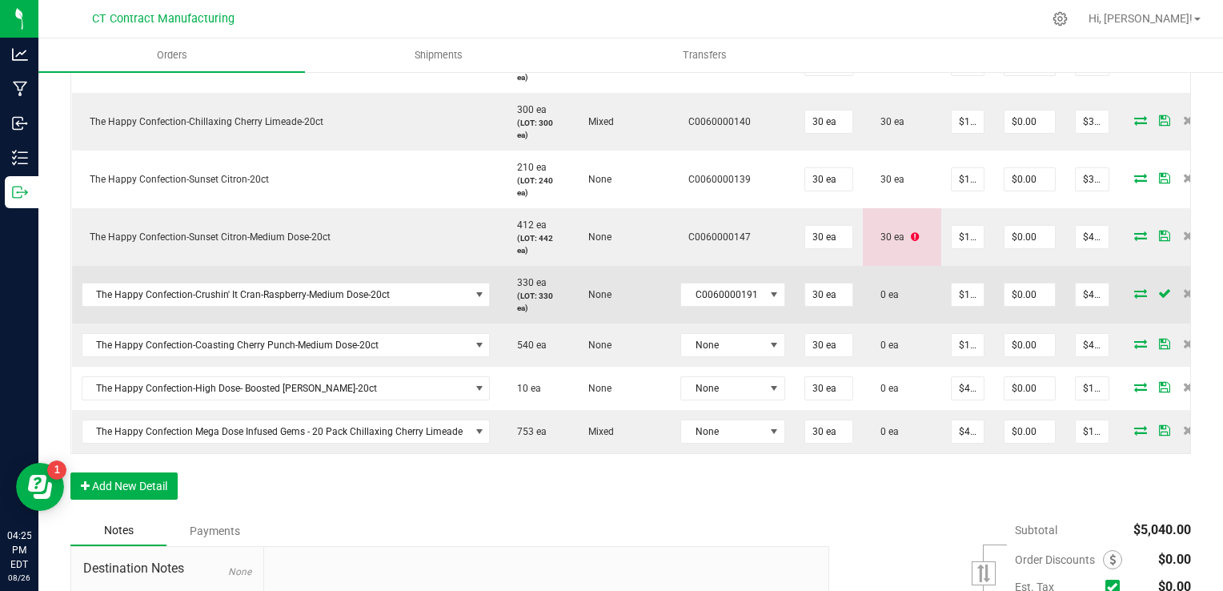
click at [1134, 292] on icon at bounding box center [1140, 293] width 13 height 10
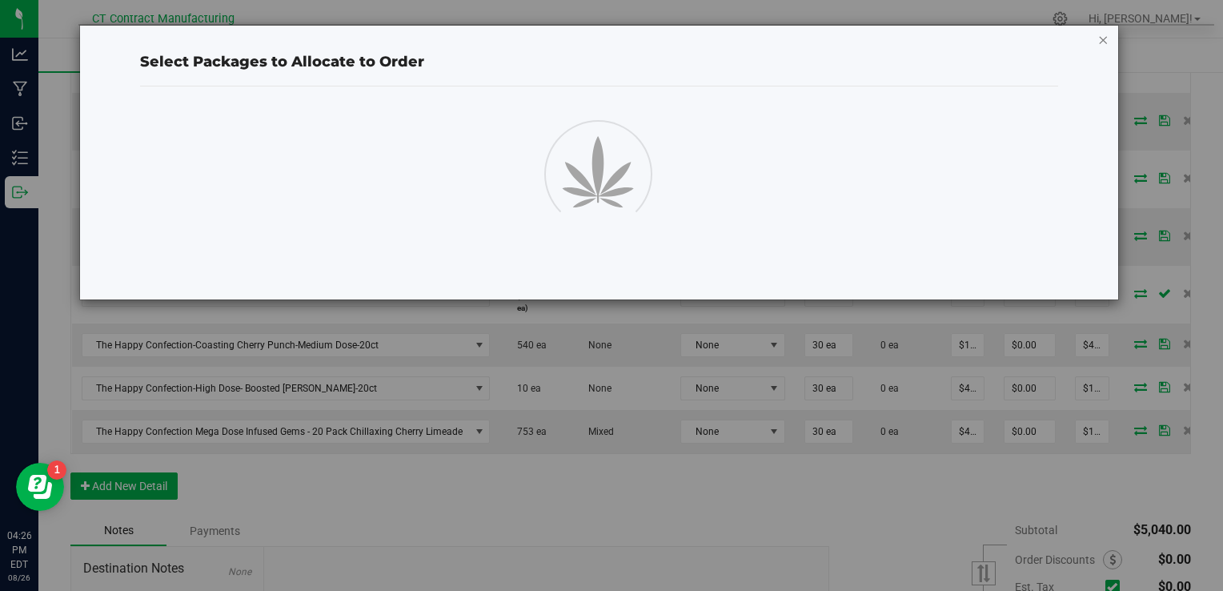
click at [1098, 41] on icon "button" at bounding box center [1103, 39] width 11 height 19
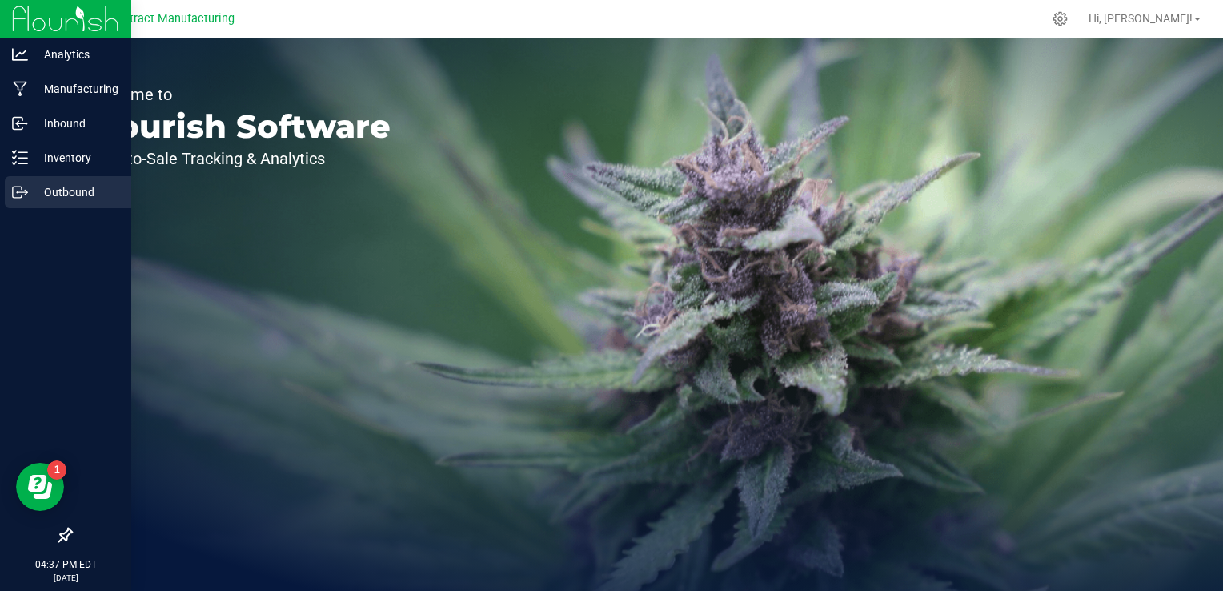
click at [40, 190] on p "Outbound" at bounding box center [76, 191] width 96 height 19
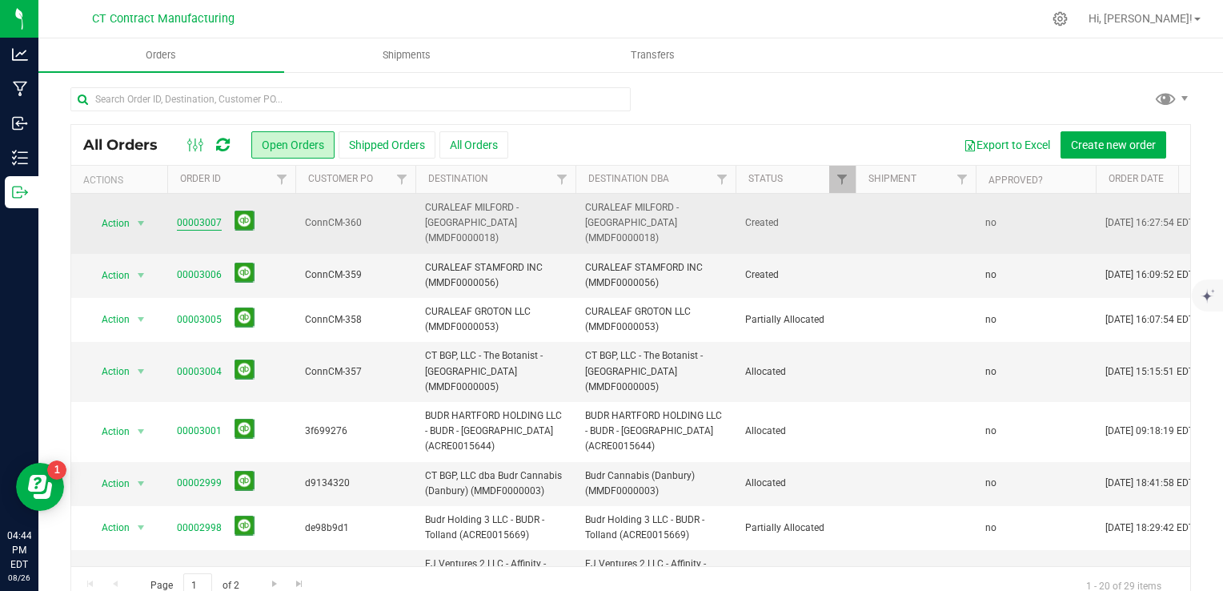
click at [214, 215] on link "00003007" at bounding box center [199, 222] width 45 height 15
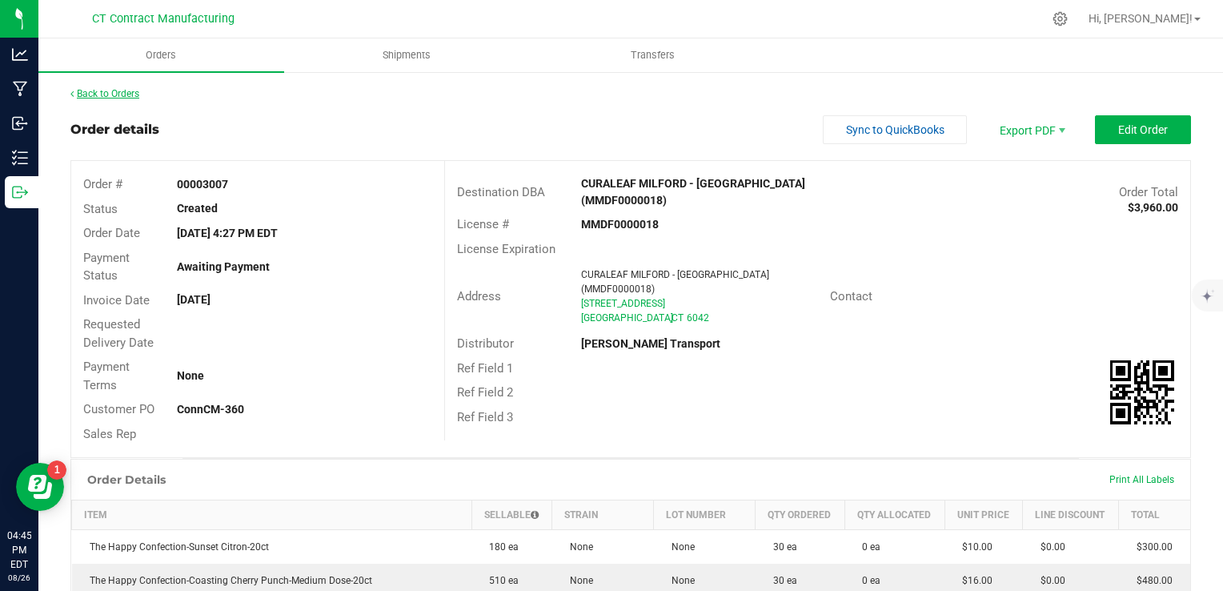
click at [129, 91] on link "Back to Orders" at bounding box center [104, 93] width 69 height 11
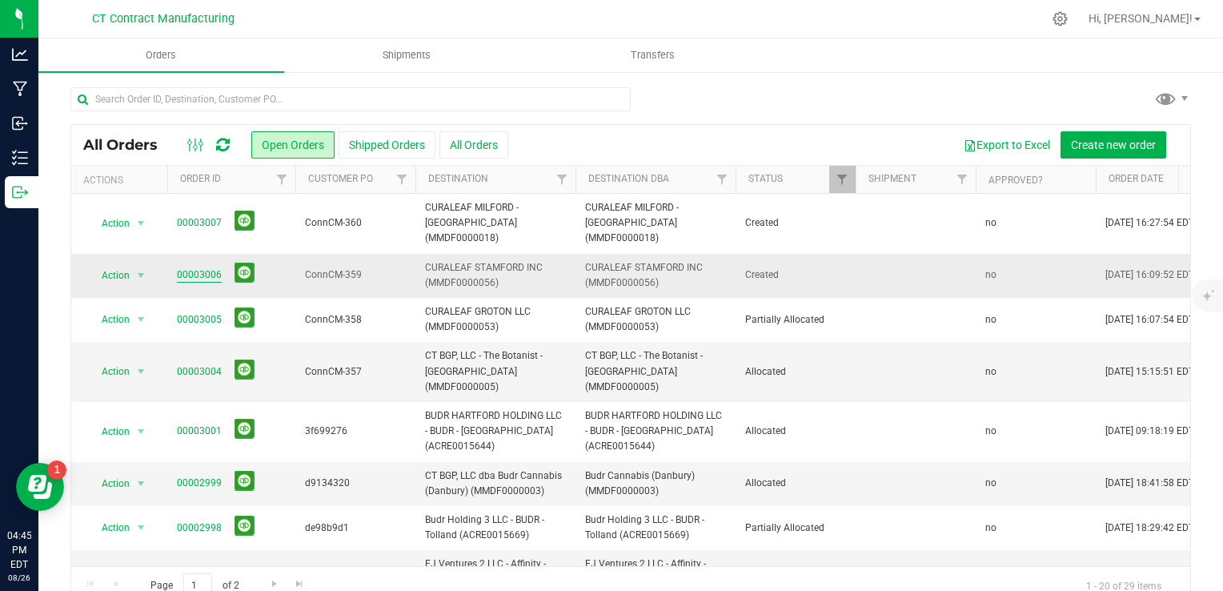
click at [192, 267] on link "00003006" at bounding box center [199, 274] width 45 height 15
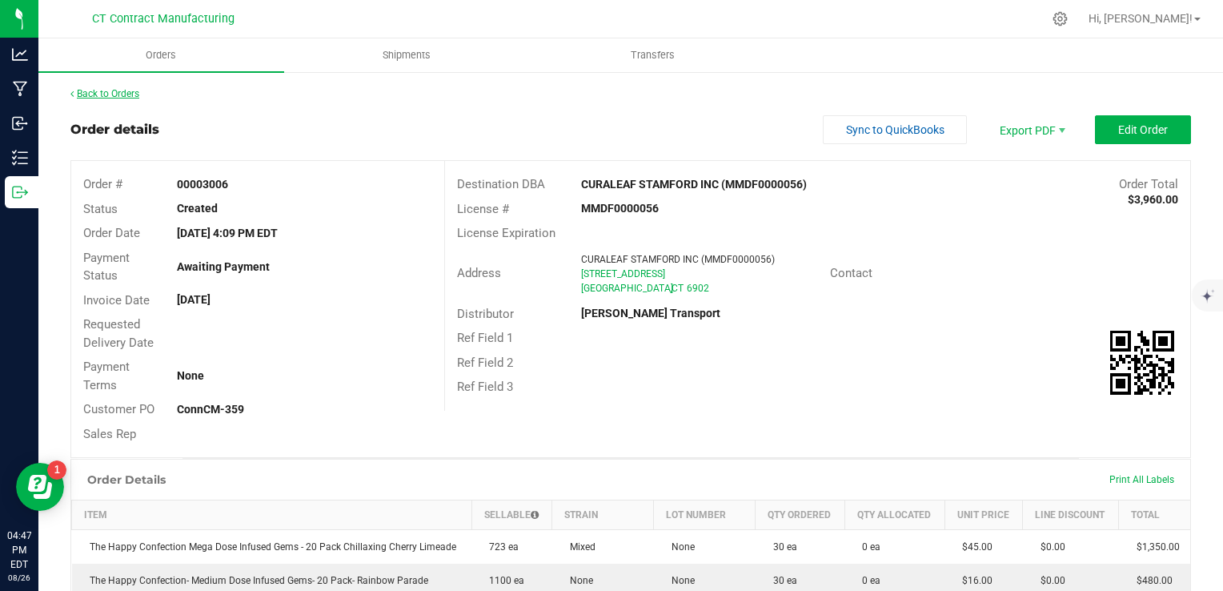
click at [119, 91] on link "Back to Orders" at bounding box center [104, 93] width 69 height 11
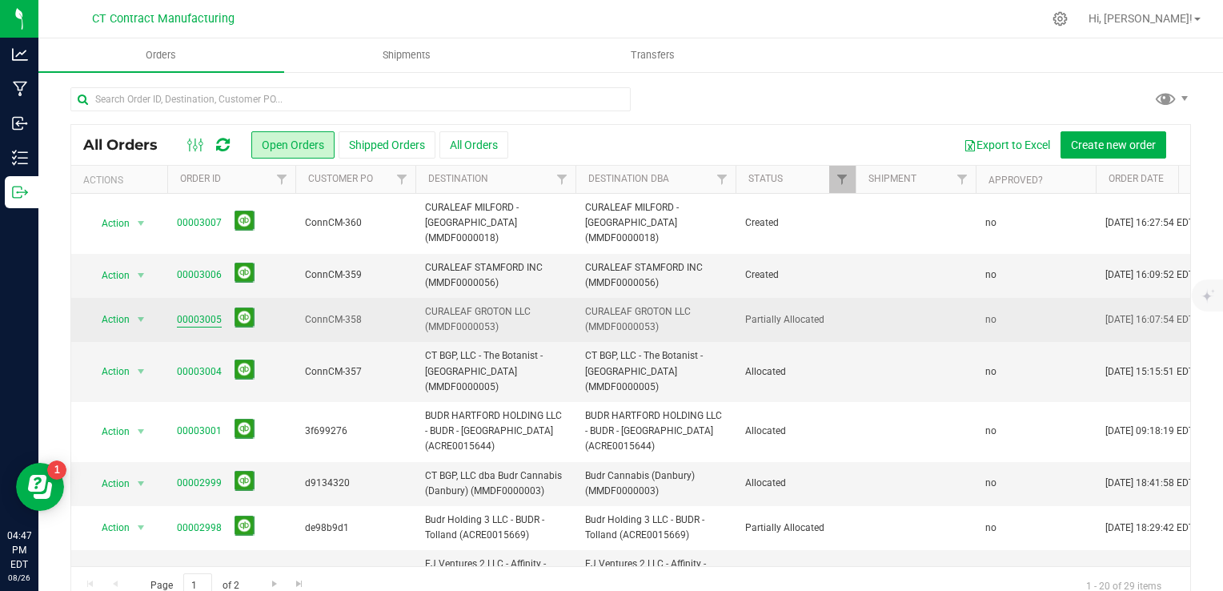
click at [214, 312] on link "00003005" at bounding box center [199, 319] width 45 height 15
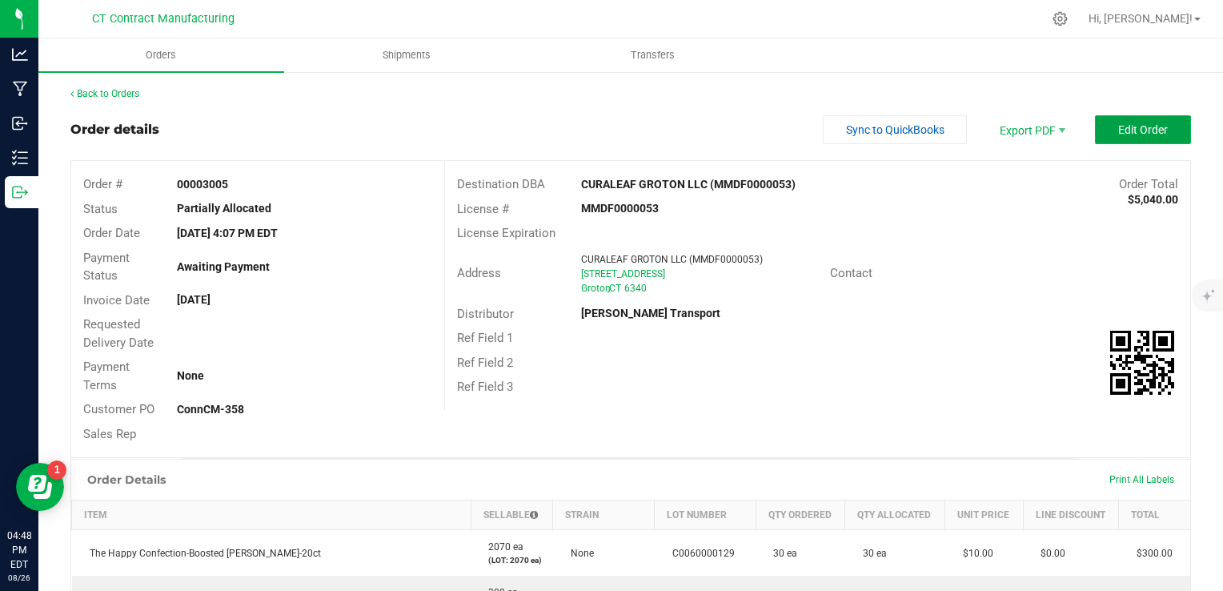
click at [1153, 136] on button "Edit Order" at bounding box center [1143, 129] width 96 height 29
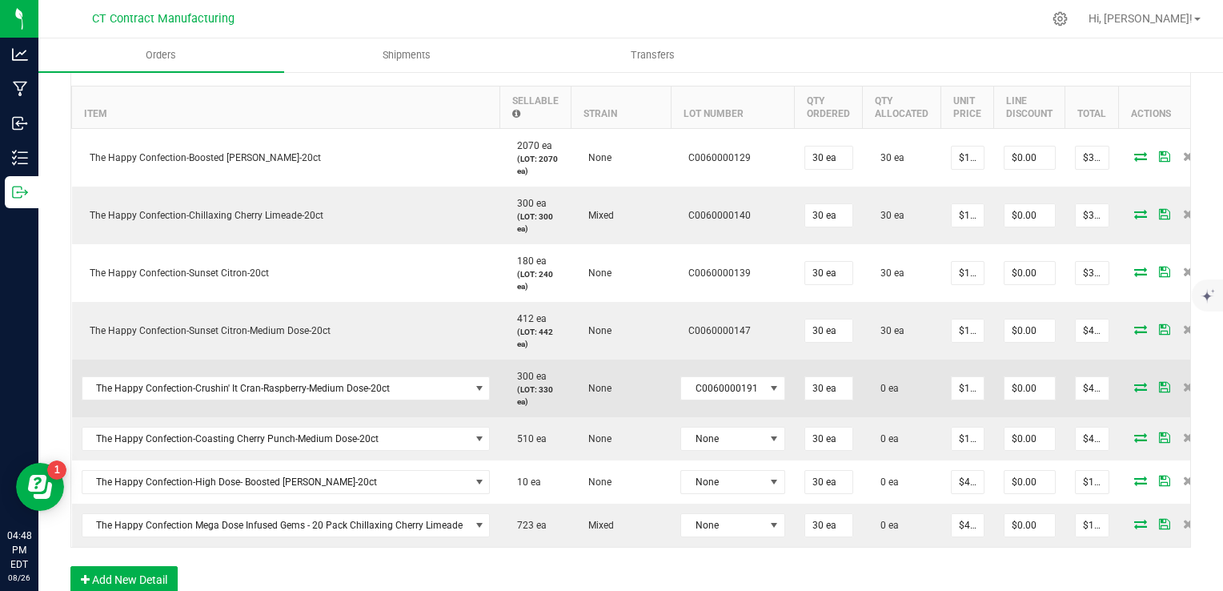
scroll to position [448, 0]
click at [1134, 384] on icon at bounding box center [1140, 385] width 13 height 10
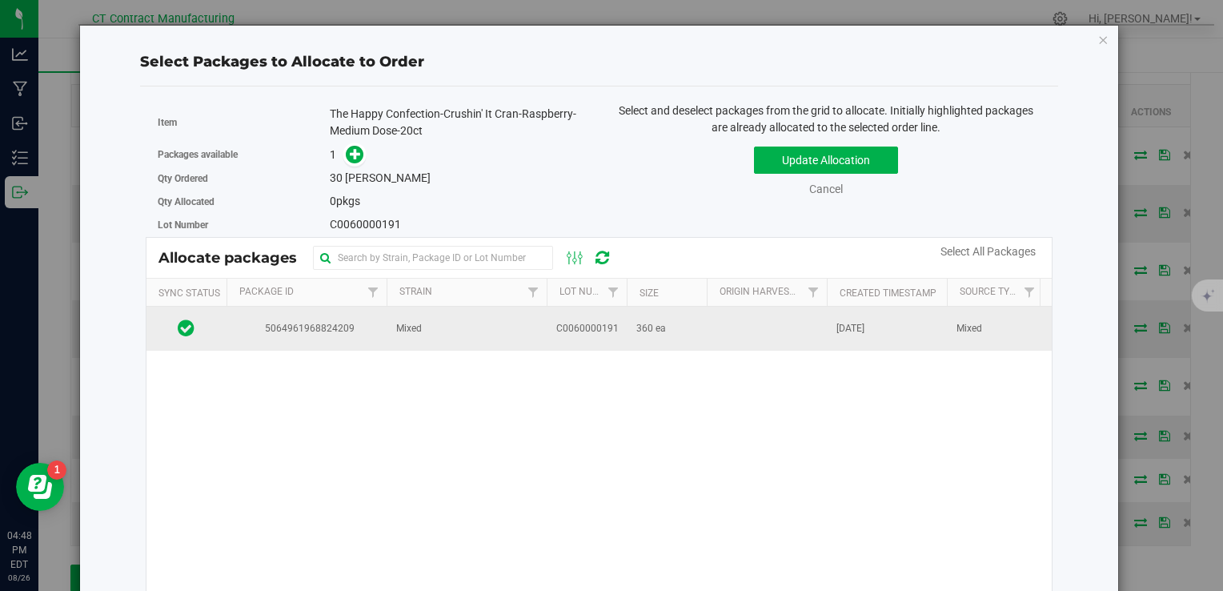
click at [647, 327] on span "360 ea" at bounding box center [651, 328] width 30 height 15
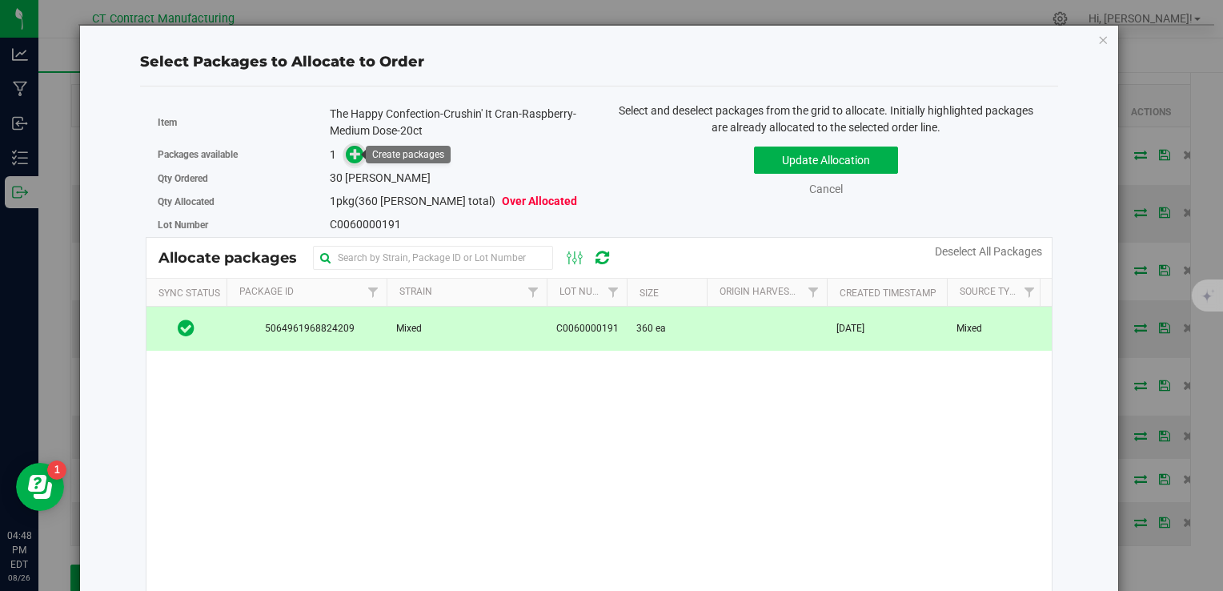
click at [355, 156] on icon at bounding box center [355, 153] width 11 height 11
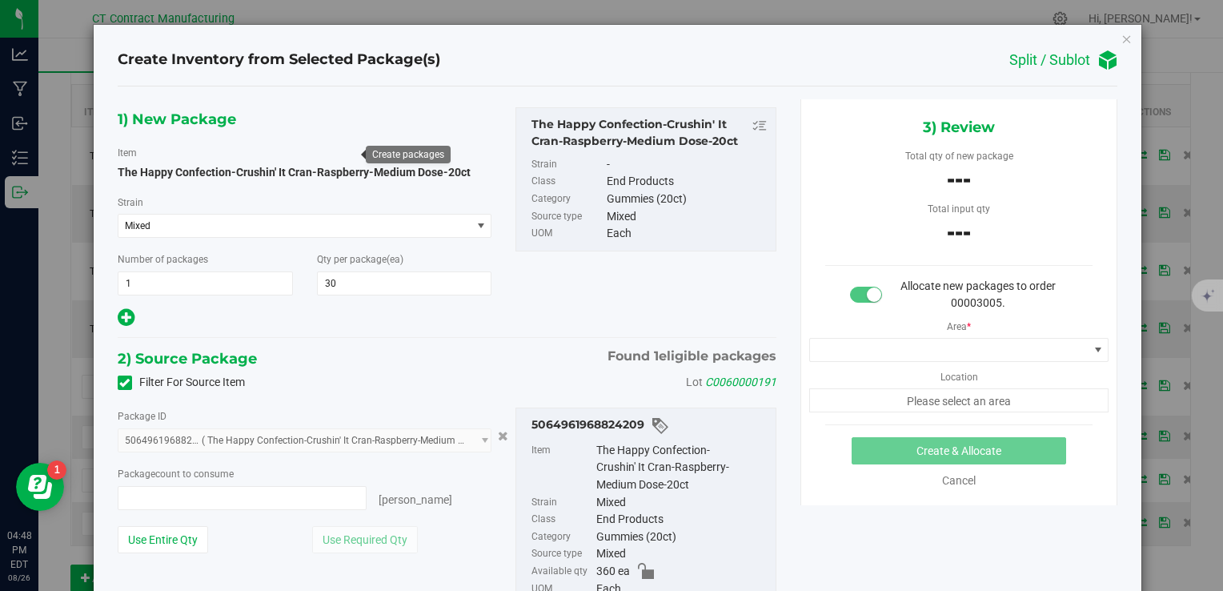
type input "0 ea"
type input "0"
click at [224, 491] on input "0 ea" at bounding box center [242, 498] width 248 height 22
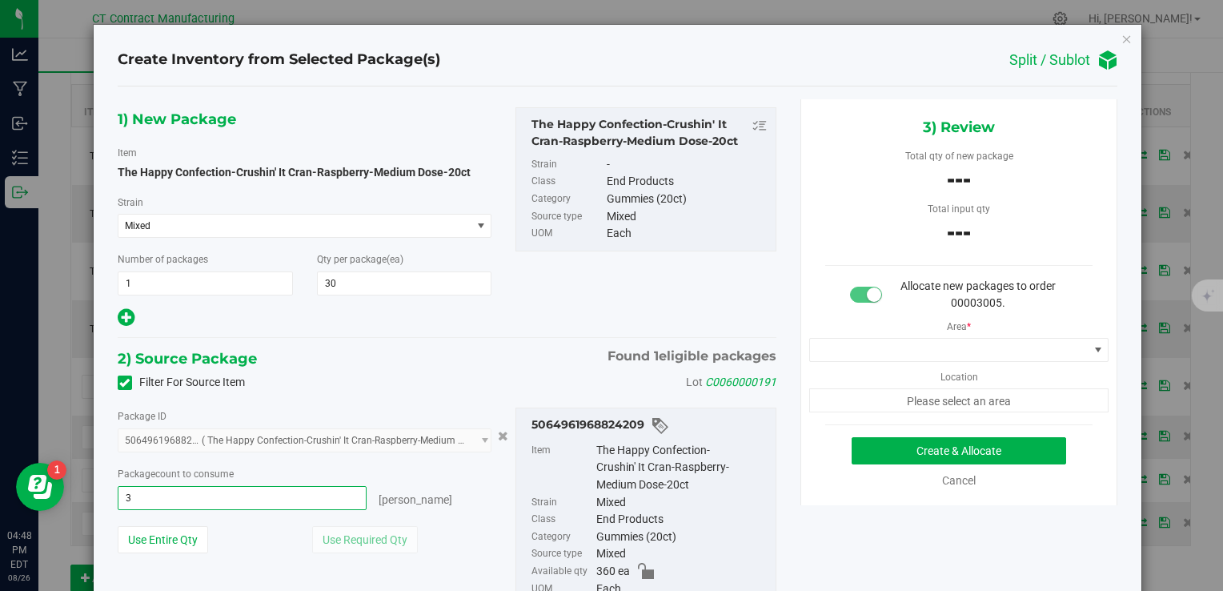
type input "30"
click at [559, 319] on div "1) New Package Item The Happy Confection-Crushin' It Cran-Raspberry-Medium Dose…" at bounding box center [447, 218] width 683 height 222
type input "30 ea"
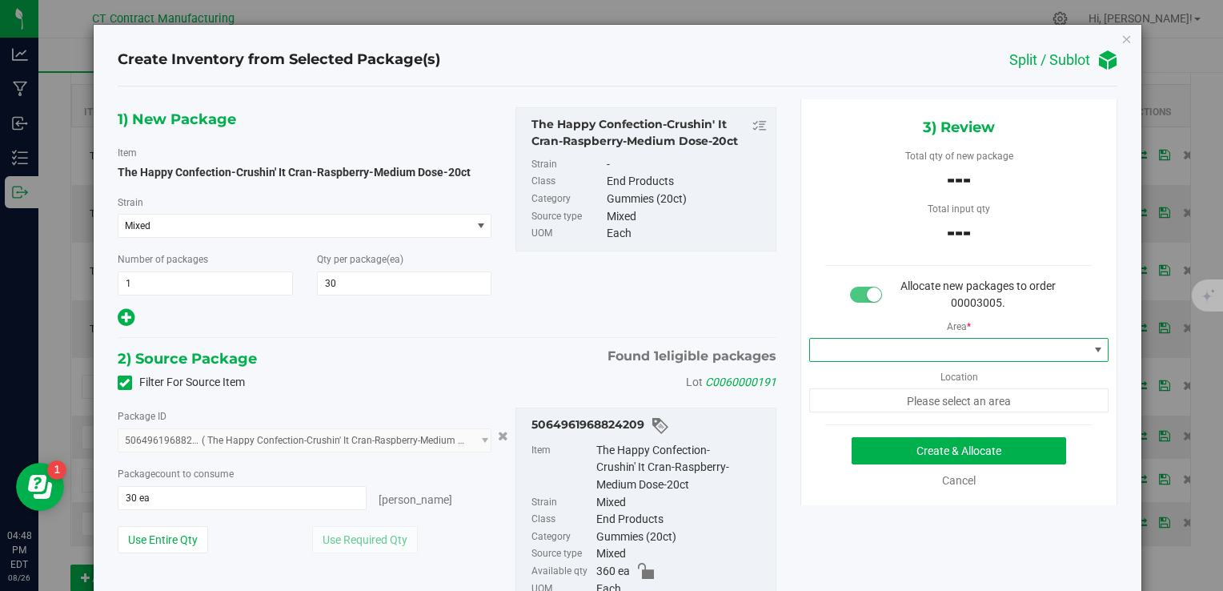
click at [874, 347] on span at bounding box center [949, 350] width 279 height 22
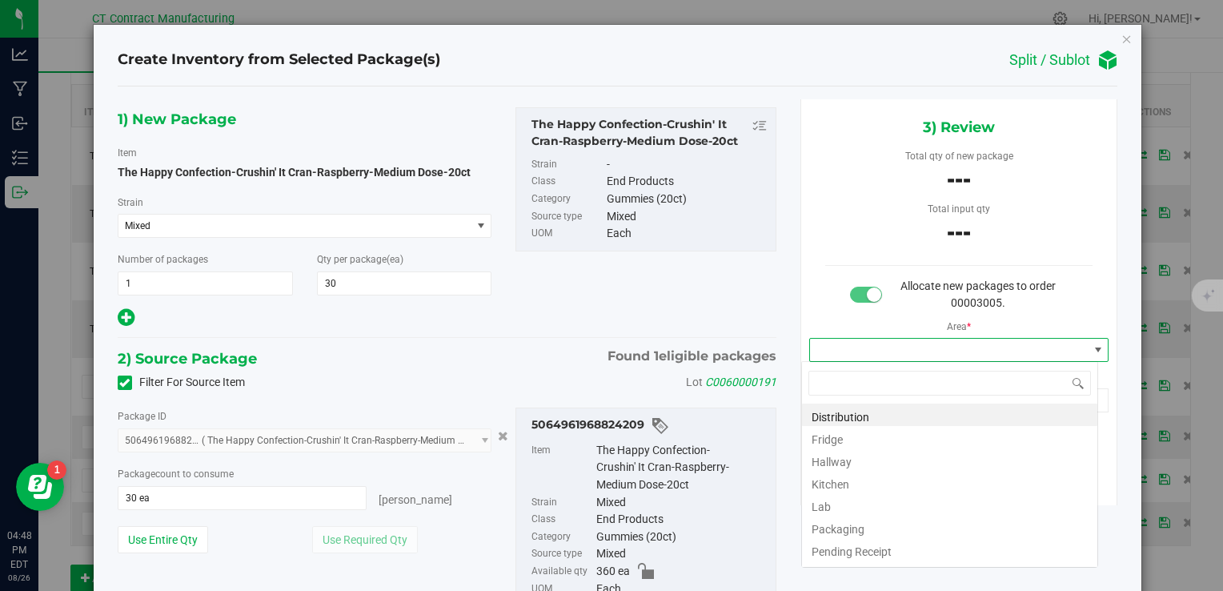
scroll to position [23, 297]
click at [864, 412] on li "Distribution" at bounding box center [949, 414] width 295 height 22
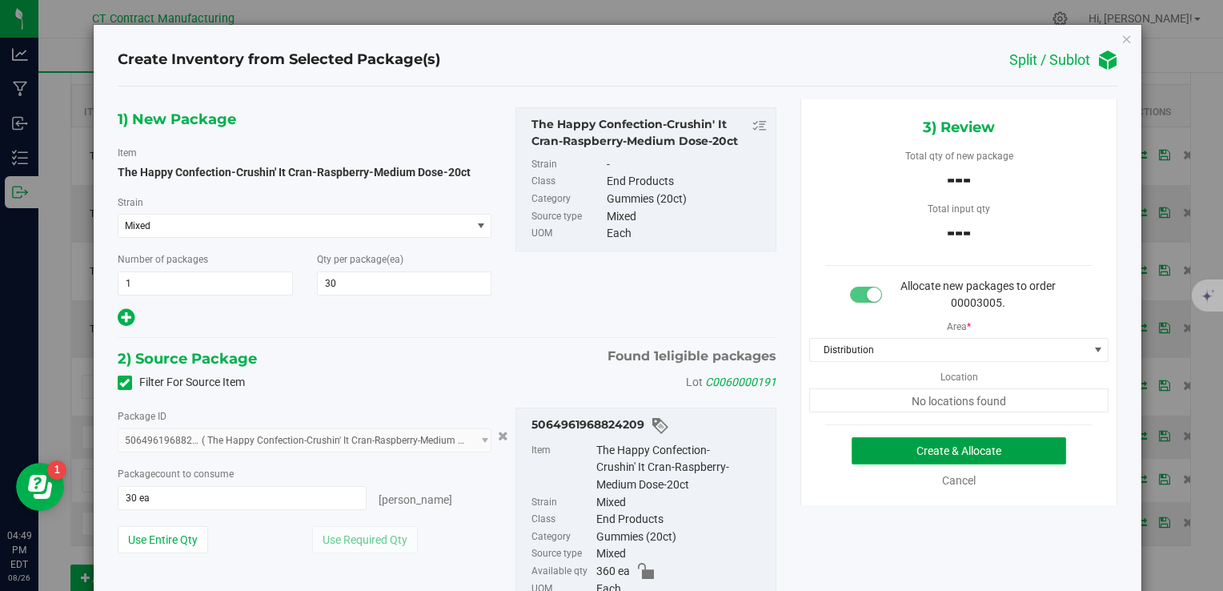
click at [912, 452] on button "Create & Allocate" at bounding box center [959, 450] width 214 height 27
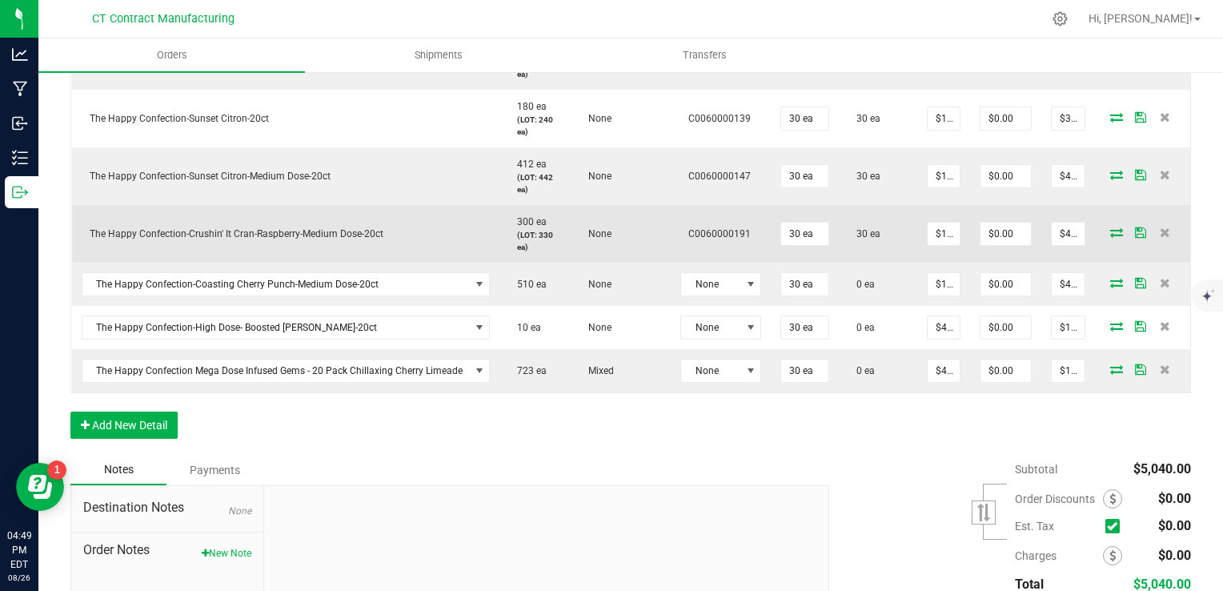
scroll to position [602, 0]
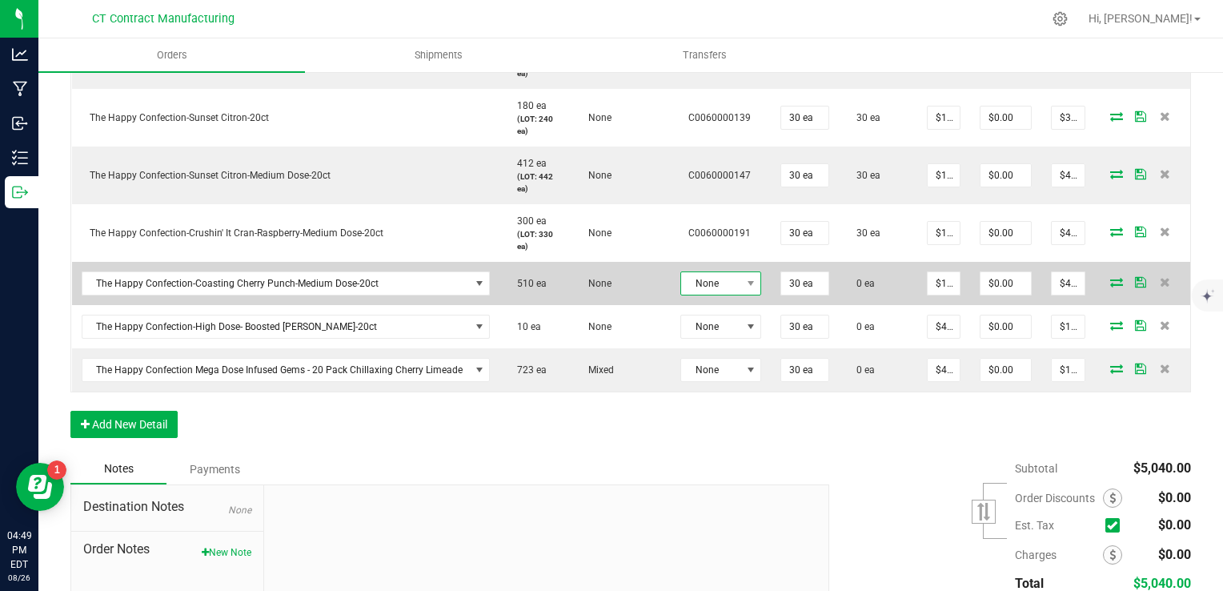
click at [740, 287] on span at bounding box center [750, 283] width 20 height 22
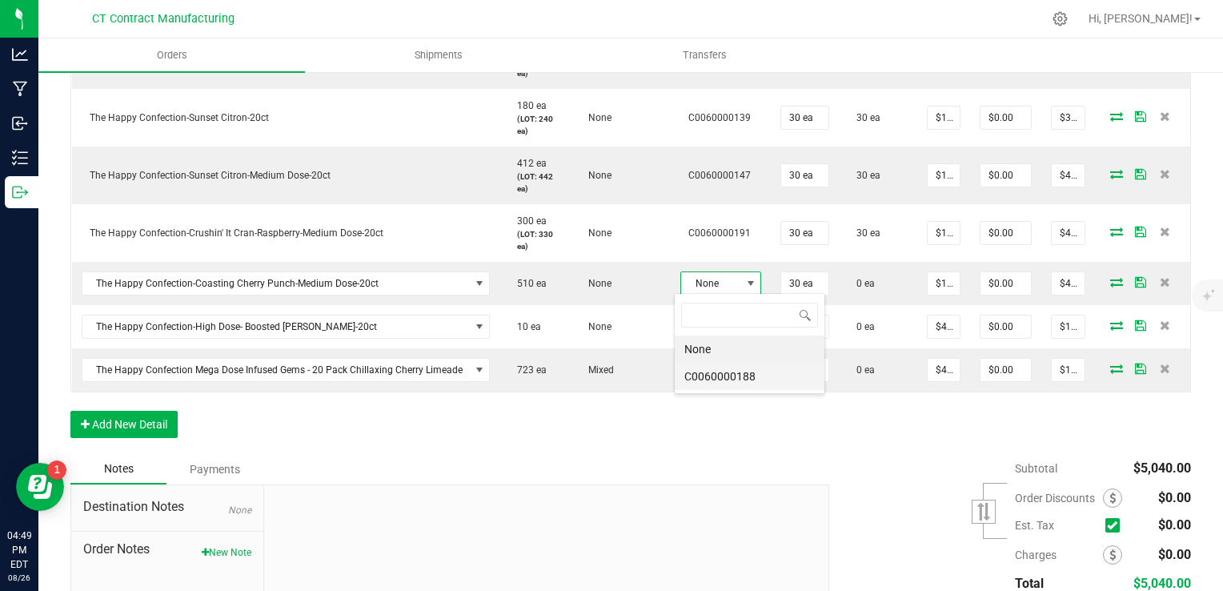
click at [756, 369] on li "C0060000188" at bounding box center [750, 376] width 150 height 27
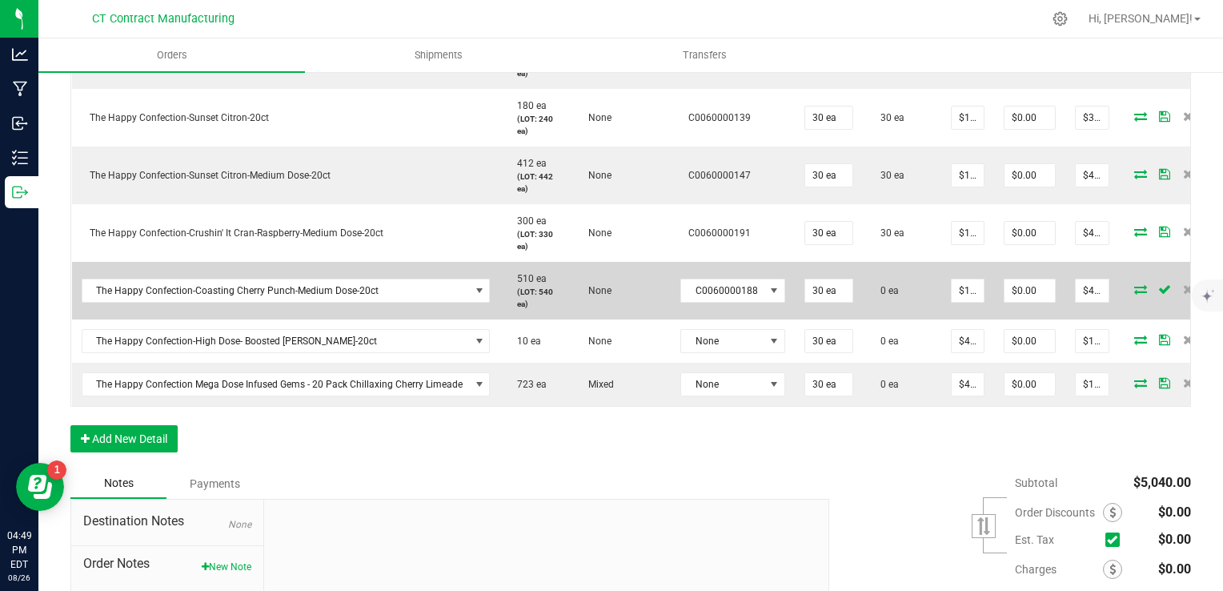
click at [1134, 287] on icon at bounding box center [1140, 289] width 13 height 10
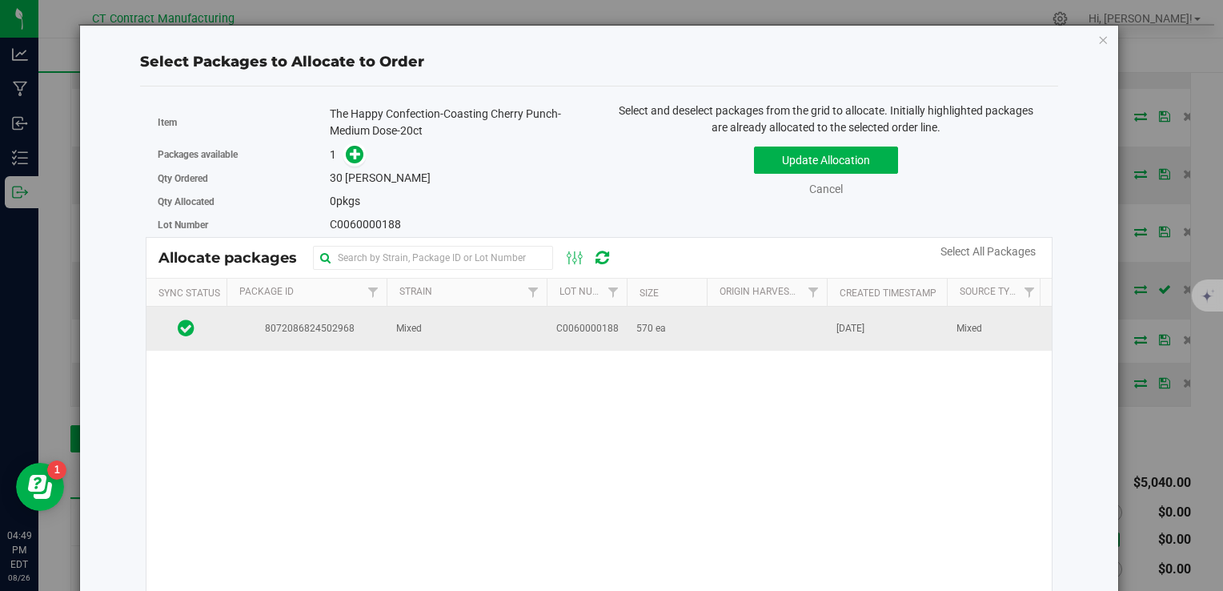
click at [682, 326] on td "570 ea" at bounding box center [667, 328] width 80 height 43
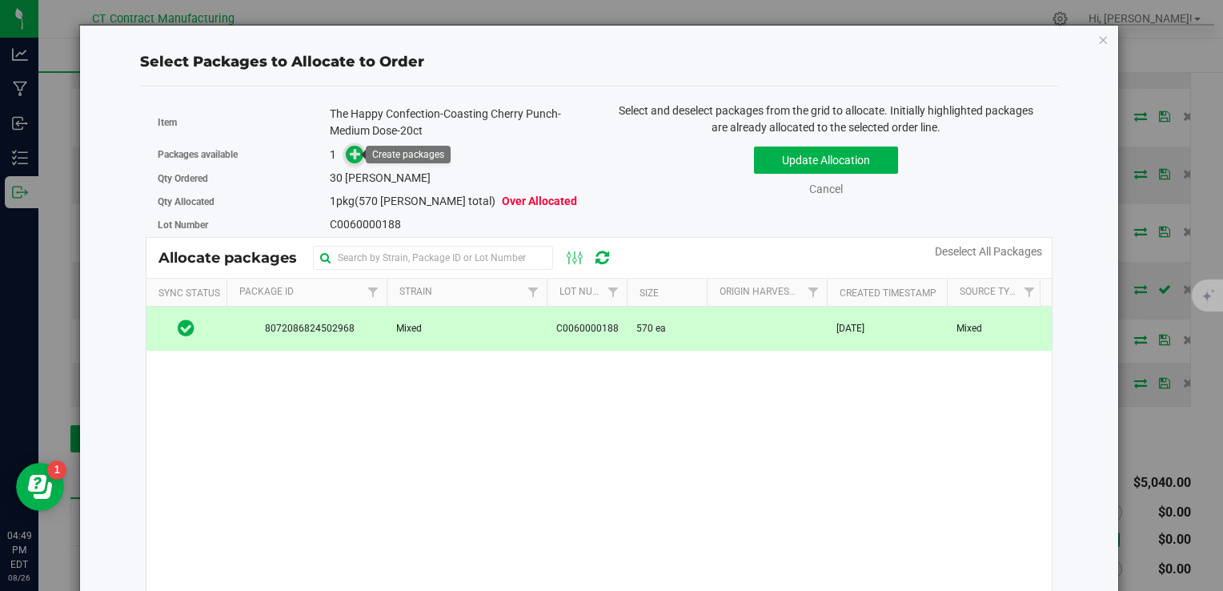
click at [350, 150] on icon at bounding box center [356, 153] width 12 height 12
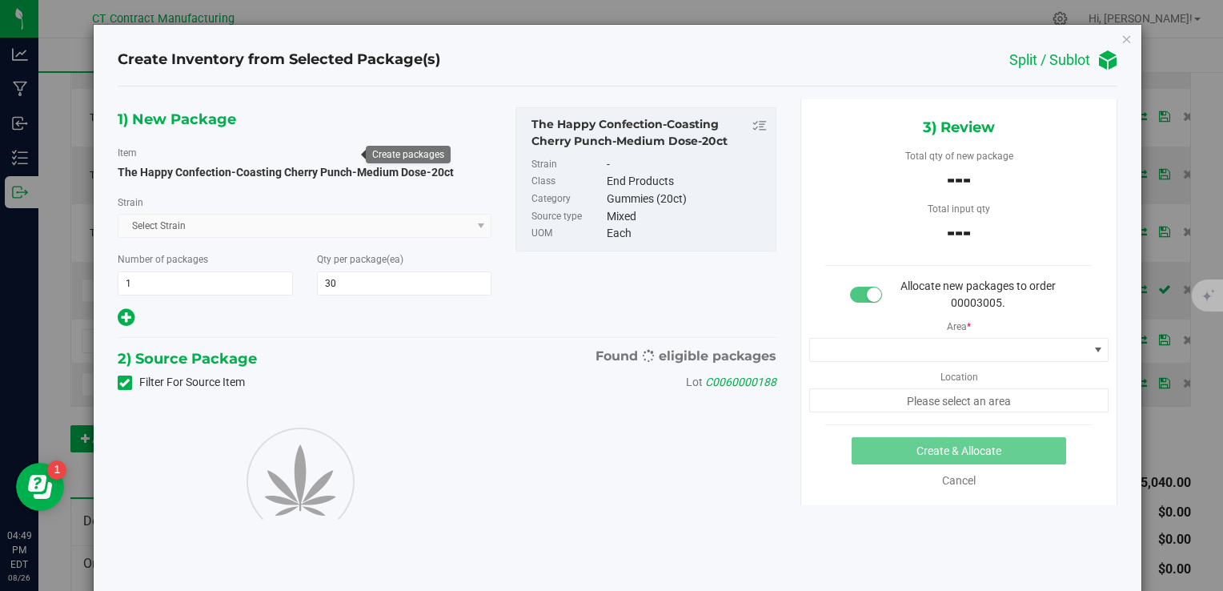
type input "30"
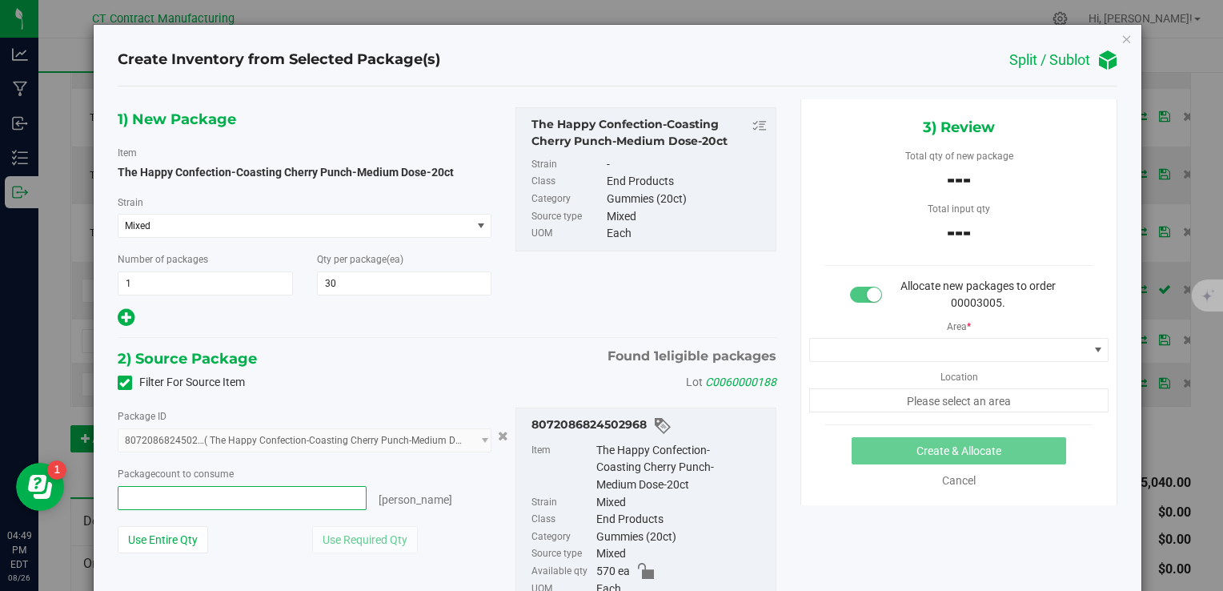
click at [310, 491] on span at bounding box center [243, 498] width 250 height 24
type input "30"
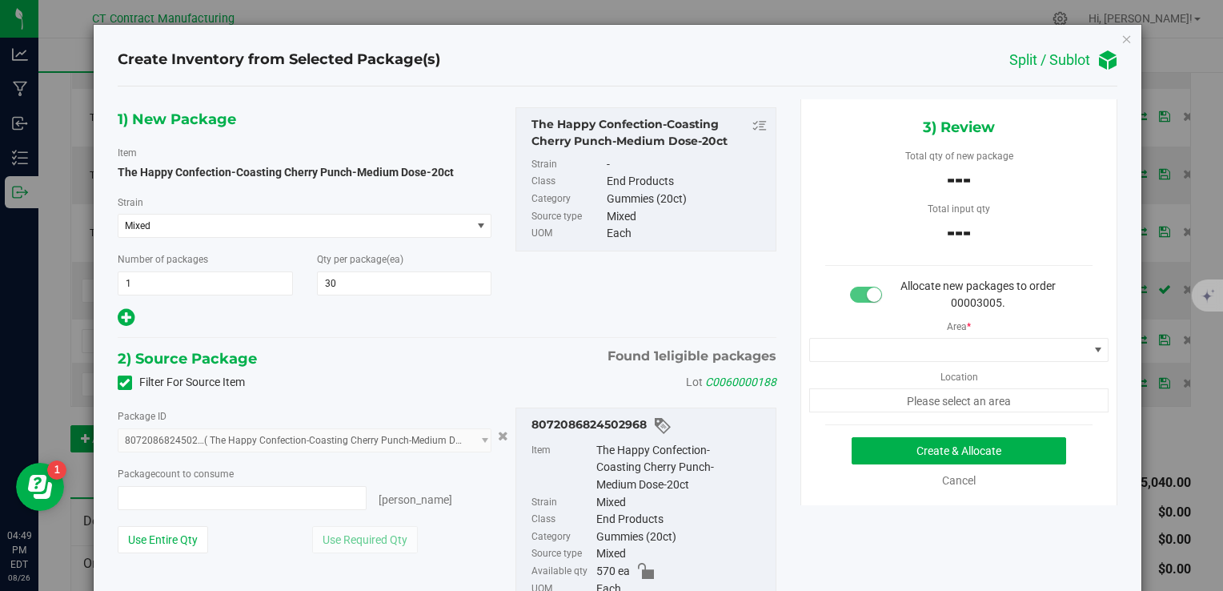
type input "30 ea"
click at [528, 304] on div "1) New Package Item The Happy Confection-Coasting Cherry Punch-Medium Dose-20ct…" at bounding box center [447, 218] width 683 height 222
click at [928, 335] on div "Area * Location Please select an area" at bounding box center [959, 361] width 316 height 101
click at [928, 343] on span at bounding box center [949, 350] width 279 height 22
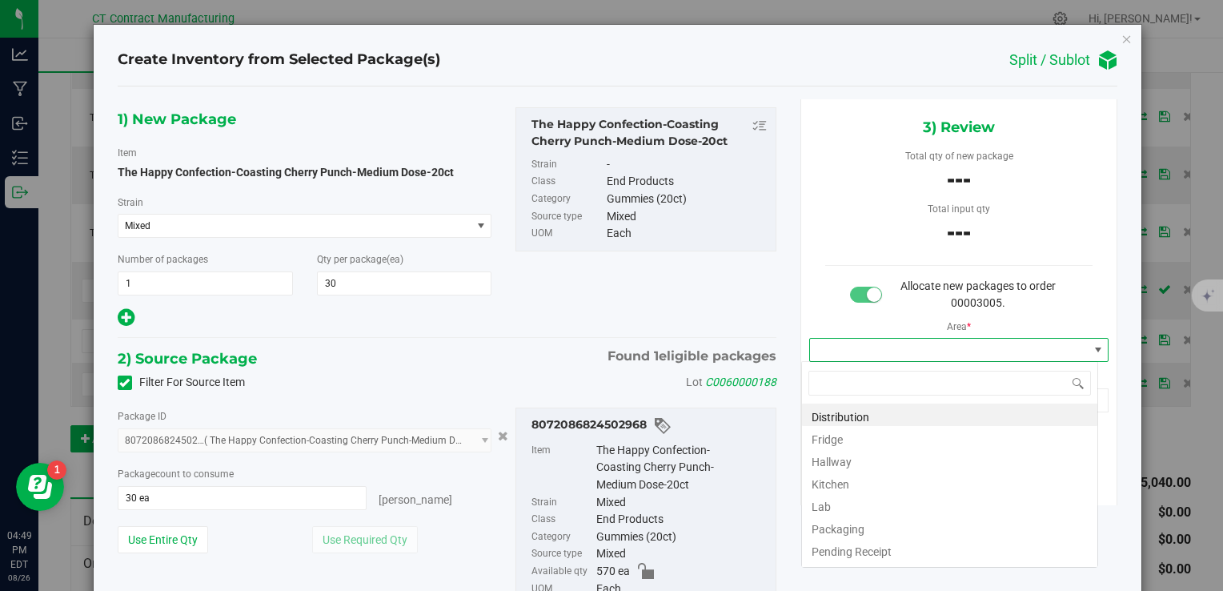
scroll to position [23, 297]
click at [874, 418] on li "Distribution" at bounding box center [949, 414] width 295 height 22
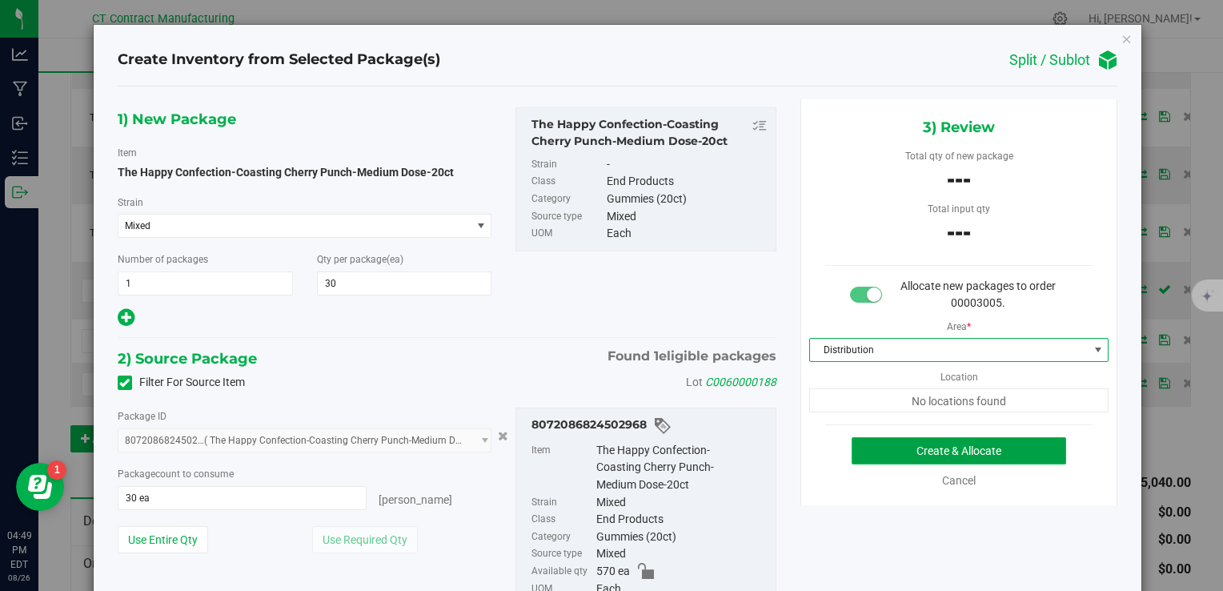
click at [914, 451] on button "Create & Allocate" at bounding box center [959, 450] width 214 height 27
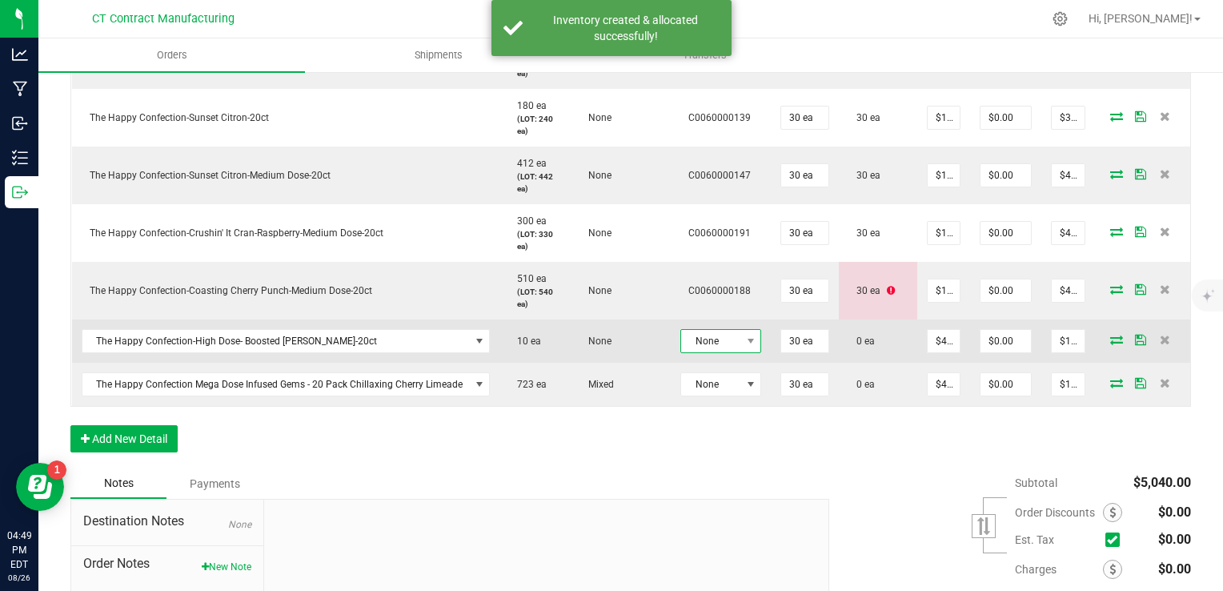
click at [717, 344] on span "None" at bounding box center [710, 341] width 59 height 22
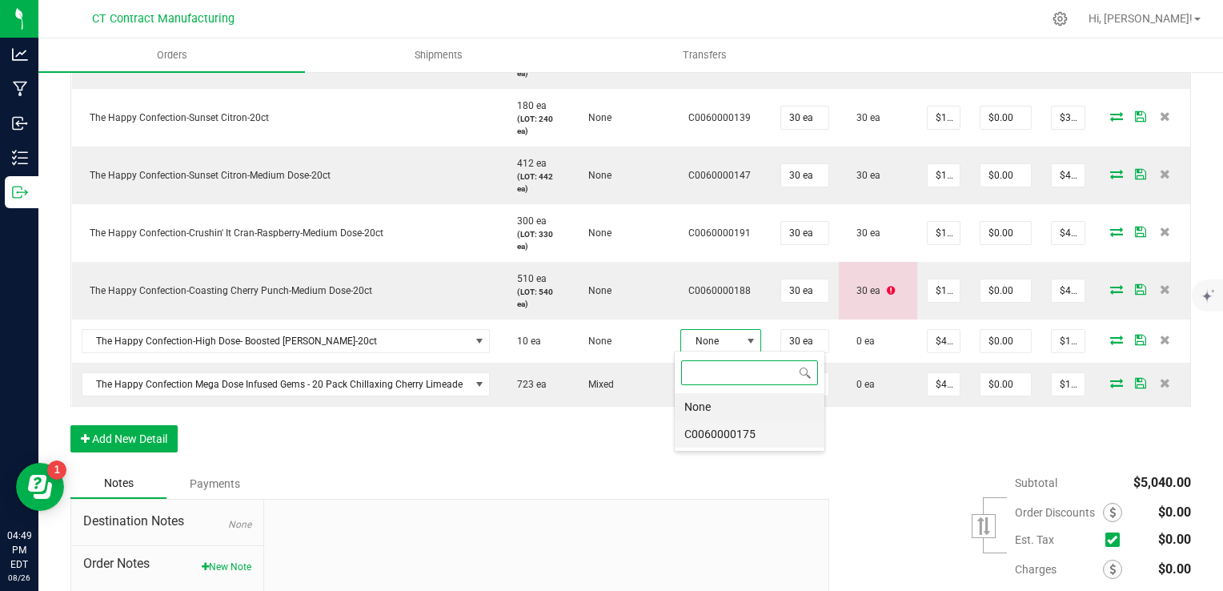
click at [732, 423] on li "C0060000175" at bounding box center [750, 433] width 150 height 27
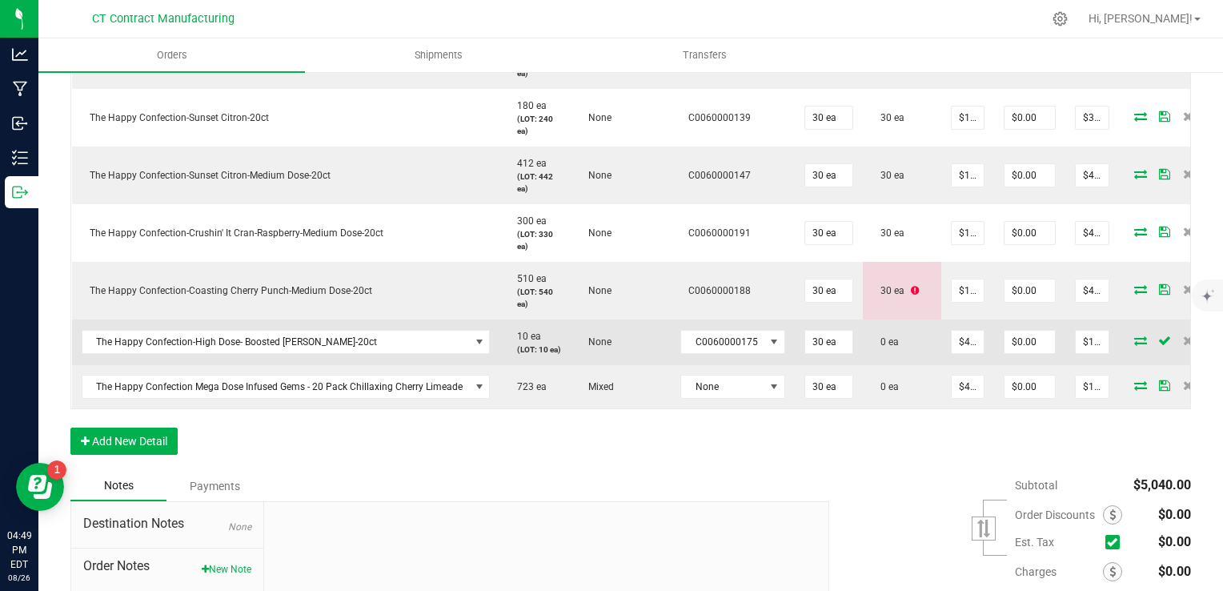
click at [1134, 344] on icon at bounding box center [1140, 340] width 13 height 10
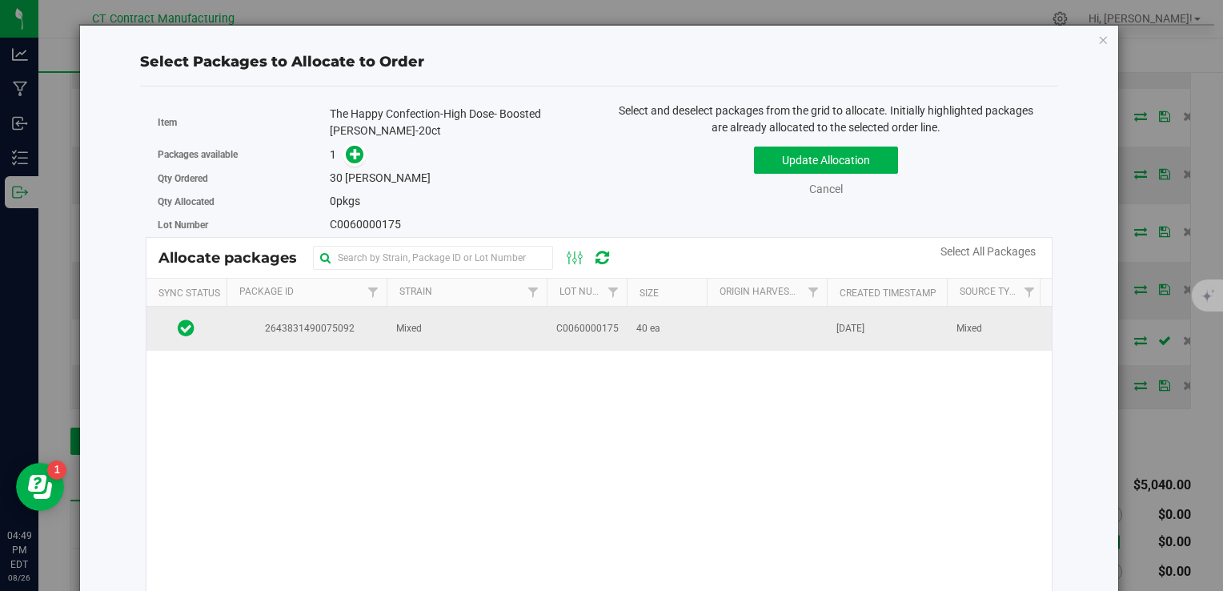
click at [623, 319] on td "C0060000175" at bounding box center [587, 328] width 80 height 43
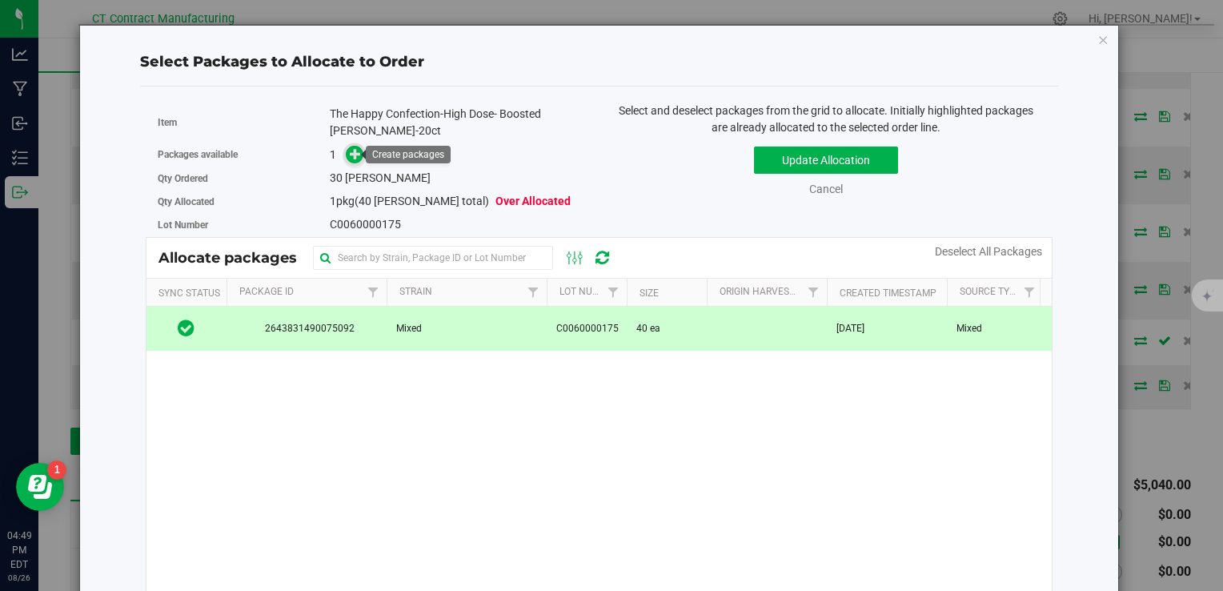
click at [356, 149] on icon at bounding box center [356, 153] width 12 height 12
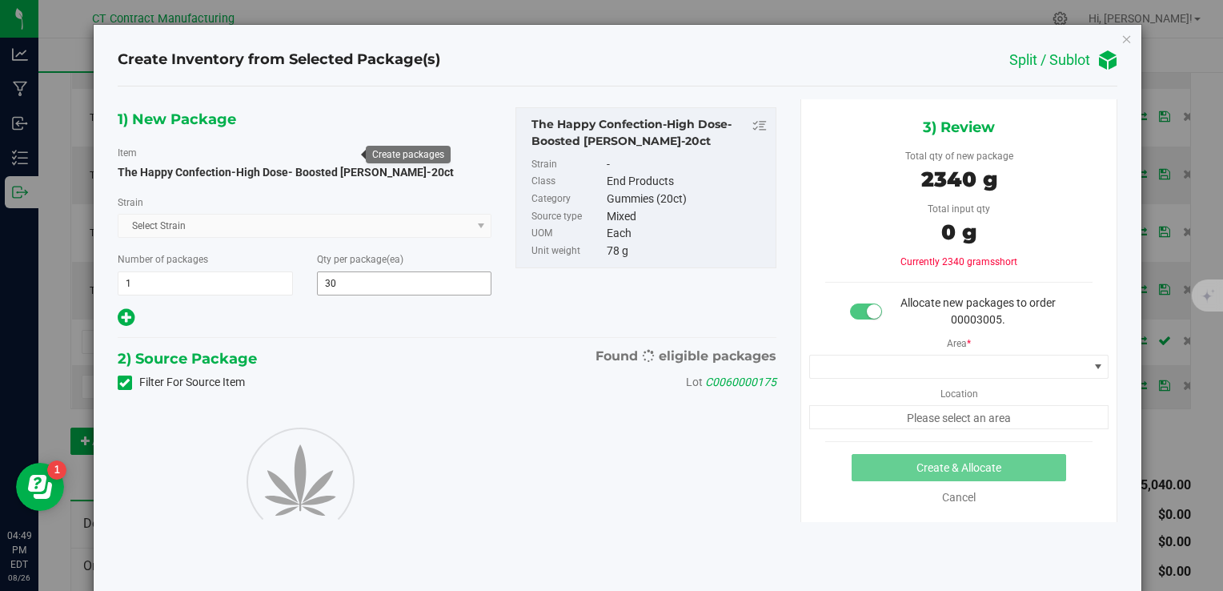
type input "30"
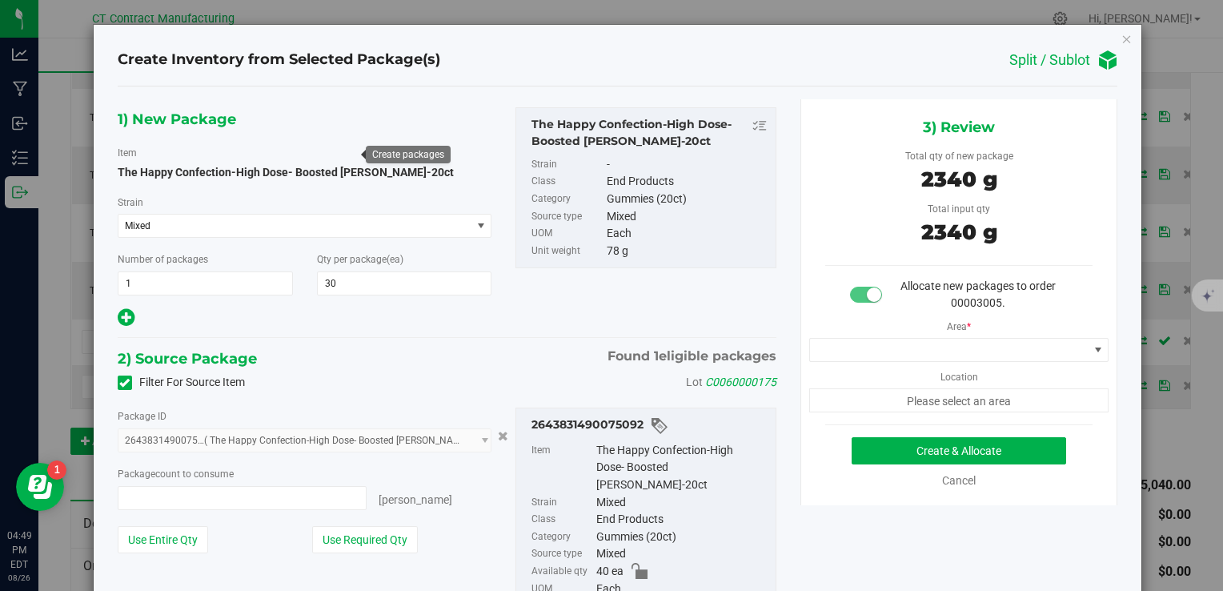
type input "30 ea"
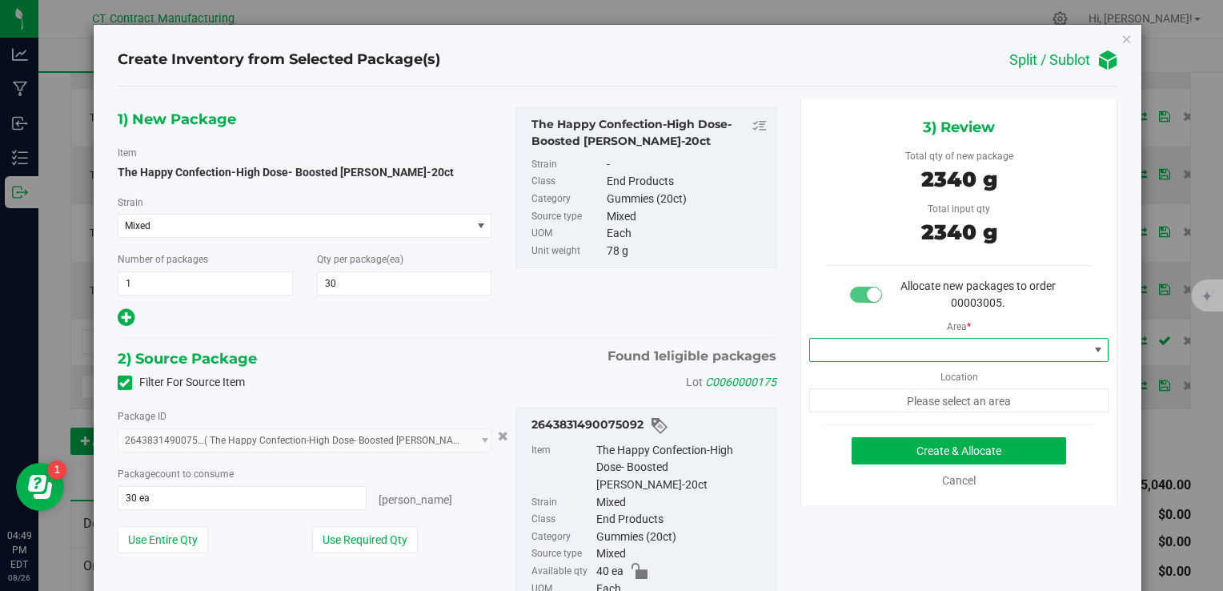
click at [888, 359] on span at bounding box center [949, 350] width 279 height 22
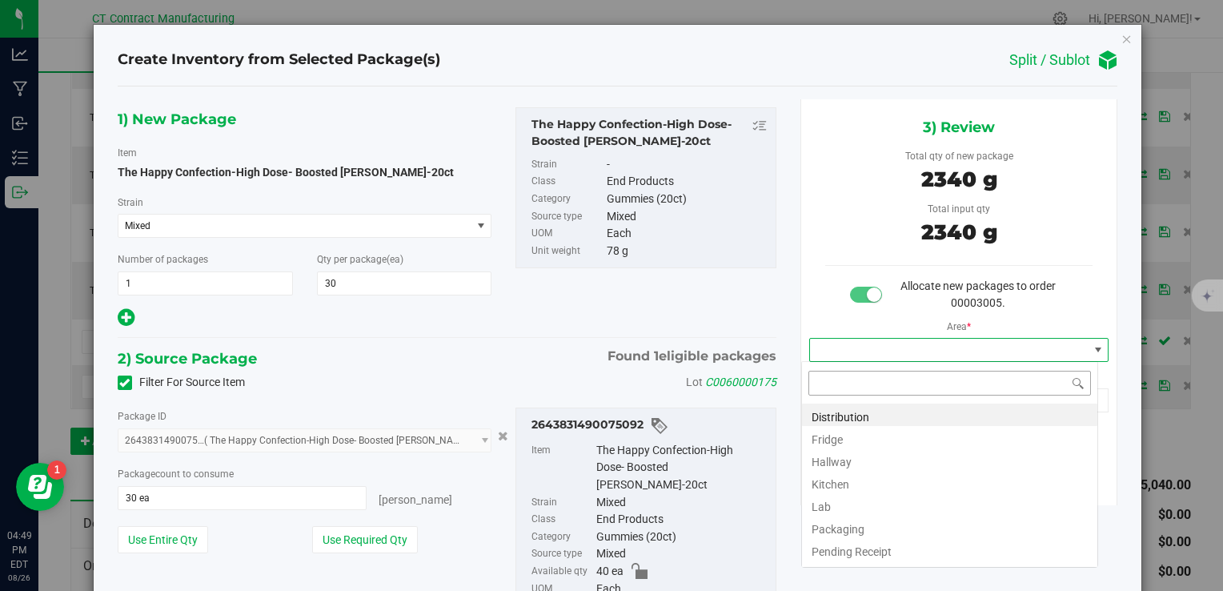
scroll to position [23, 297]
click at [871, 407] on li "Distribution" at bounding box center [949, 414] width 295 height 22
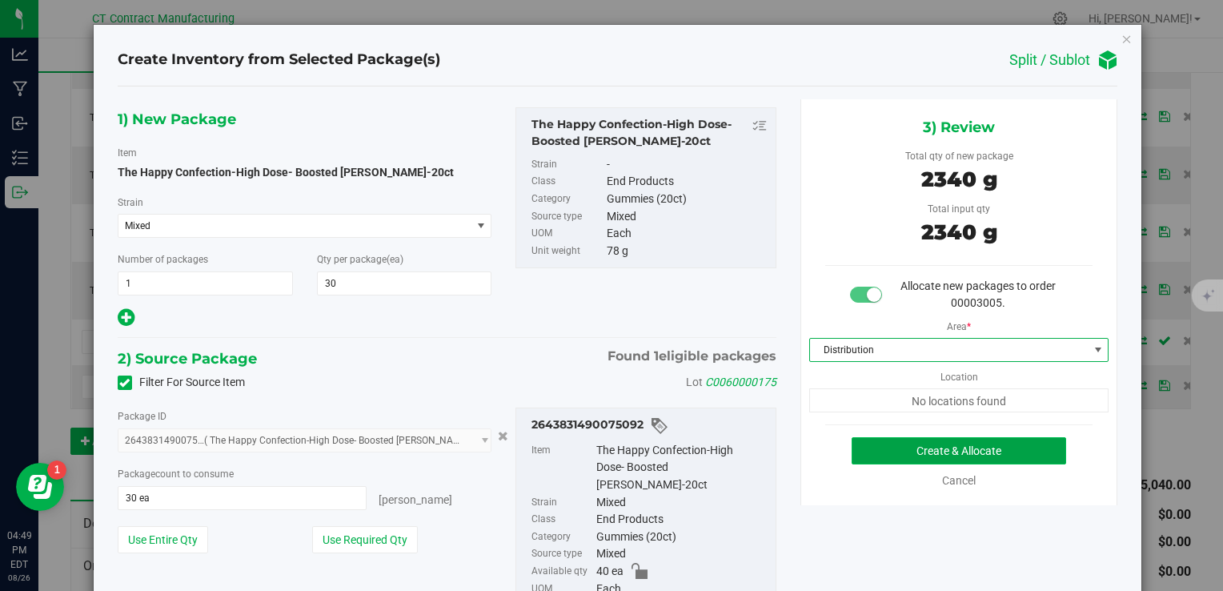
click at [888, 442] on button "Create & Allocate" at bounding box center [959, 450] width 214 height 27
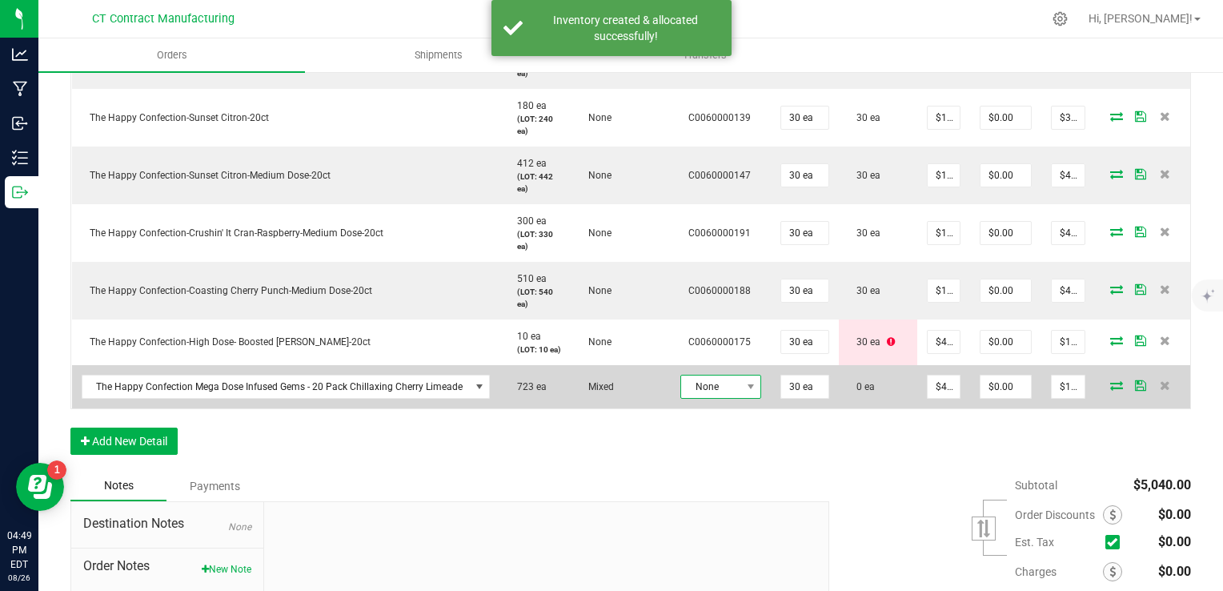
click at [716, 398] on span "None" at bounding box center [710, 386] width 59 height 22
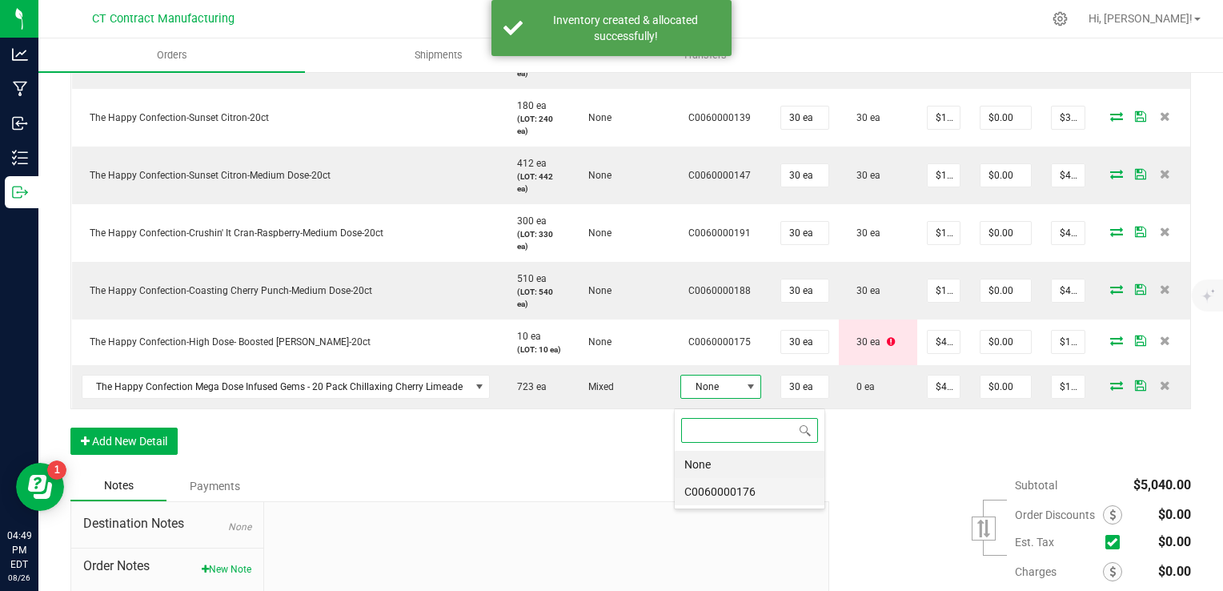
click at [727, 487] on li "C0060000176" at bounding box center [750, 491] width 150 height 27
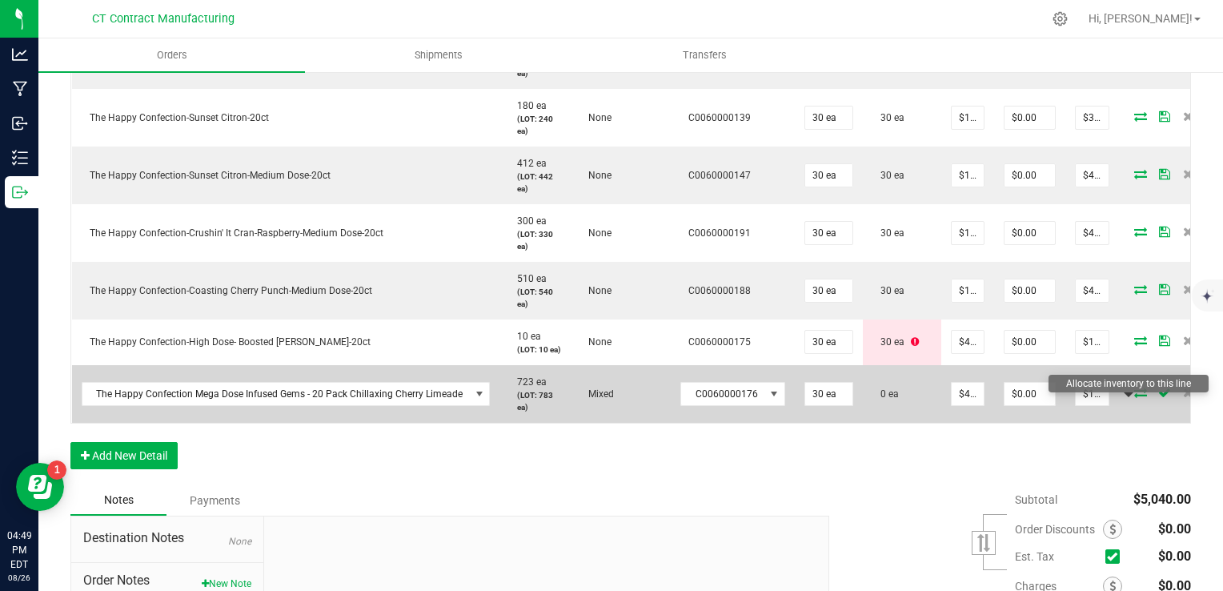
click at [1134, 397] on icon at bounding box center [1140, 392] width 13 height 10
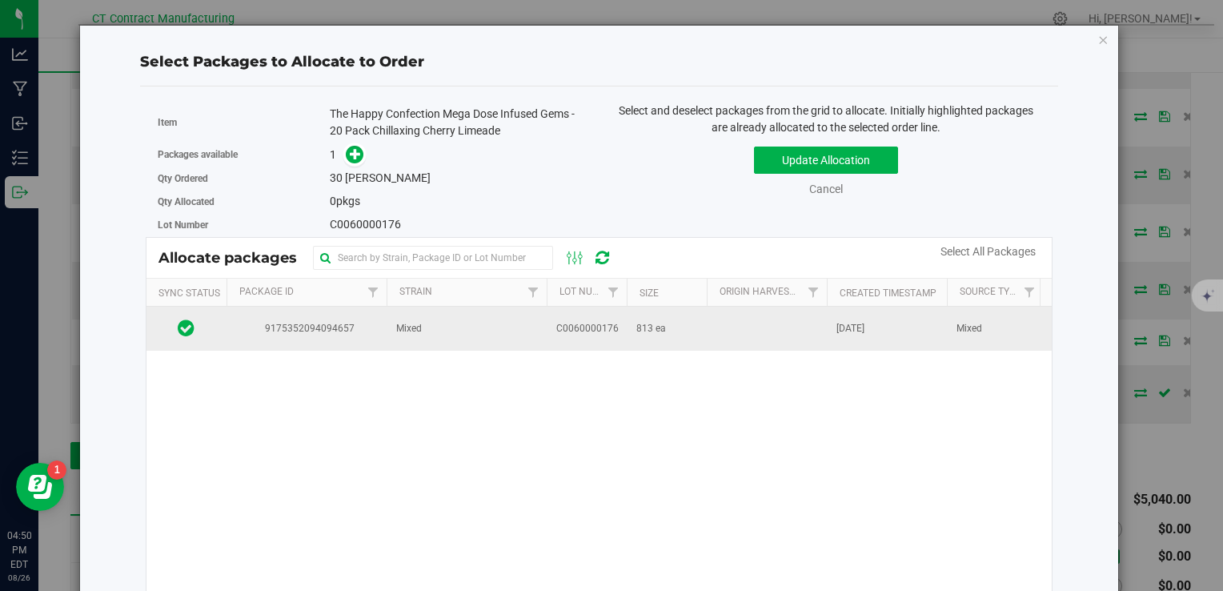
click at [737, 328] on td at bounding box center [767, 328] width 120 height 43
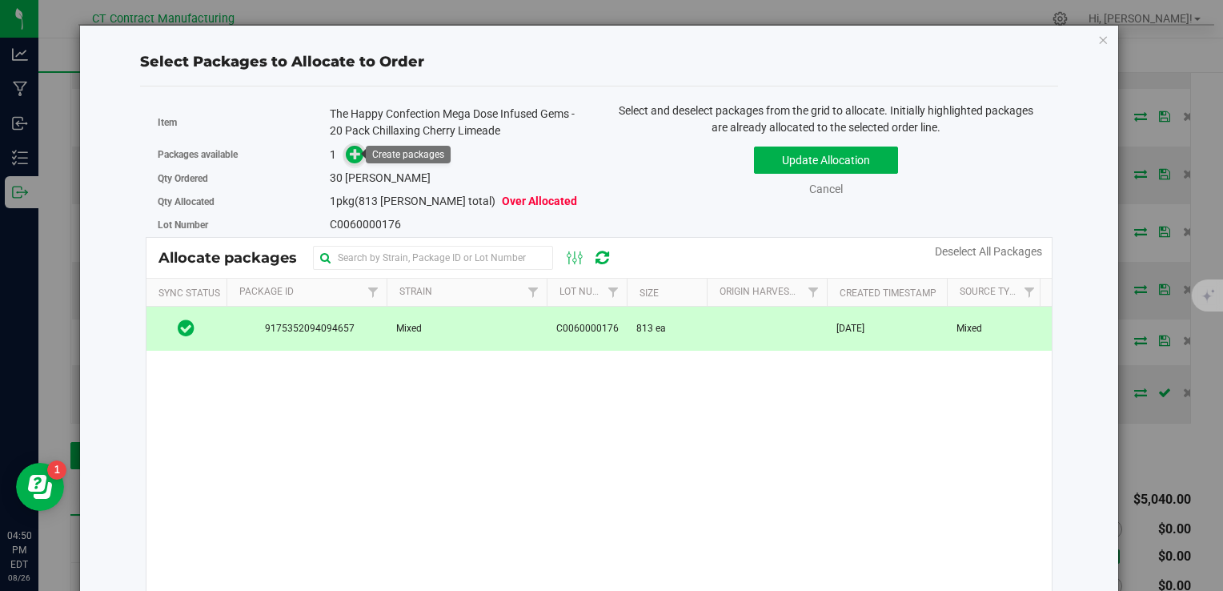
click at [345, 148] on span at bounding box center [354, 154] width 19 height 19
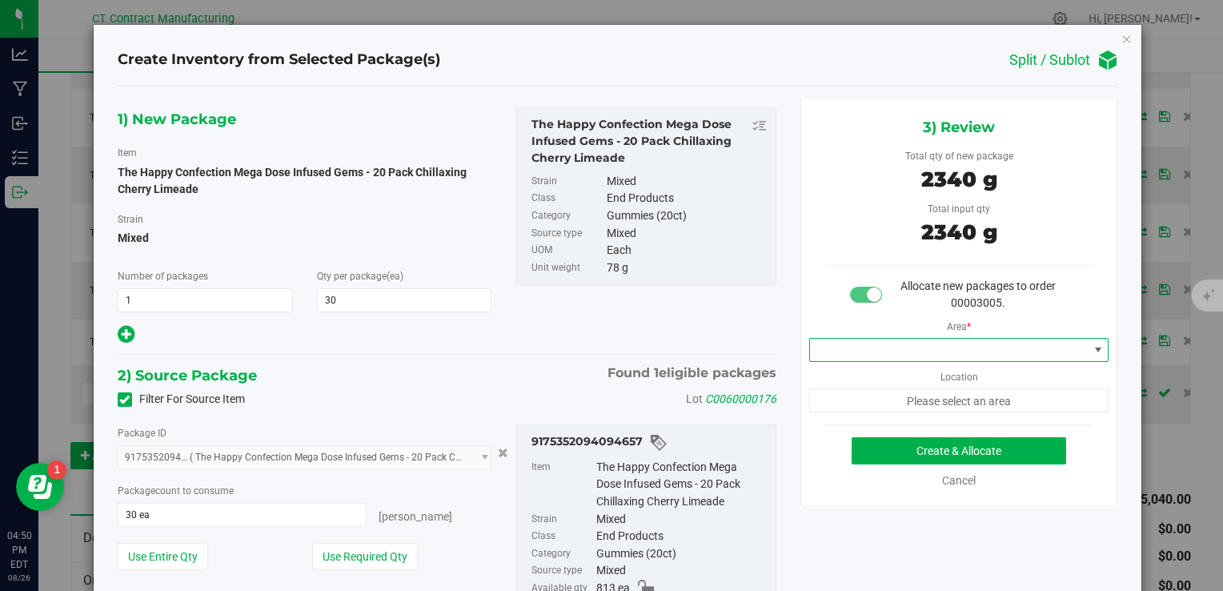
click at [958, 343] on span at bounding box center [949, 350] width 279 height 22
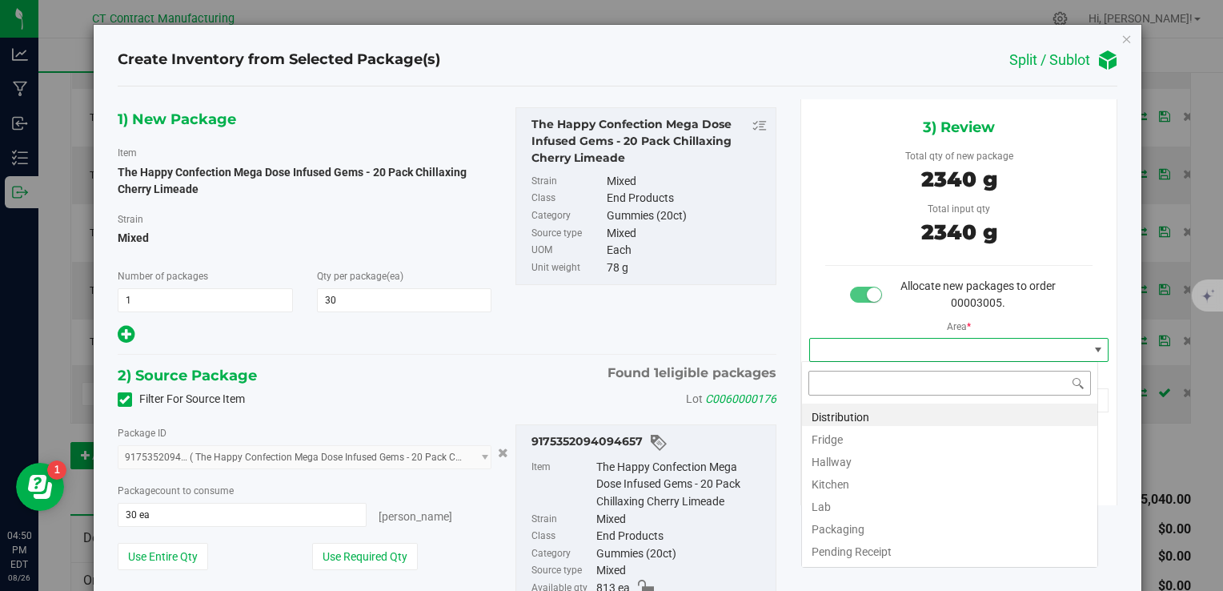
scroll to position [23, 297]
click at [877, 416] on li "Distribution" at bounding box center [949, 414] width 295 height 22
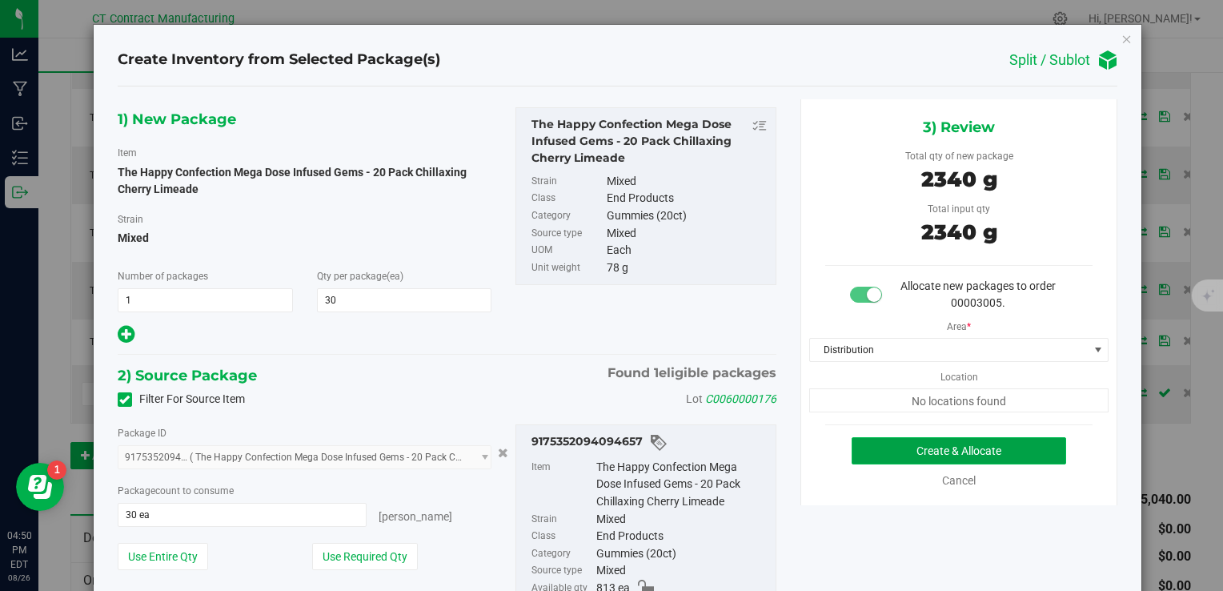
click at [920, 450] on button "Create & Allocate" at bounding box center [959, 450] width 214 height 27
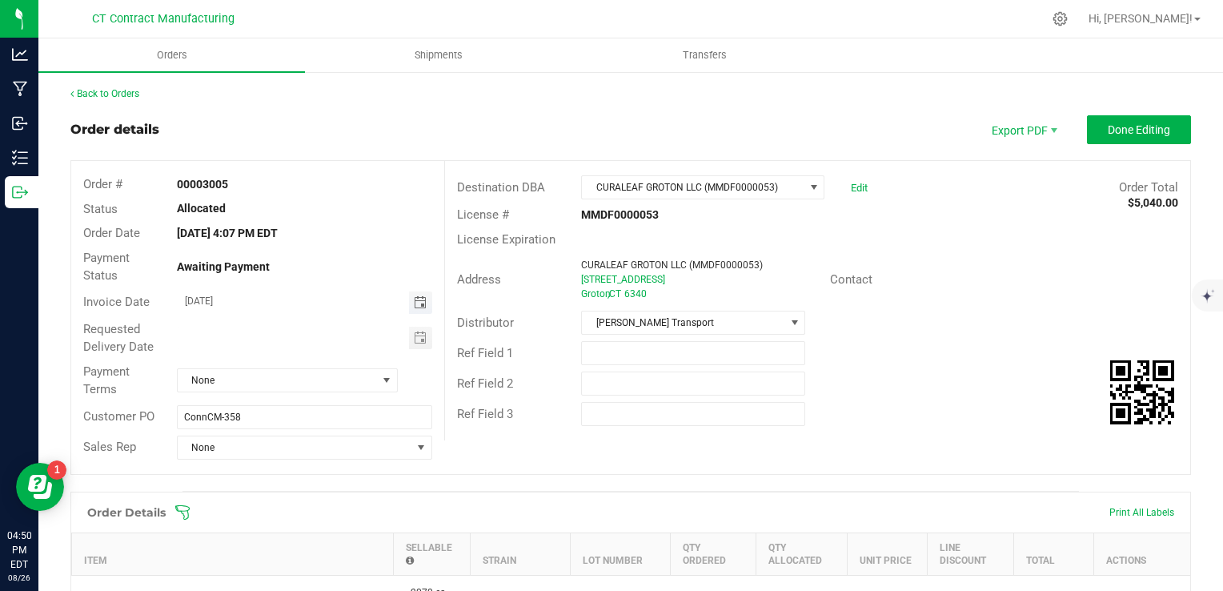
click at [414, 296] on span "Toggle calendar" at bounding box center [420, 302] width 13 height 13
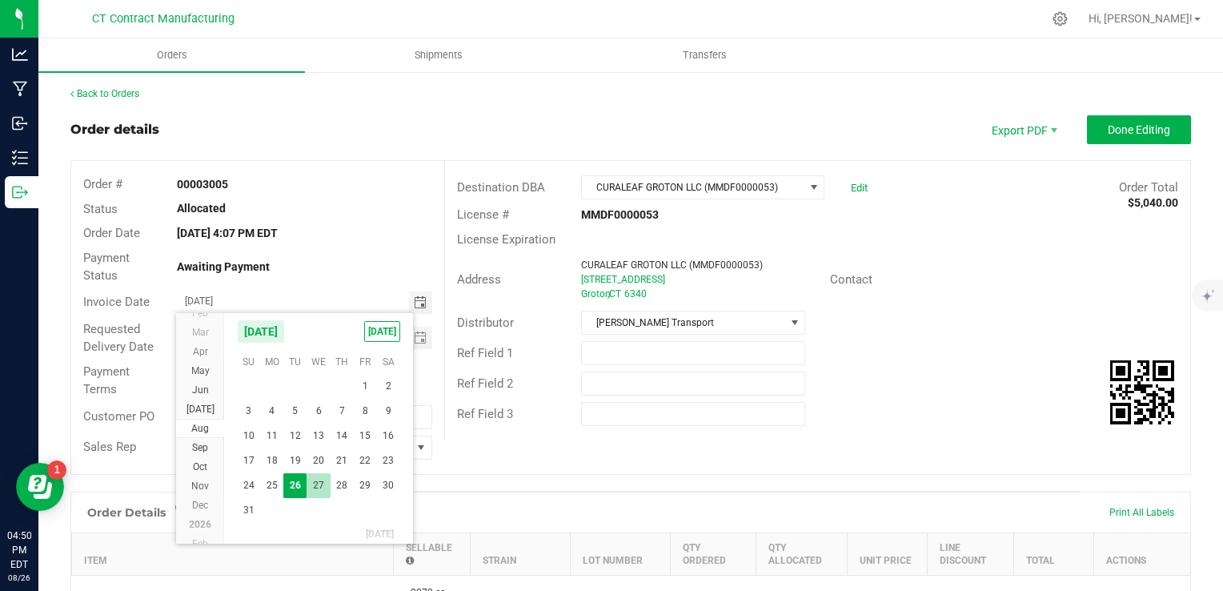
click at [320, 483] on span "27" at bounding box center [318, 485] width 23 height 25
type input "08/27/2025"
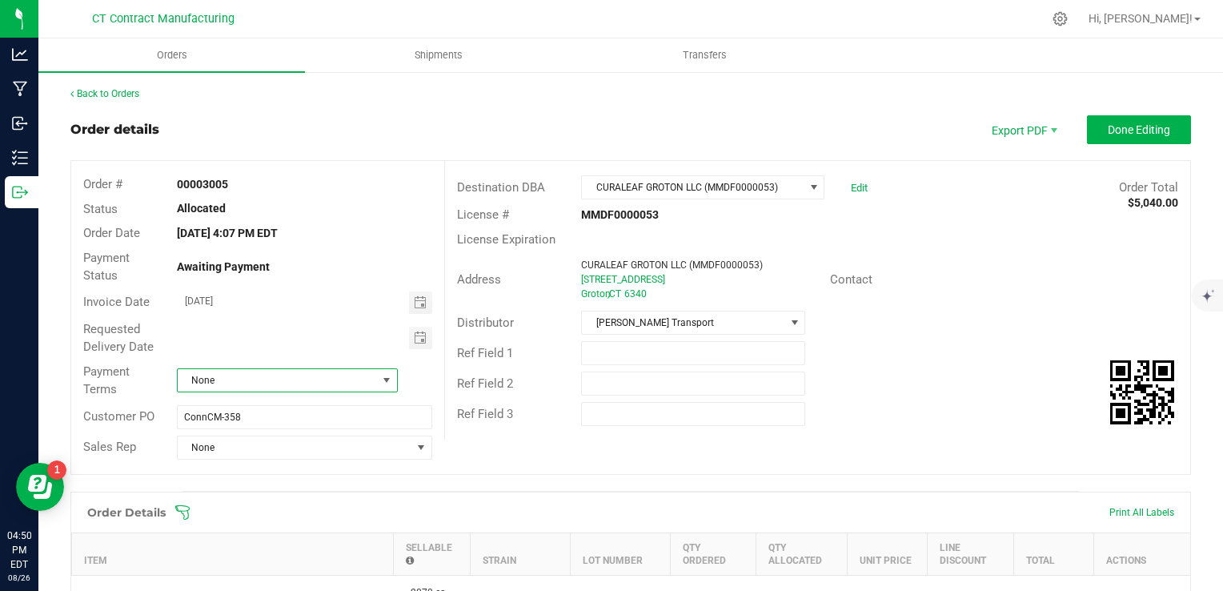
click at [349, 374] on span "None" at bounding box center [277, 380] width 199 height 22
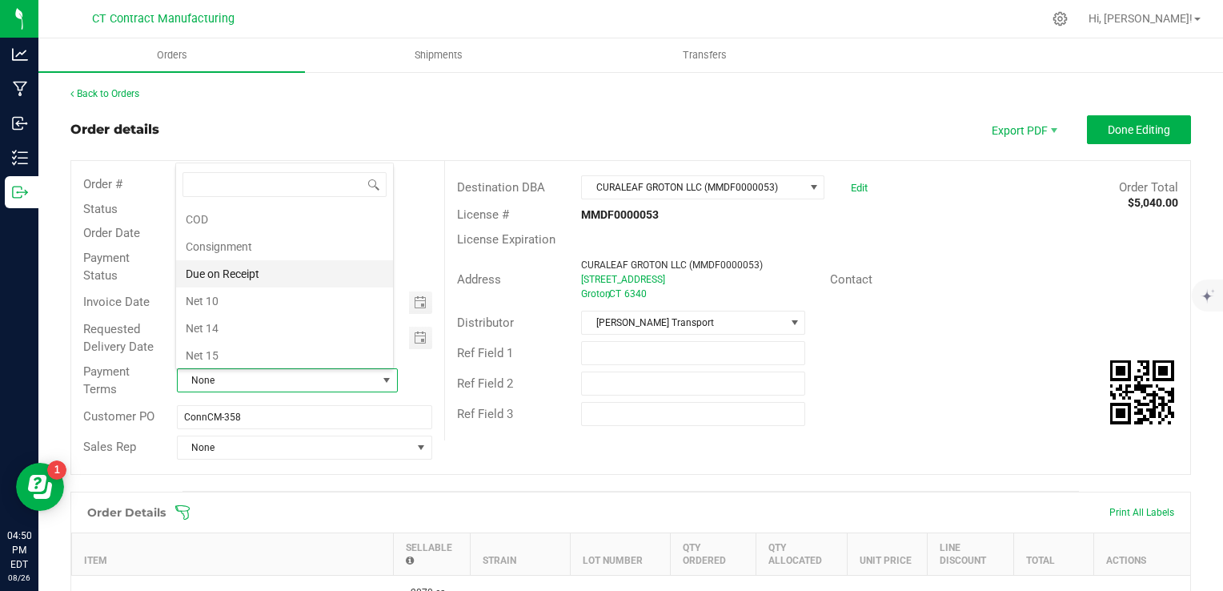
click at [292, 271] on li "Due on Receipt" at bounding box center [284, 273] width 217 height 27
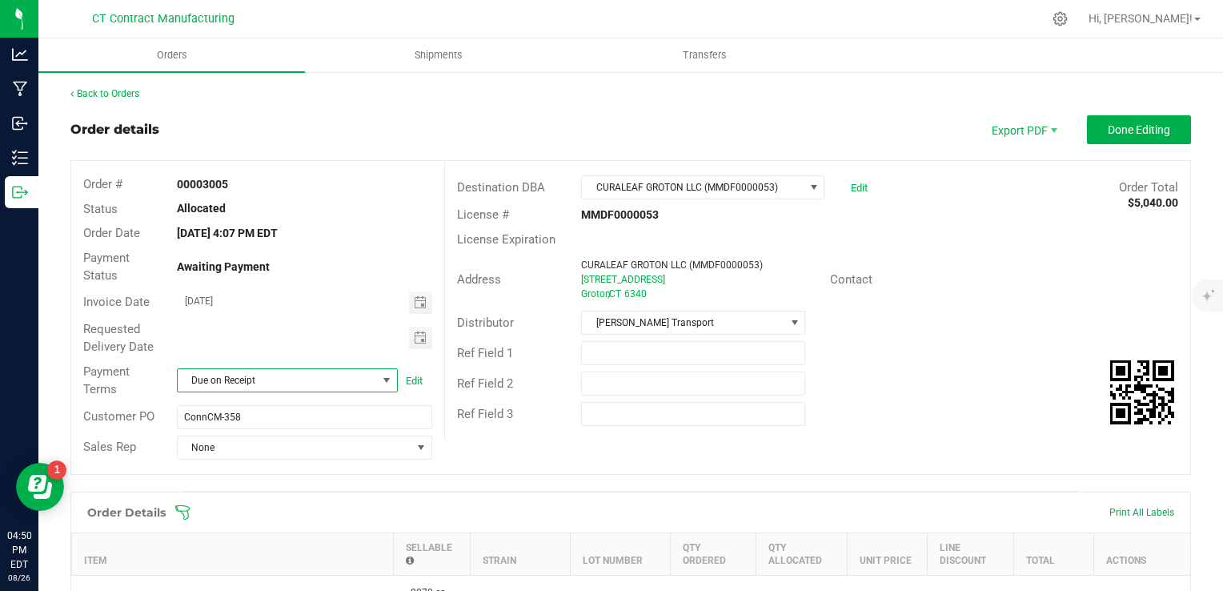
click at [429, 208] on div "Allocated" at bounding box center [305, 208] width 280 height 17
click at [1151, 123] on span "Done Editing" at bounding box center [1139, 129] width 62 height 13
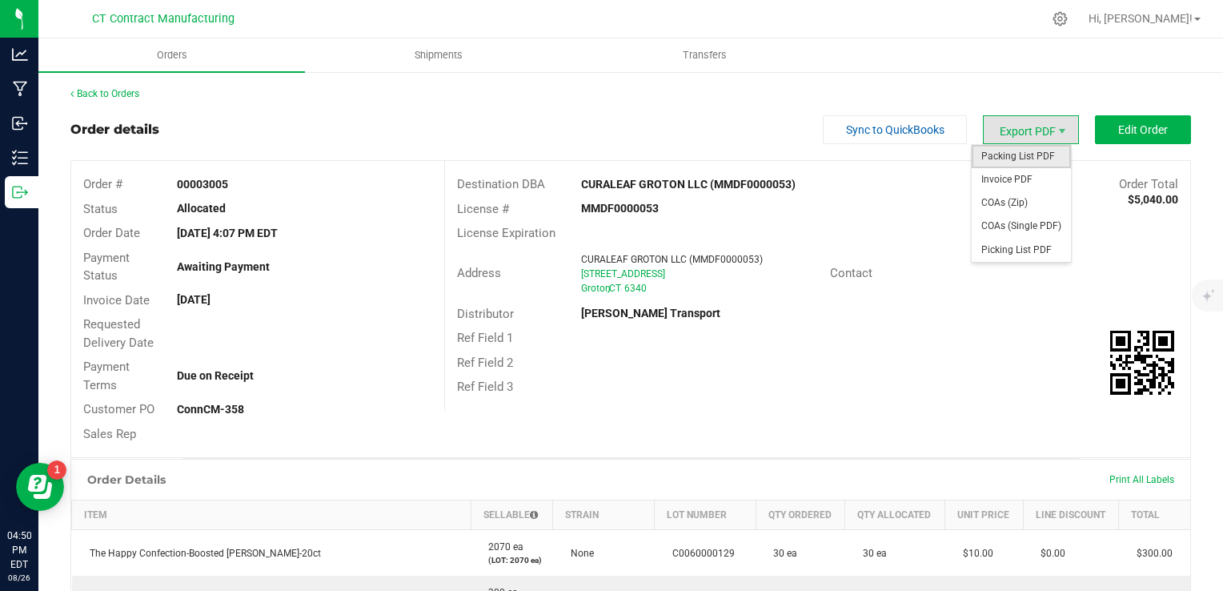
click at [1024, 152] on span "Packing List PDF" at bounding box center [1021, 156] width 99 height 23
click at [1036, 174] on span "Invoice PDF" at bounding box center [1021, 179] width 99 height 23
